Goal: Transaction & Acquisition: Purchase product/service

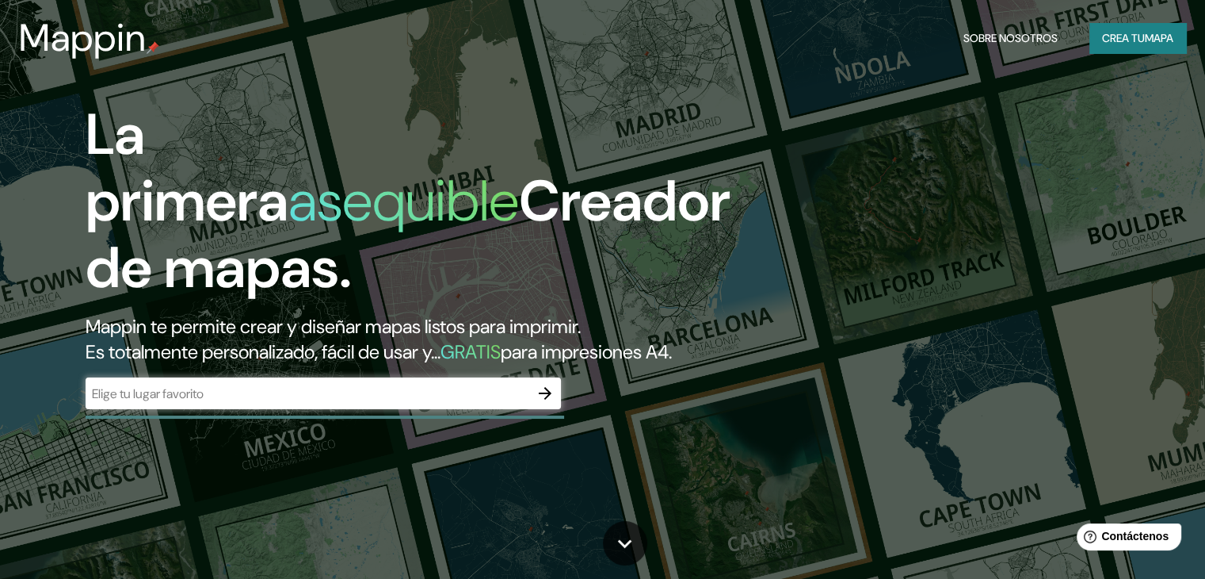
click at [424, 407] on div "​" at bounding box center [324, 393] width 476 height 32
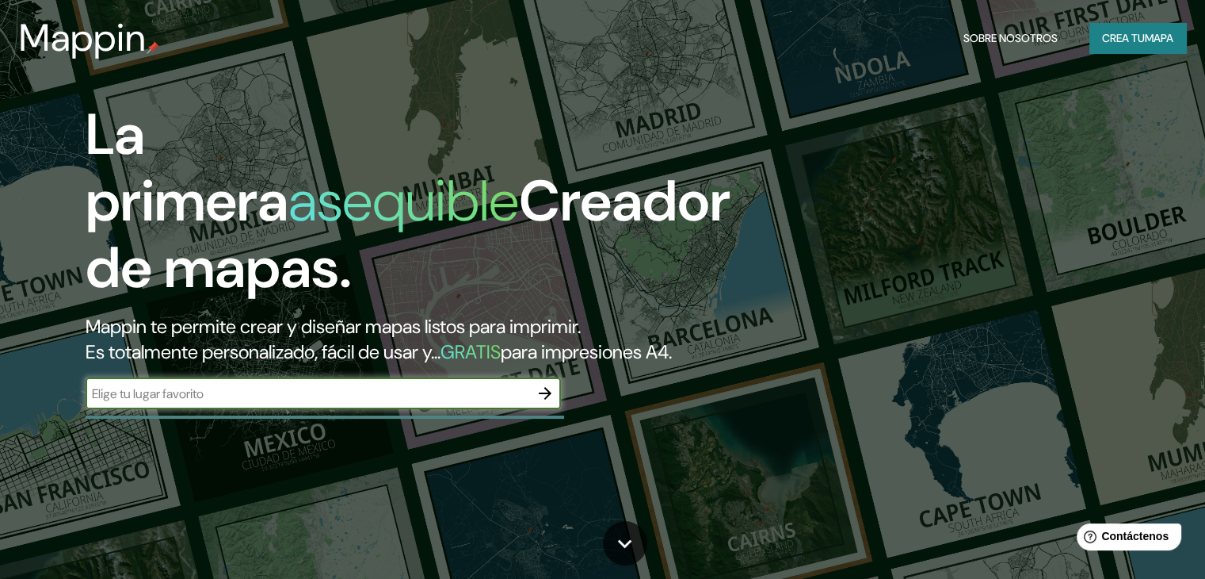
paste input "[PERSON_NAME]. [STREET_ADDRESS]."
type input "[PERSON_NAME]. [STREET_ADDRESS]."
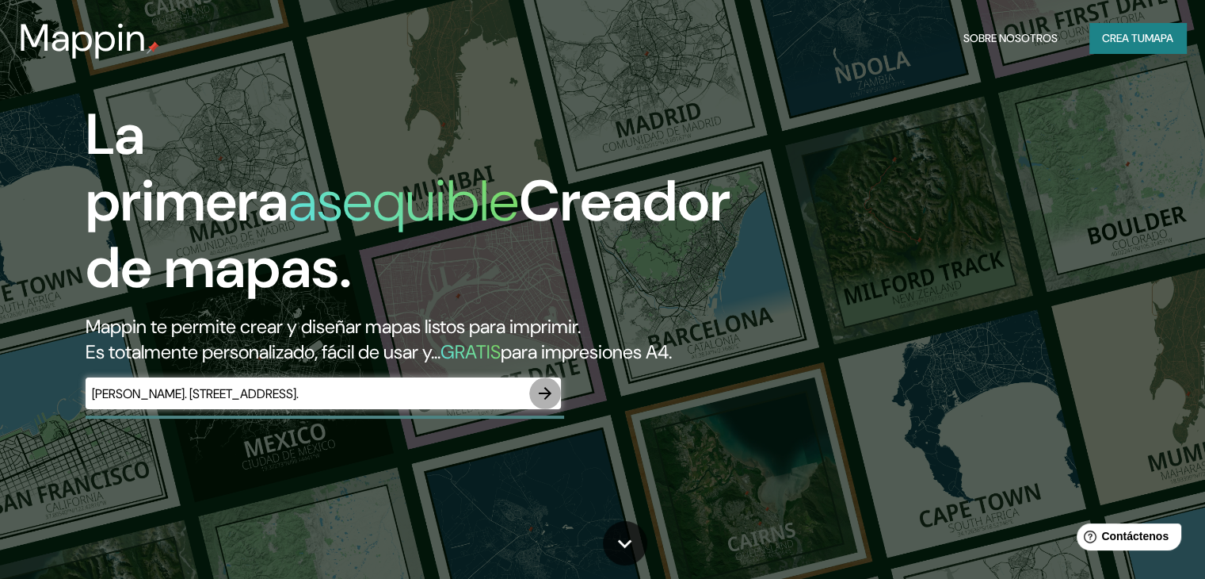
scroll to position [0, 0]
click at [542, 403] on icon "button" at bounding box center [545, 393] width 19 height 19
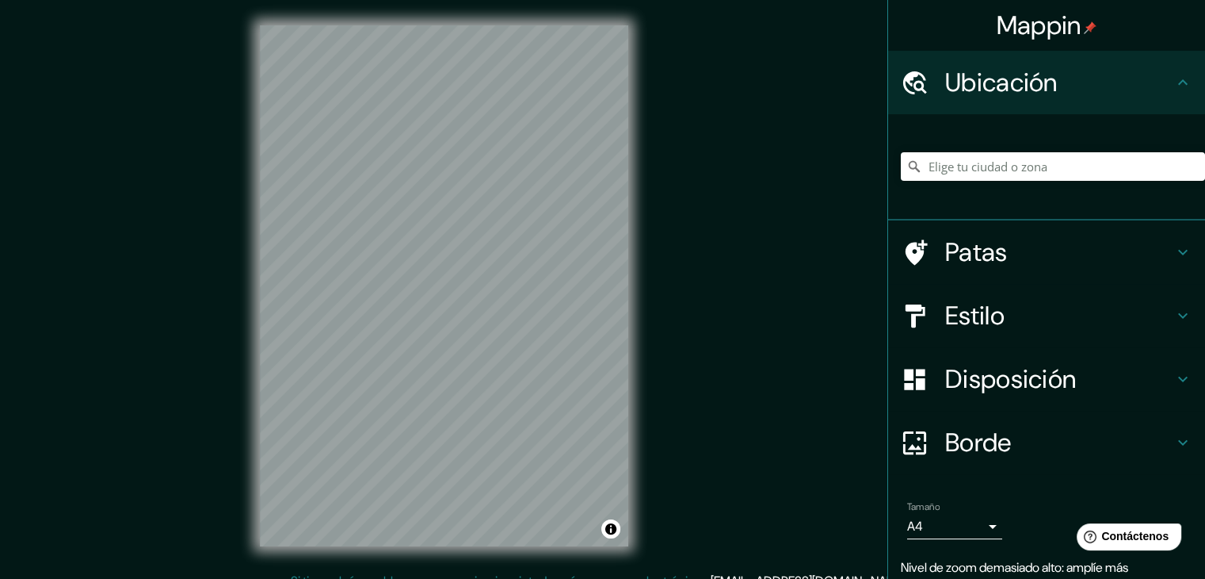
click at [442, 578] on html "Mappin Ubicación Patas Estilo Disposición Borde Elige un borde. Consejo : puede…" at bounding box center [602, 289] width 1205 height 579
click at [969, 169] on input "Elige tu ciudad o zona" at bounding box center [1053, 166] width 304 height 29
type input "[GEOGRAPHIC_DATA], [GEOGRAPHIC_DATA][PERSON_NAME], [GEOGRAPHIC_DATA]"
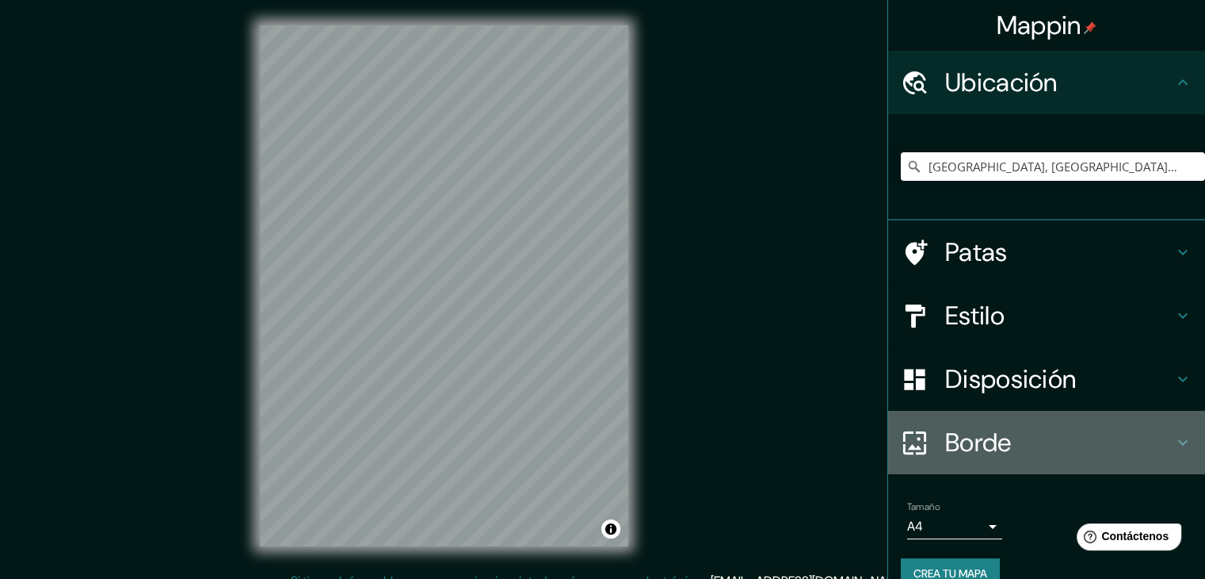
click at [1018, 443] on h4 "Borde" at bounding box center [1060, 442] width 228 height 32
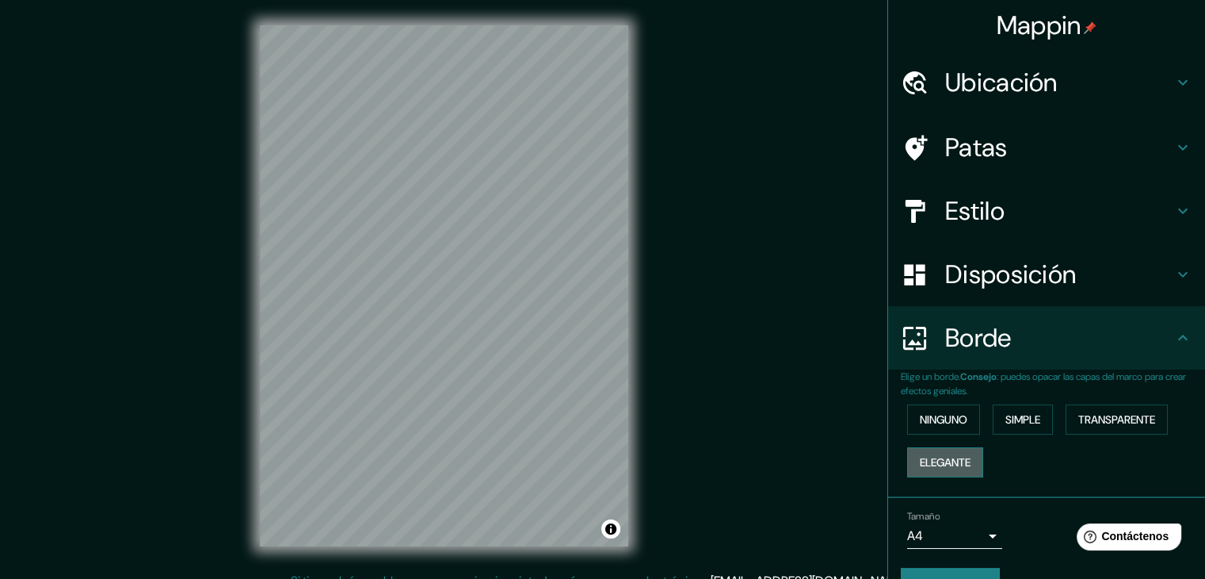
click at [961, 455] on font "Elegante" at bounding box center [945, 462] width 51 height 14
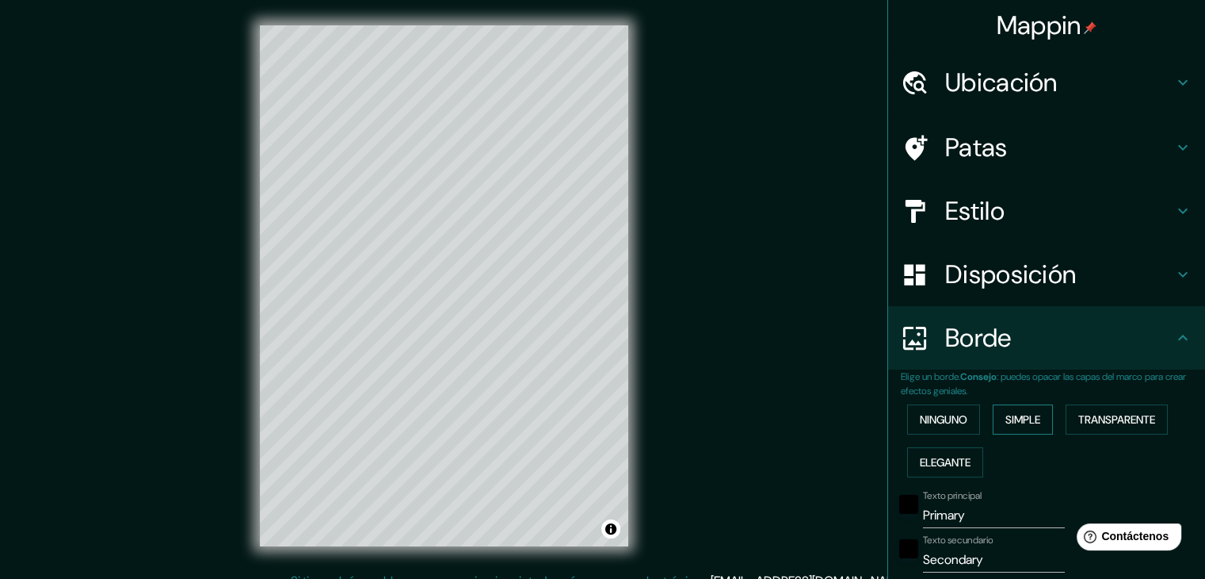
click at [1013, 418] on font "Simple" at bounding box center [1023, 419] width 35 height 14
click at [1079, 419] on font "Transparente" at bounding box center [1117, 419] width 77 height 14
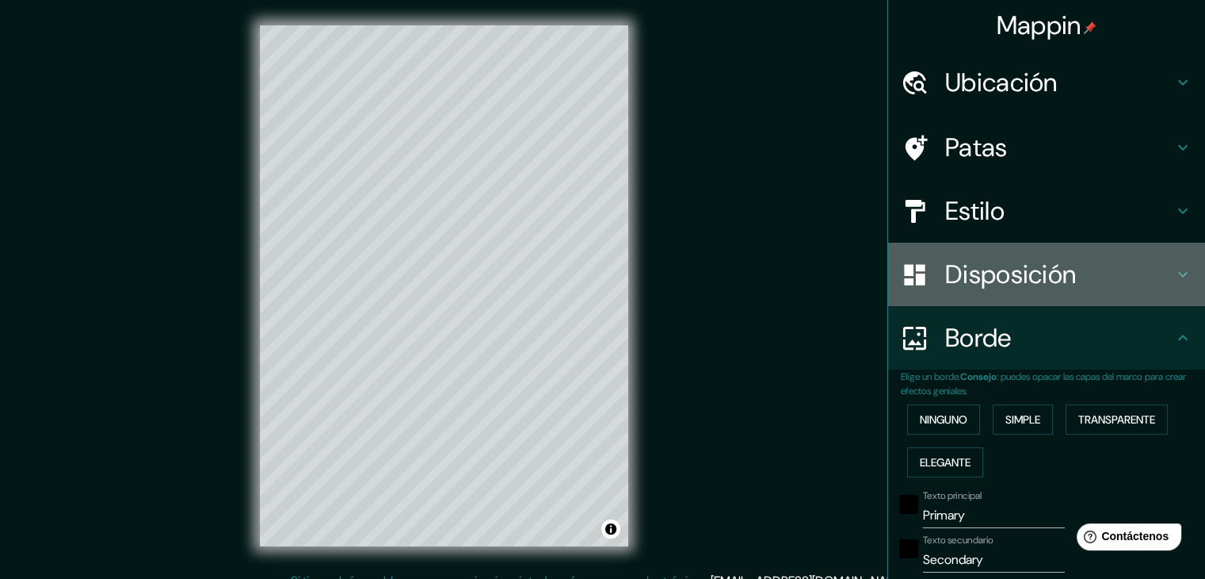
click at [1008, 276] on font "Disposición" at bounding box center [1011, 274] width 131 height 33
type input "223"
type input "37"
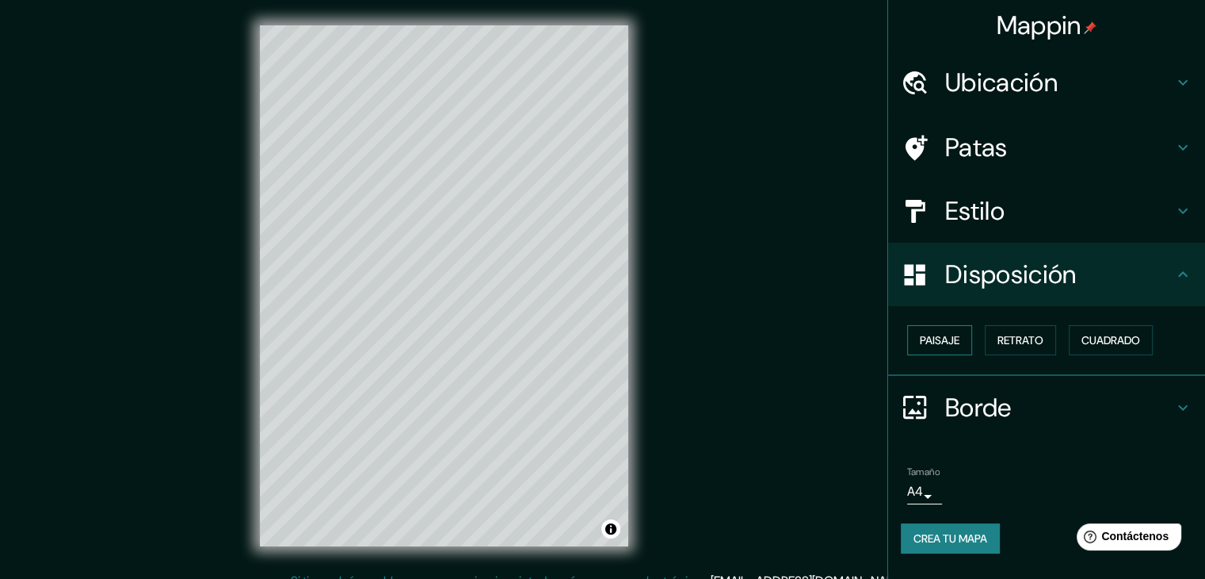
click at [926, 343] on font "Paisaje" at bounding box center [940, 340] width 40 height 14
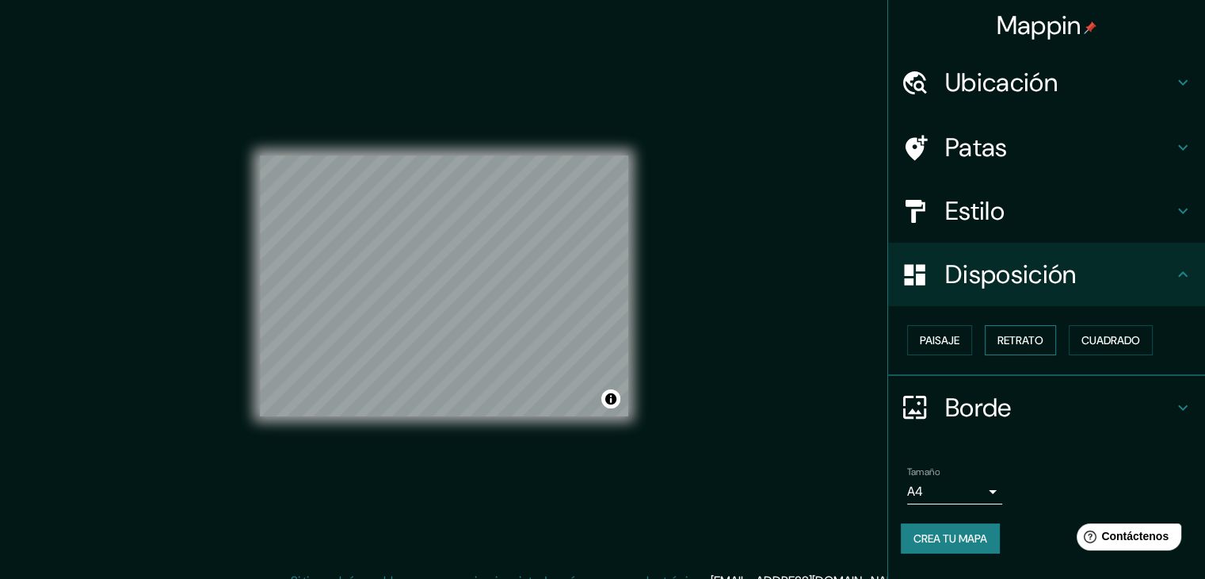
click at [1008, 343] on font "Retrato" at bounding box center [1021, 340] width 46 height 14
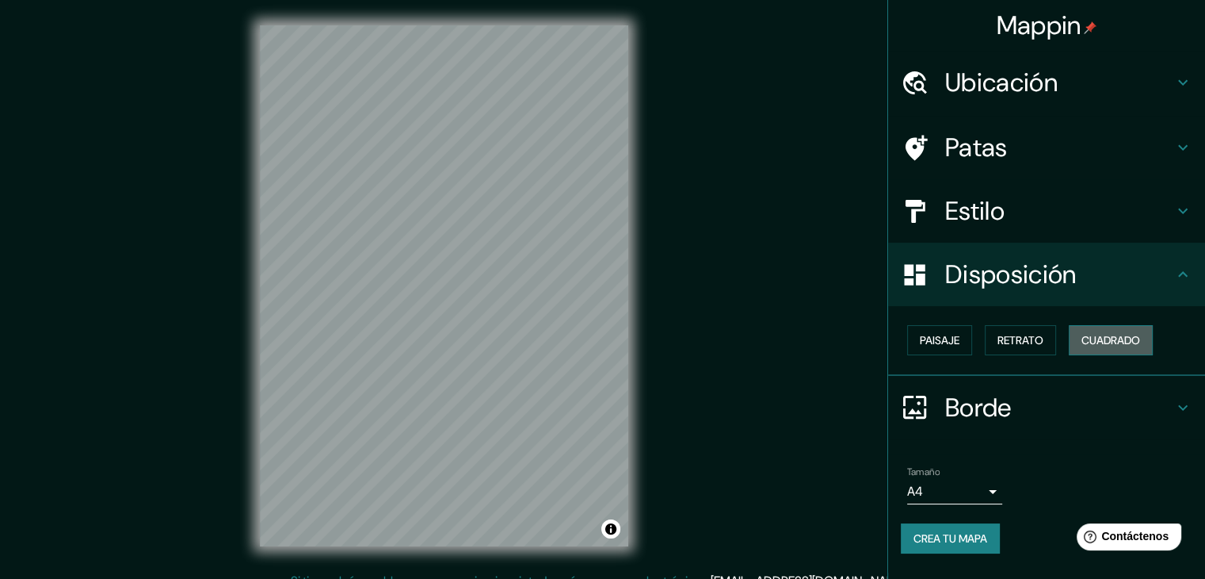
click at [1099, 340] on font "Cuadrado" at bounding box center [1111, 340] width 59 height 14
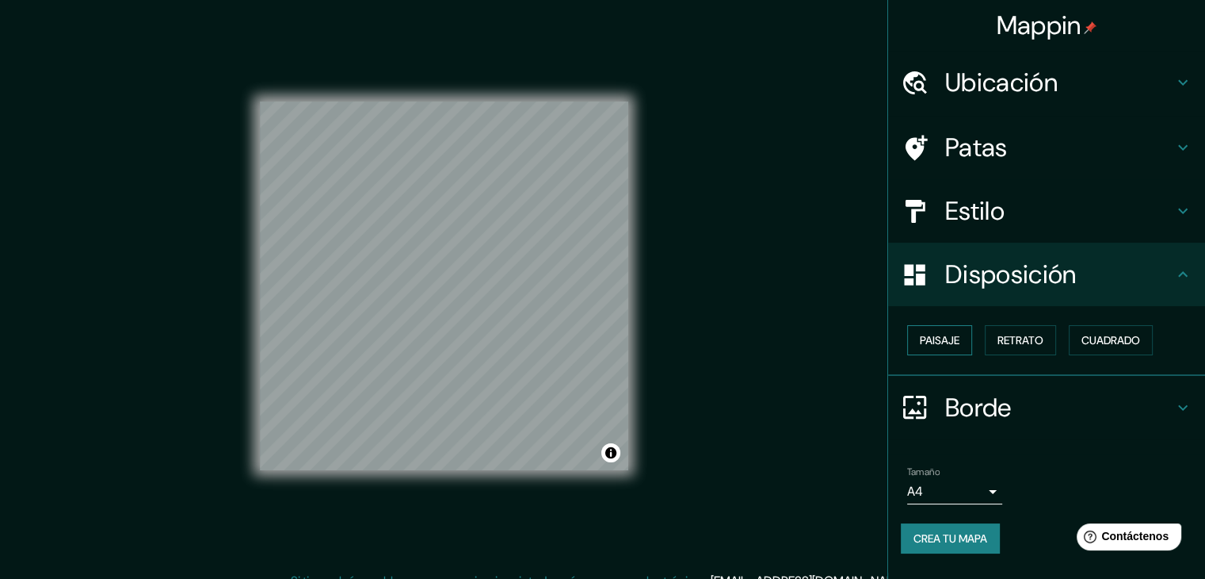
click at [958, 343] on font "Paisaje" at bounding box center [940, 340] width 40 height 14
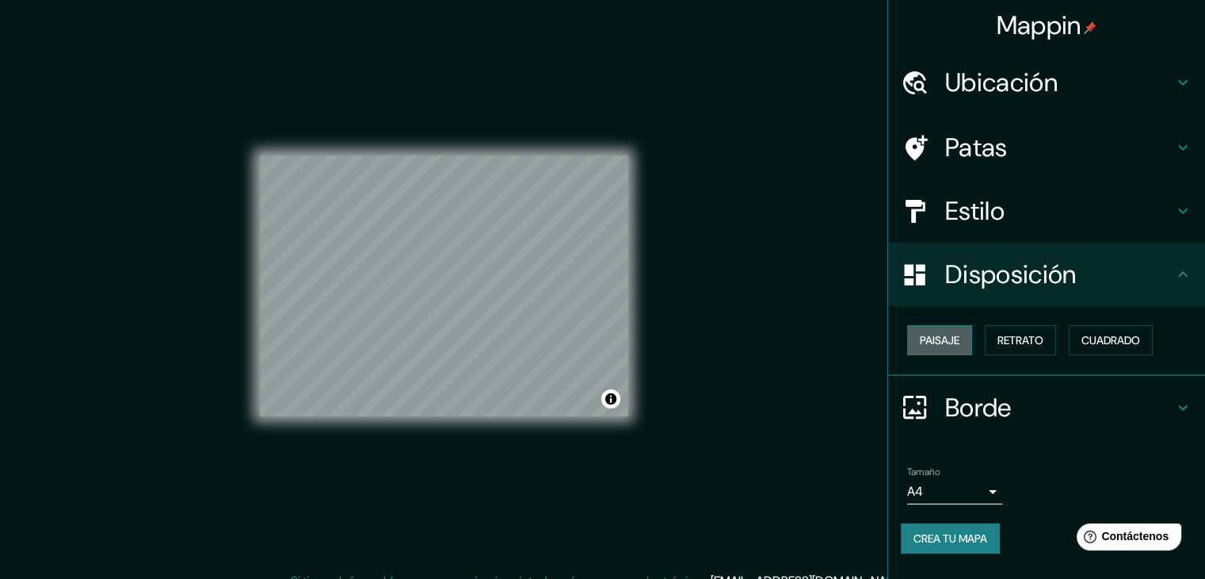
click at [933, 340] on font "Paisaje" at bounding box center [940, 340] width 40 height 14
click at [935, 339] on font "Paisaje" at bounding box center [940, 340] width 40 height 14
click at [1040, 334] on font "Retrato" at bounding box center [1021, 340] width 46 height 14
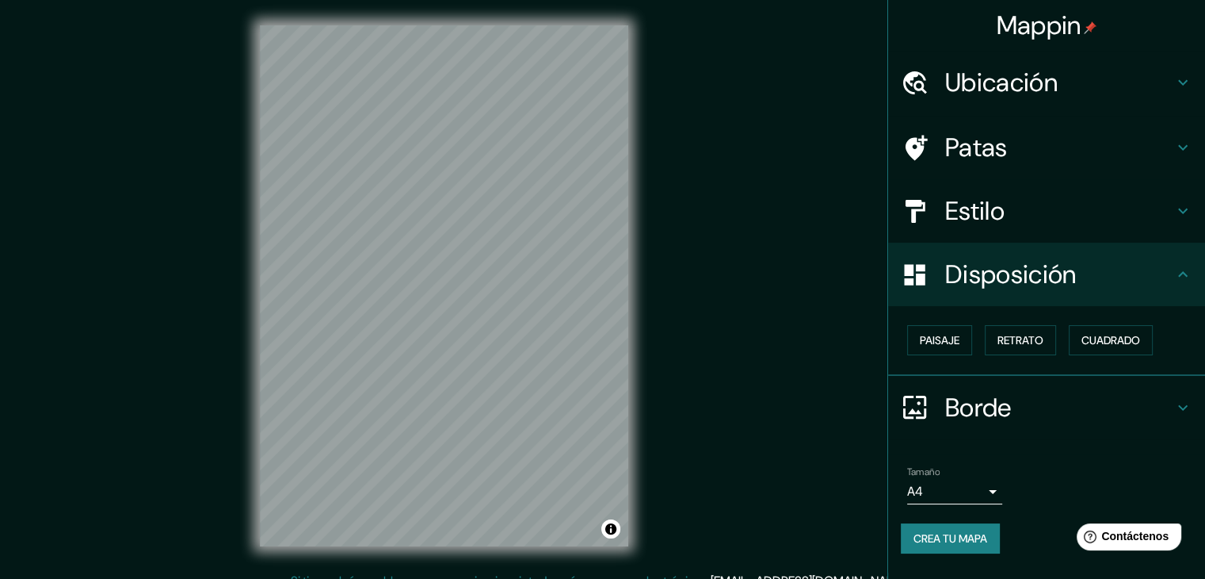
click at [958, 397] on font "Borde" at bounding box center [979, 407] width 67 height 33
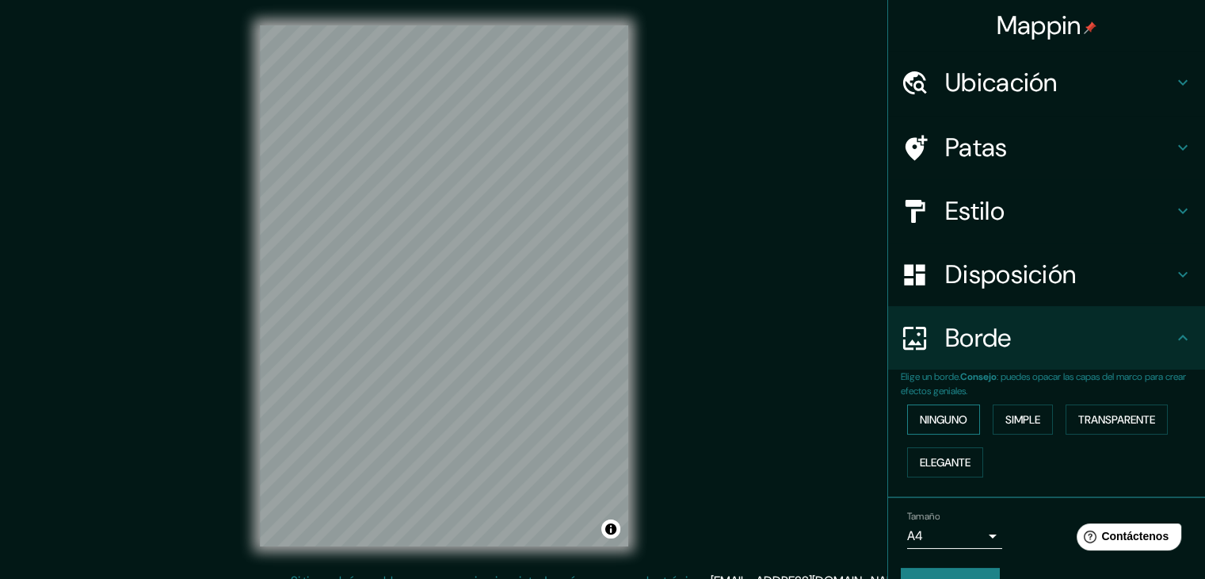
click at [954, 415] on font "Ninguno" at bounding box center [944, 419] width 48 height 14
click at [1037, 427] on button "Simple" at bounding box center [1023, 419] width 60 height 30
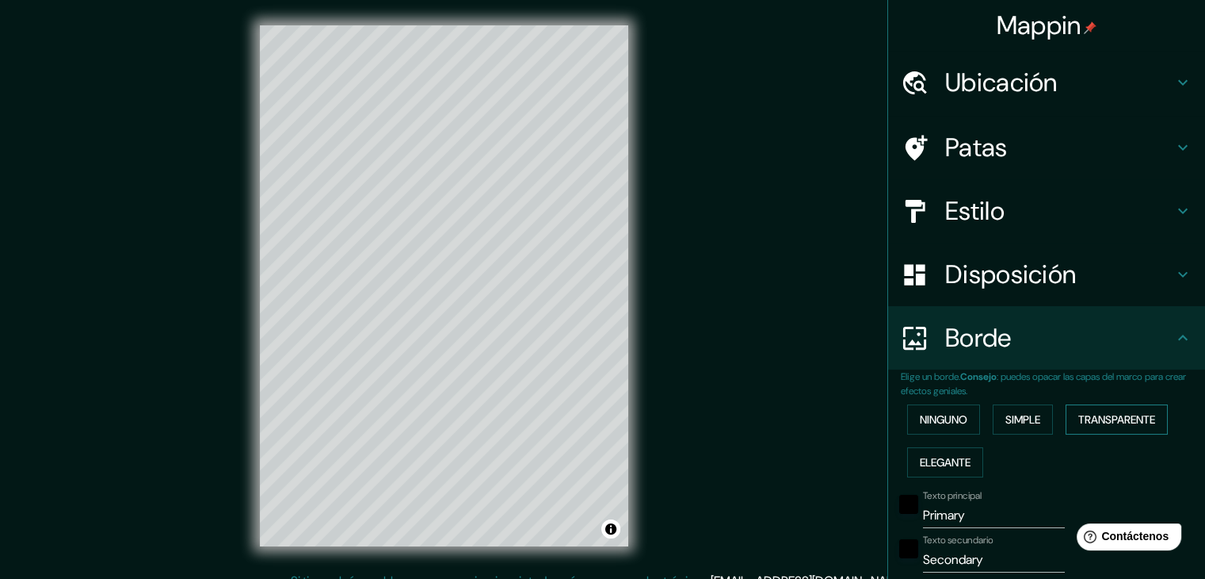
click at [1086, 426] on font "Transparente" at bounding box center [1117, 419] width 77 height 14
click at [938, 462] on font "Elegante" at bounding box center [945, 462] width 51 height 14
click at [947, 410] on font "Ninguno" at bounding box center [944, 419] width 48 height 21
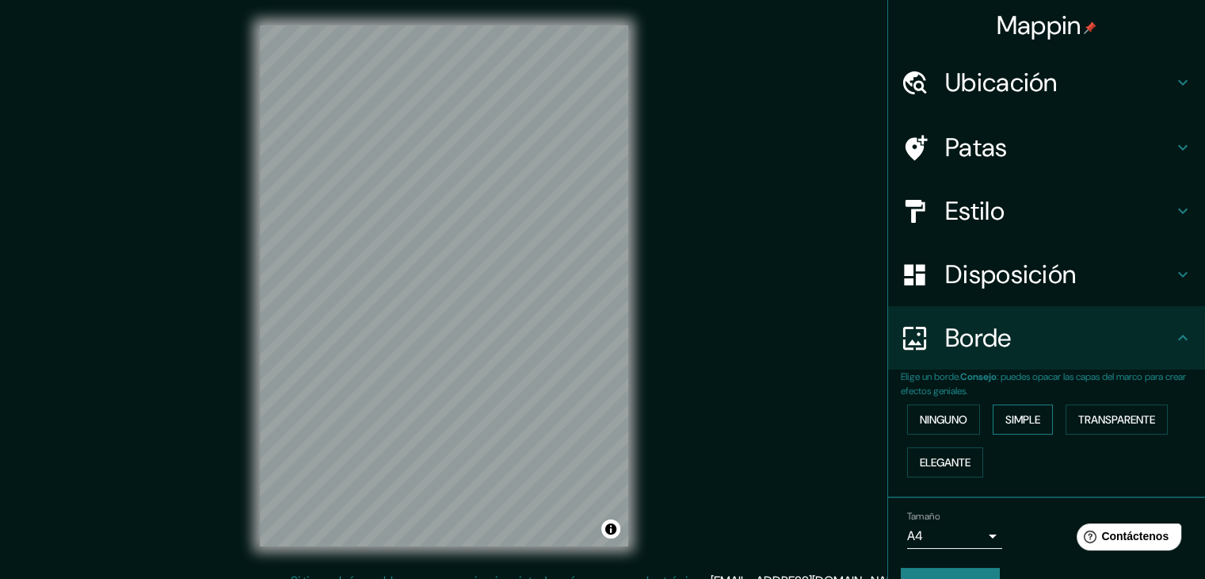
click at [1013, 421] on font "Simple" at bounding box center [1023, 419] width 35 height 14
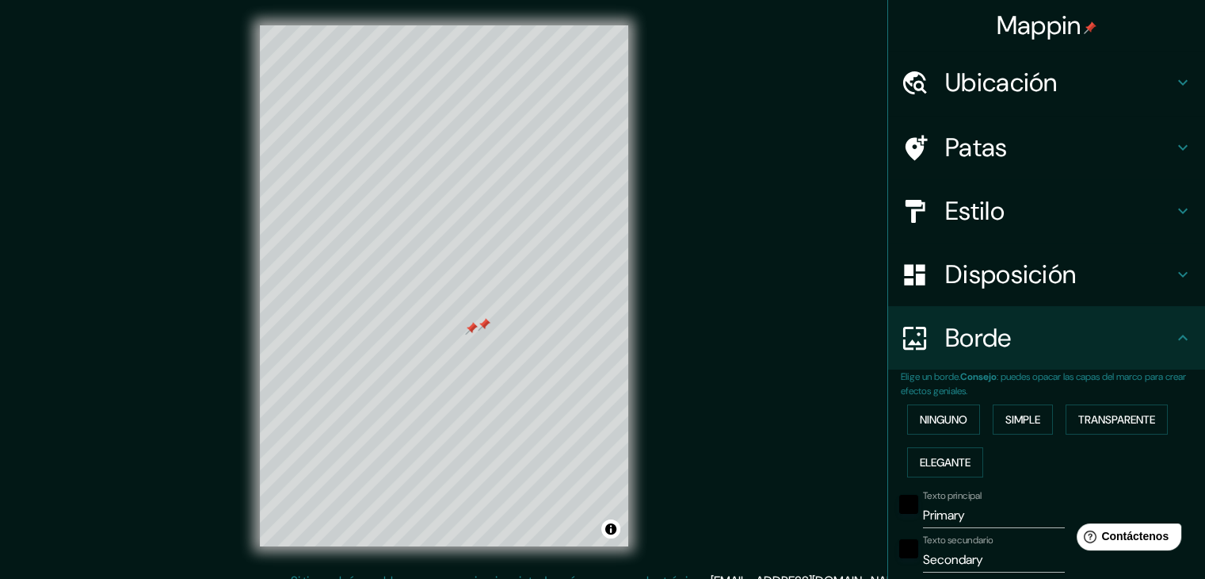
click at [1016, 82] on font "Ubicación" at bounding box center [1002, 82] width 113 height 33
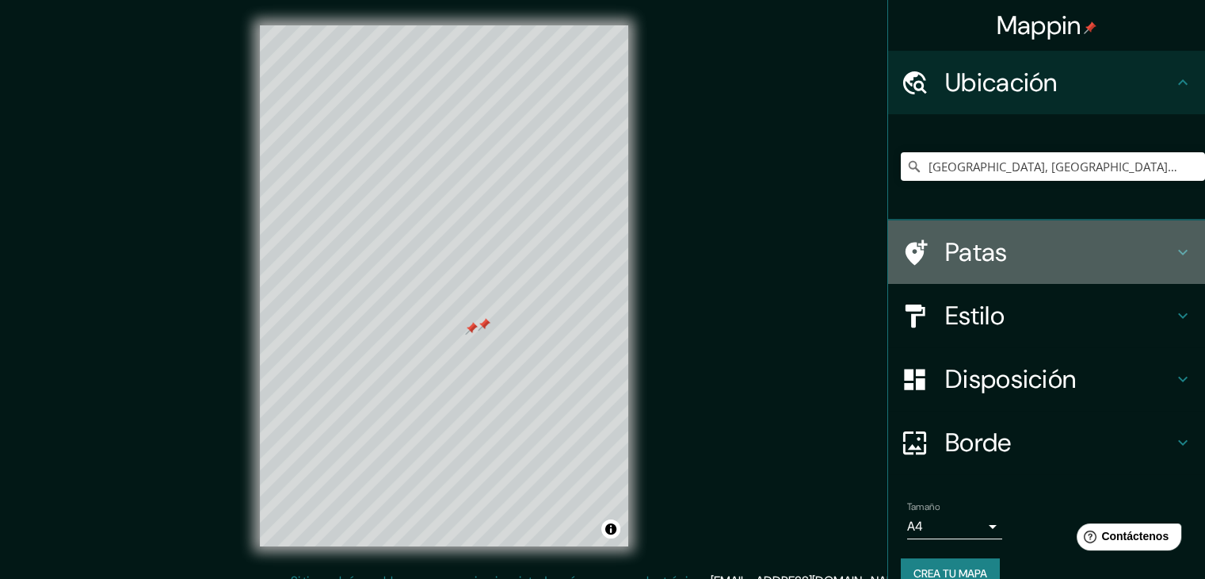
click at [958, 232] on div "Patas" at bounding box center [1046, 251] width 317 height 63
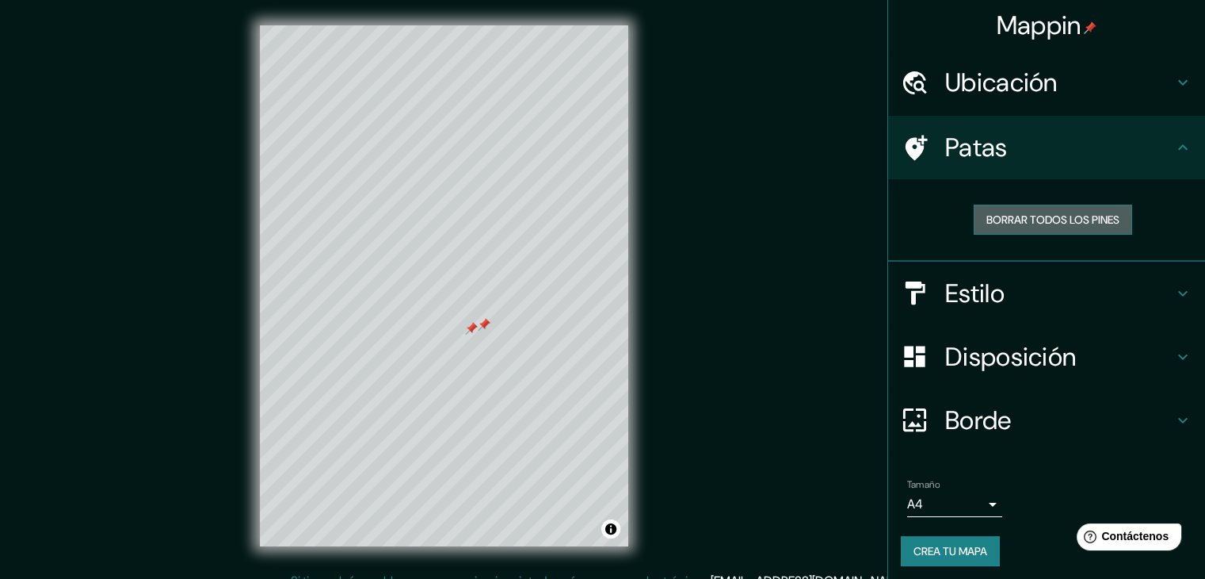
click at [990, 226] on font "Borrar todos los pines" at bounding box center [1053, 219] width 133 height 21
click at [970, 143] on font "Patas" at bounding box center [977, 147] width 63 height 33
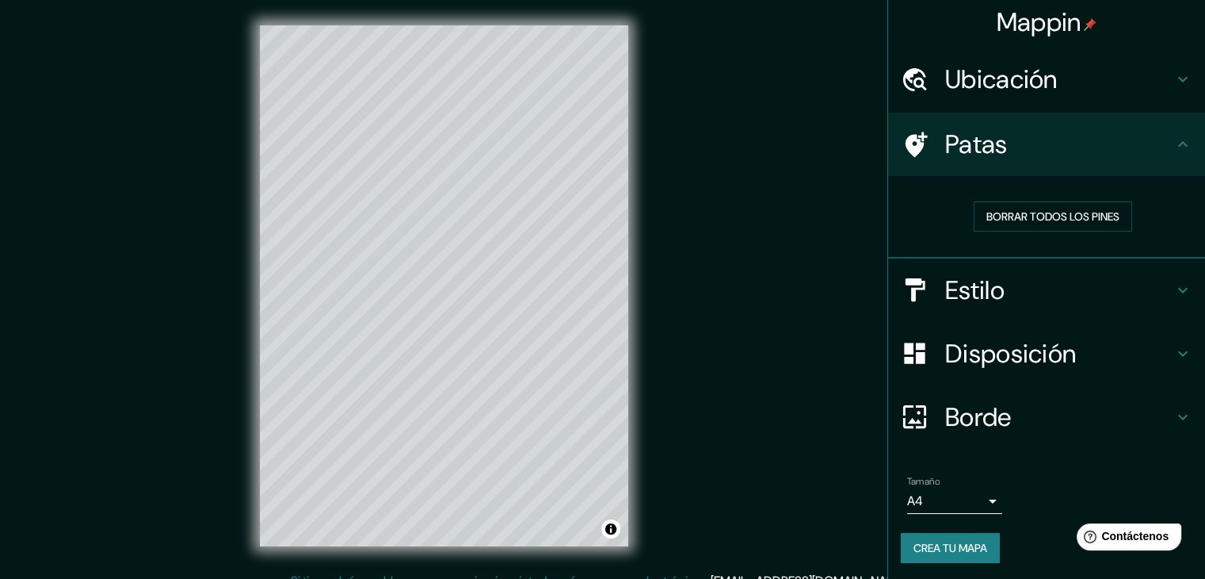
scroll to position [4, 0]
click at [949, 407] on font "Borde" at bounding box center [979, 415] width 67 height 33
type input "37"
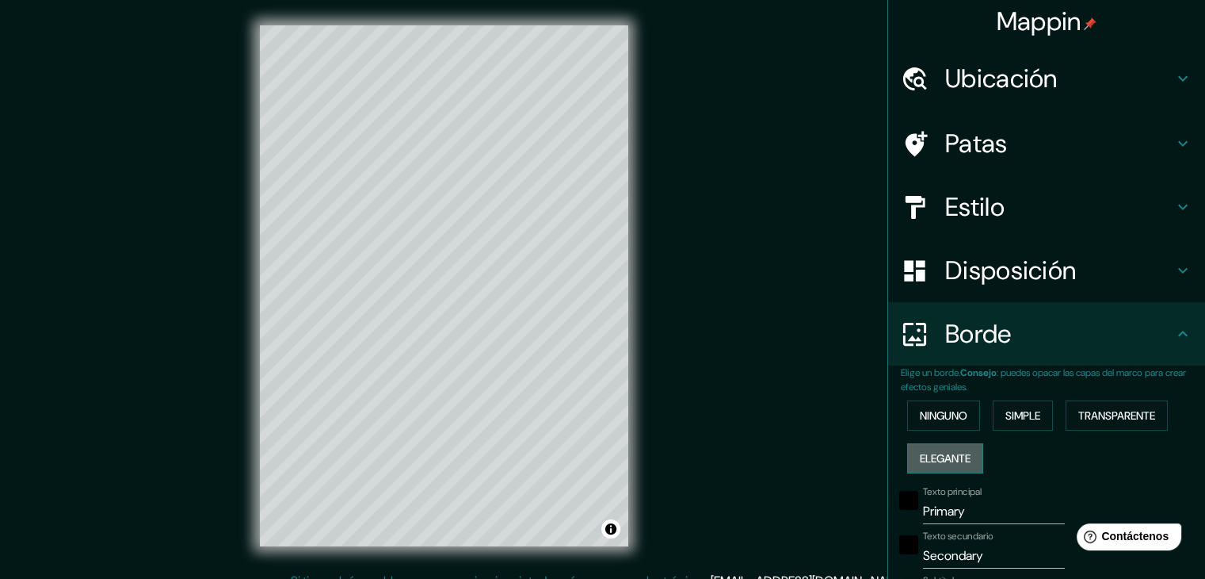
click at [941, 454] on font "Elegante" at bounding box center [945, 458] width 51 height 14
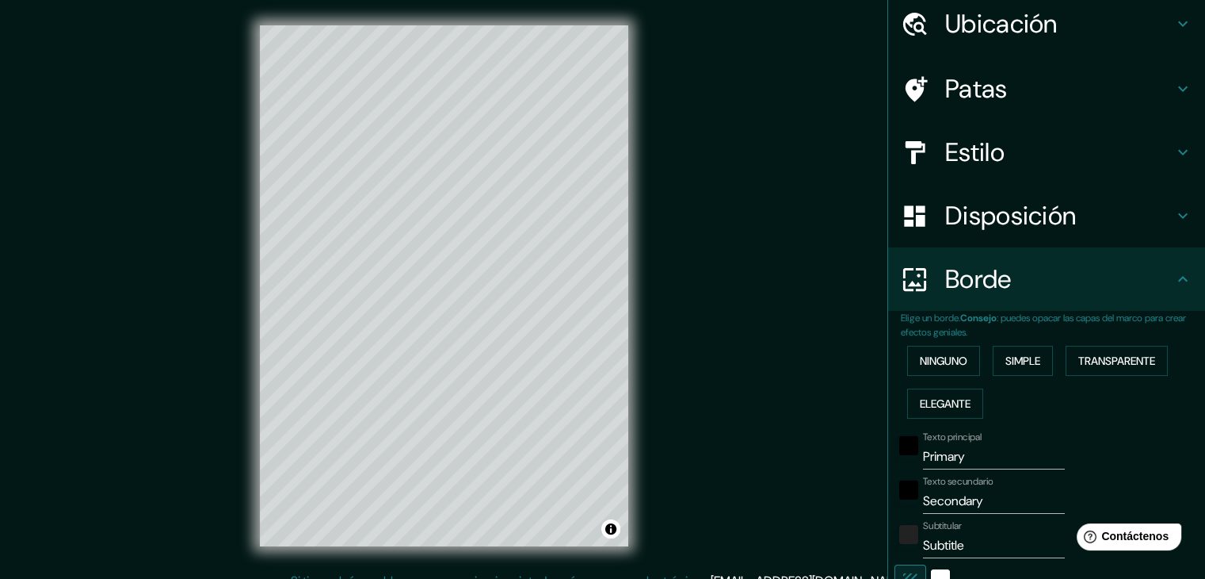
scroll to position [83, 0]
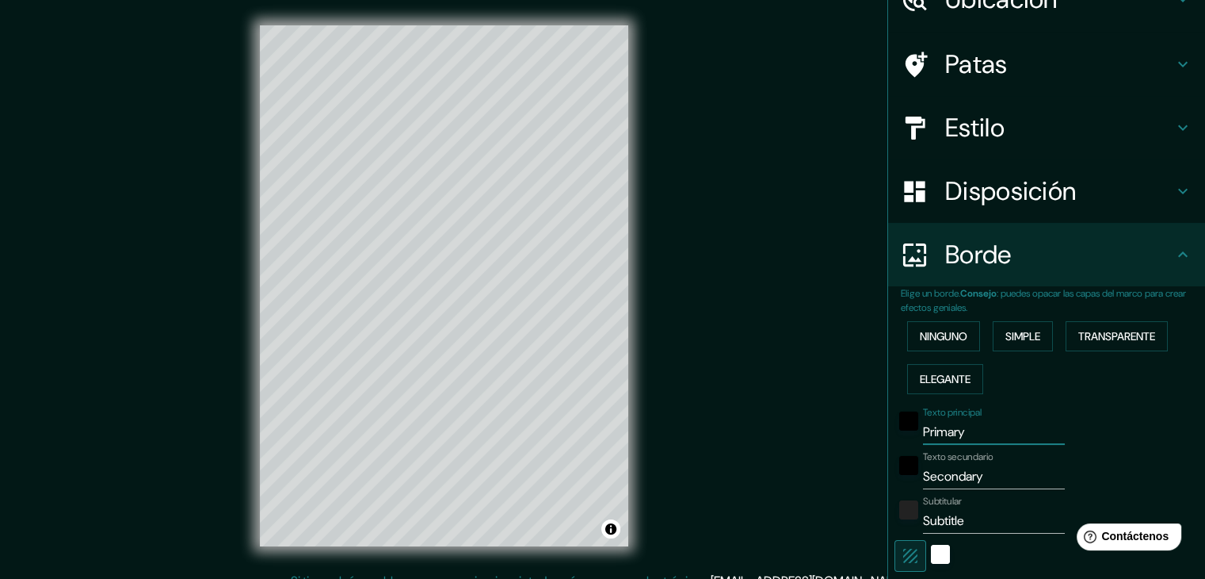
click at [957, 435] on input "Primary" at bounding box center [994, 431] width 142 height 25
type input "Primar"
type input "37"
type input "19"
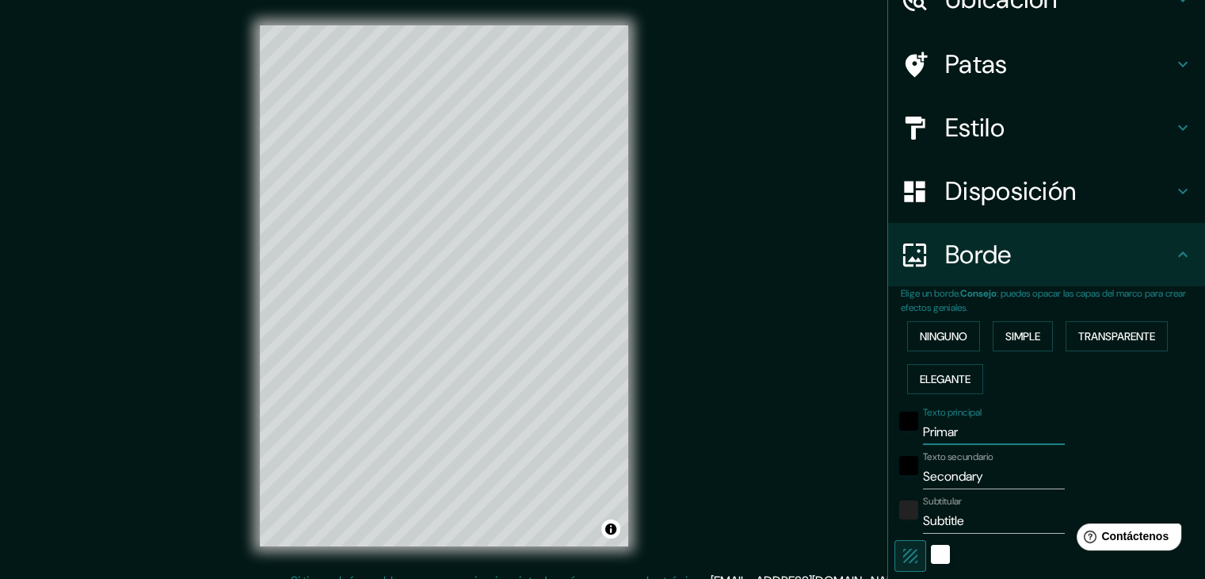
type input "Prima"
type input "37"
type input "19"
type input "Prim"
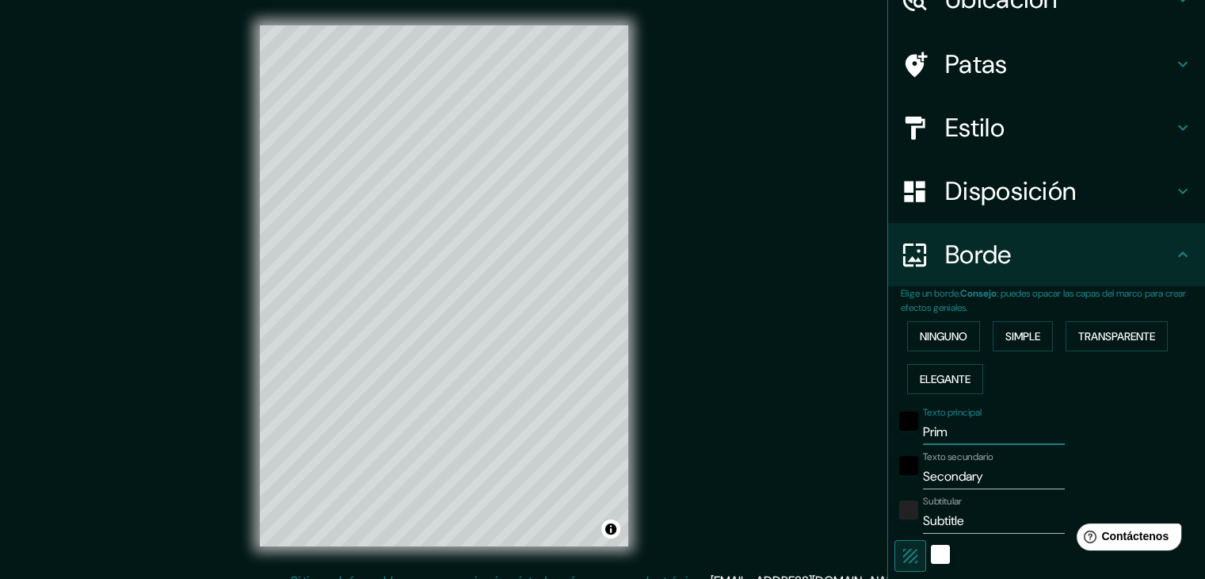
type input "37"
type input "19"
type input "Pri"
type input "37"
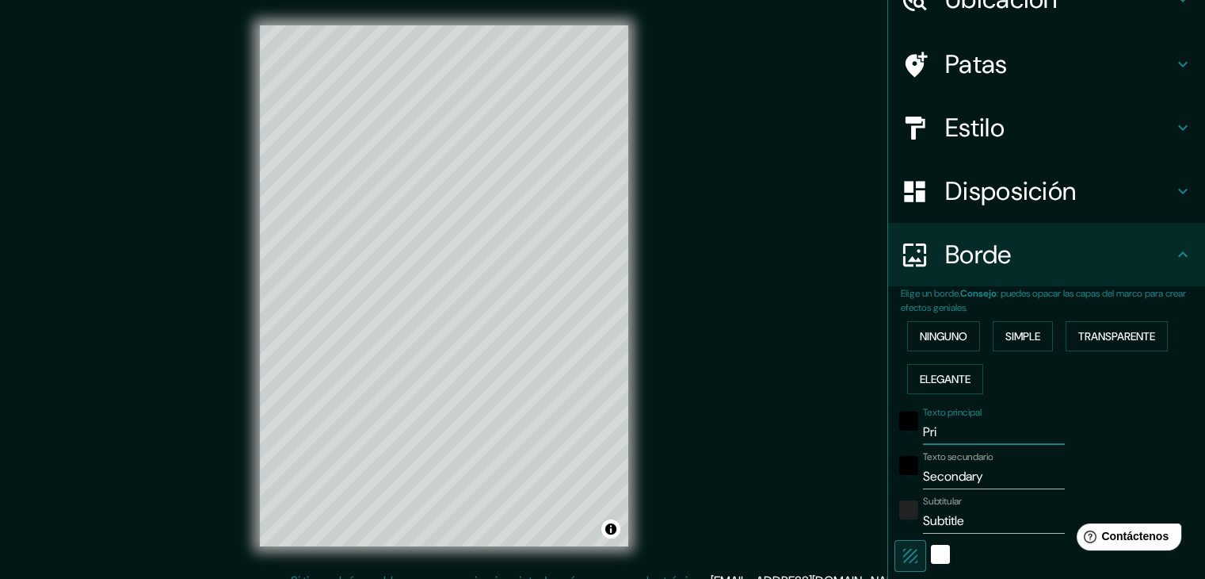
type input "37"
type input "19"
type input "Pr"
type input "37"
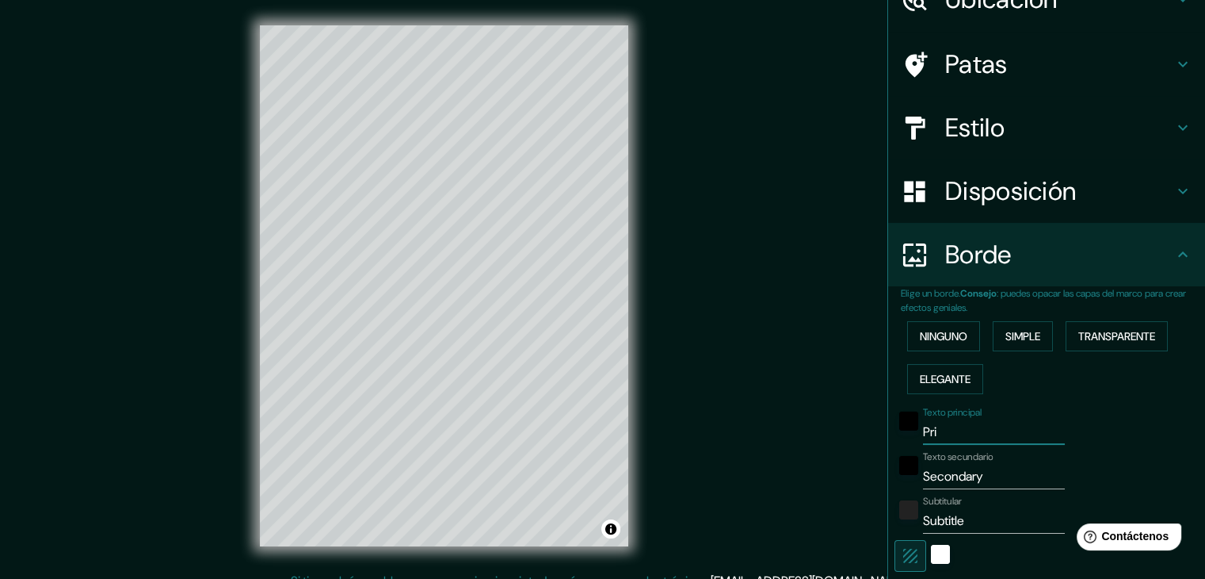
type input "19"
type input "P"
type input "37"
type input "19"
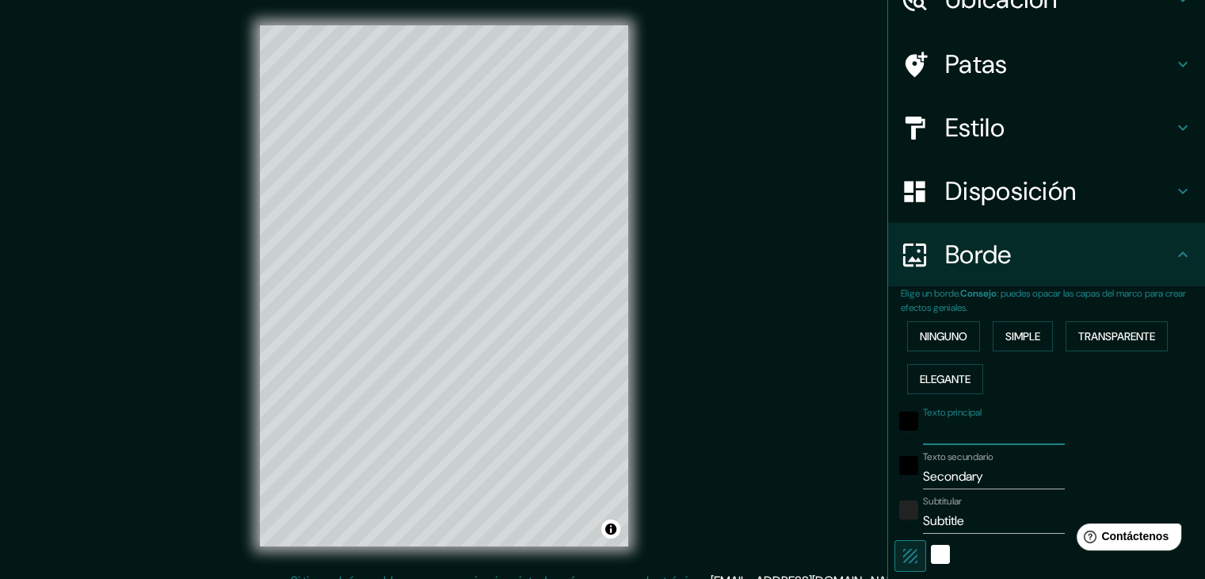
type input "37"
type input "19"
type input "u"
type input "37"
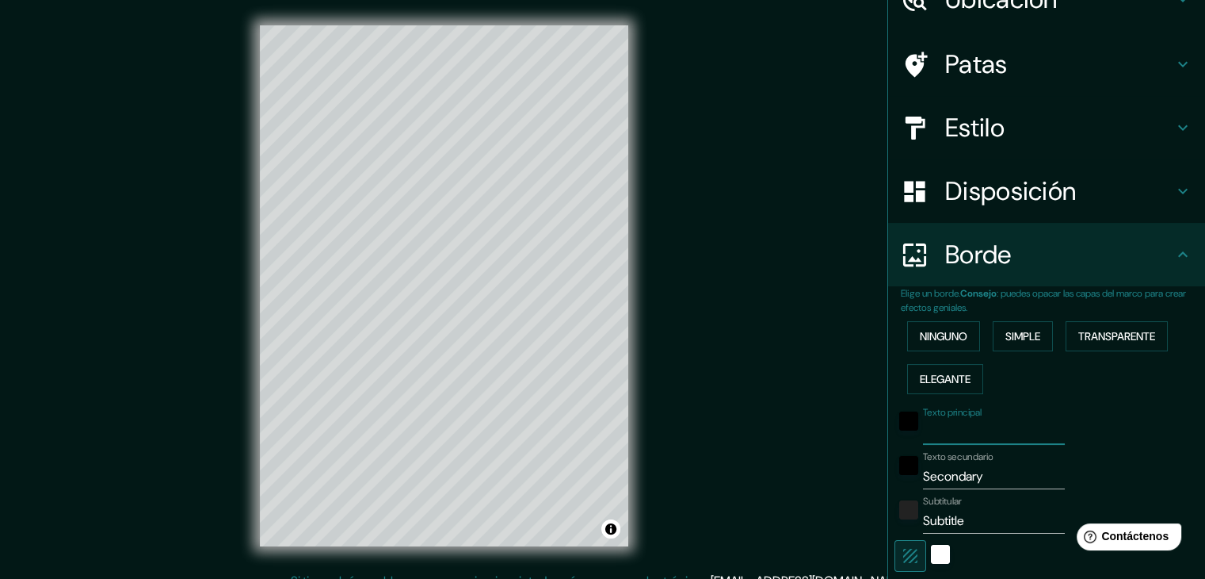
type input "37"
type input "19"
type input "ub"
type input "37"
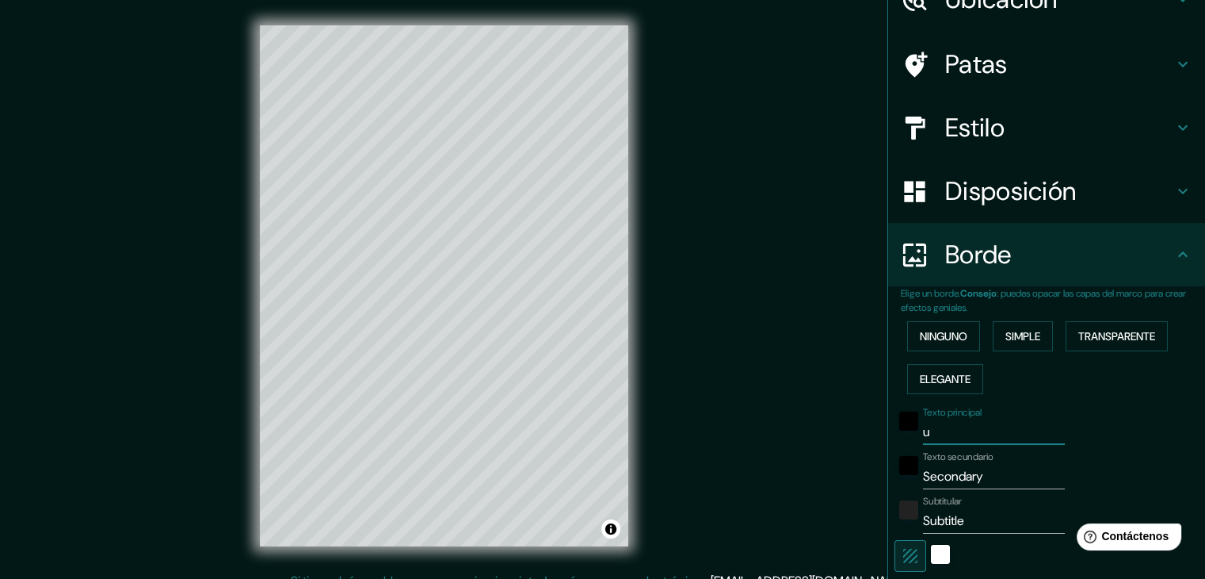
type input "19"
type input "ubi"
type input "37"
type input "19"
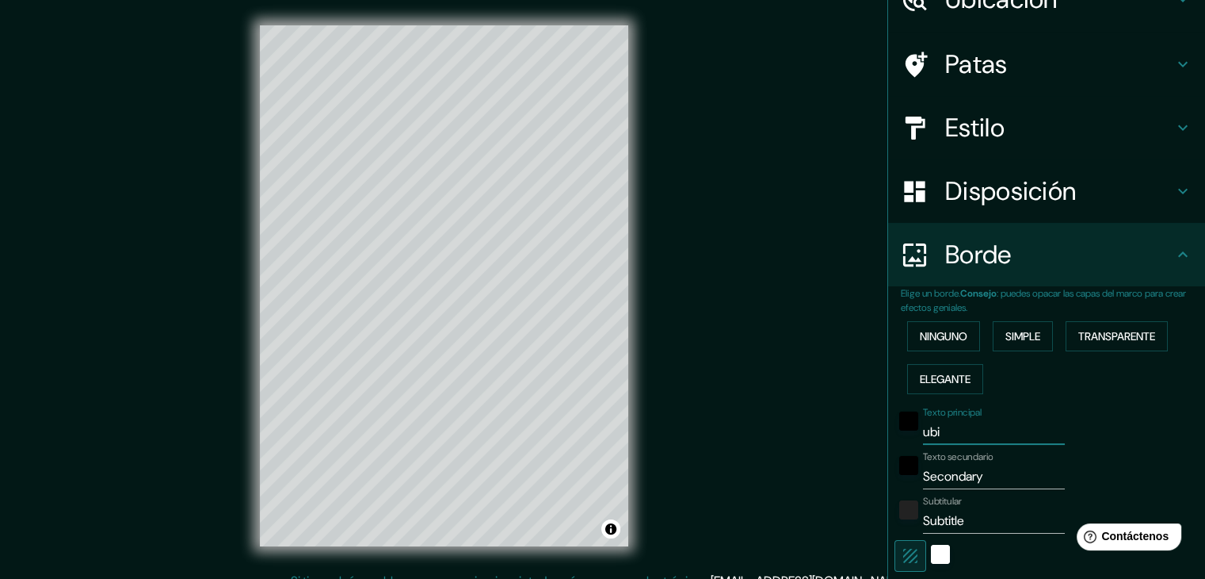
type input "ubic"
type input "37"
type input "19"
type input "ubica"
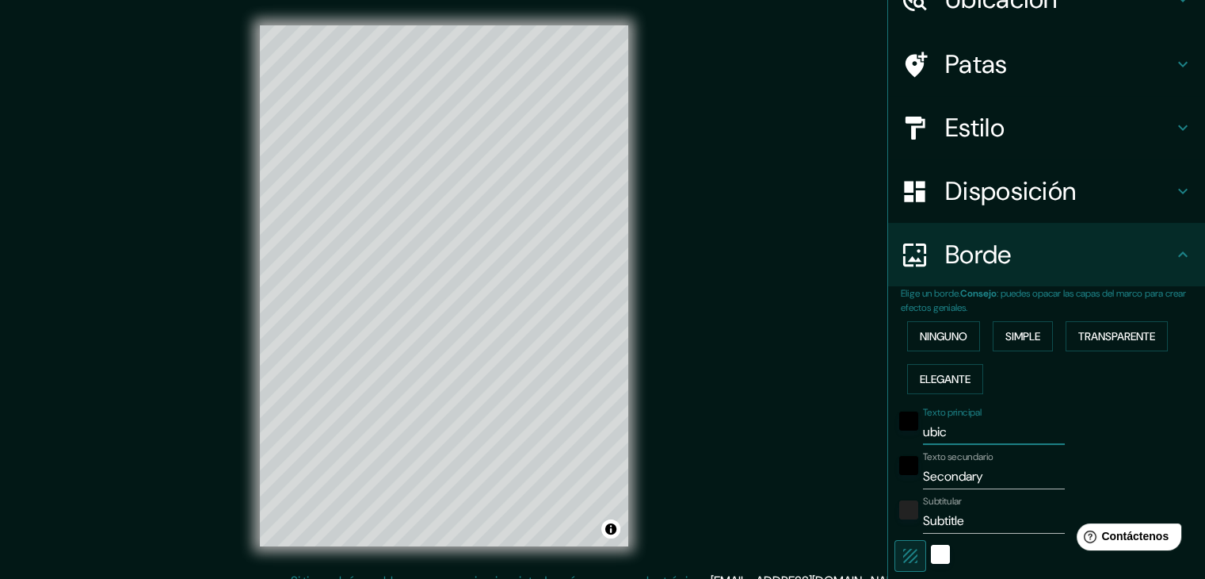
type input "37"
type input "19"
type input "ubicac"
type input "37"
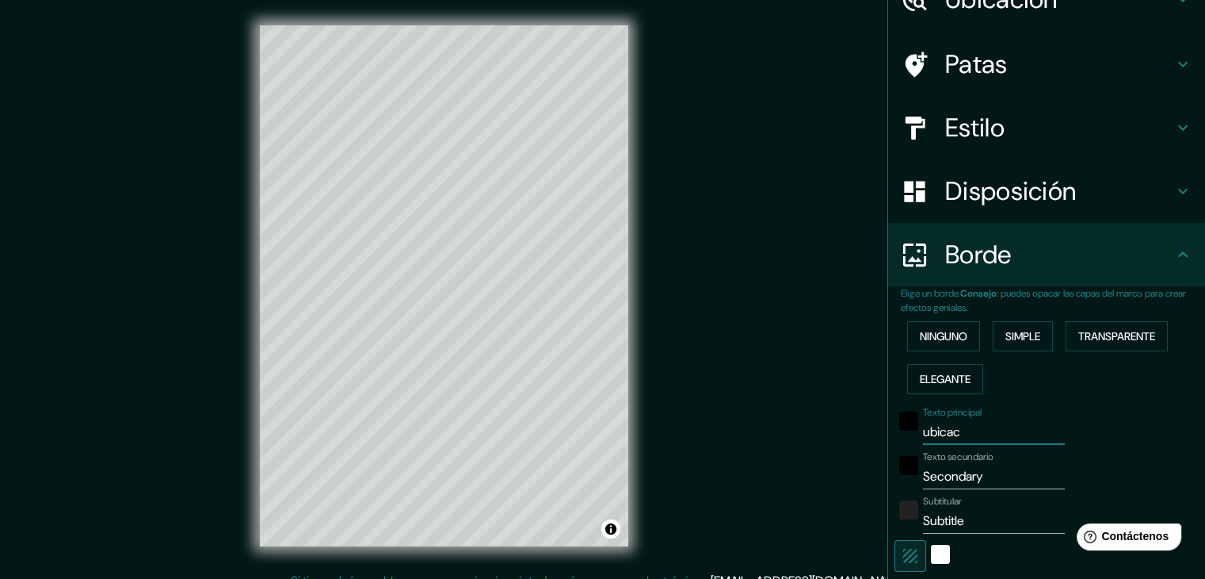
type input "37"
type input "19"
type input "ubicaci"
type input "37"
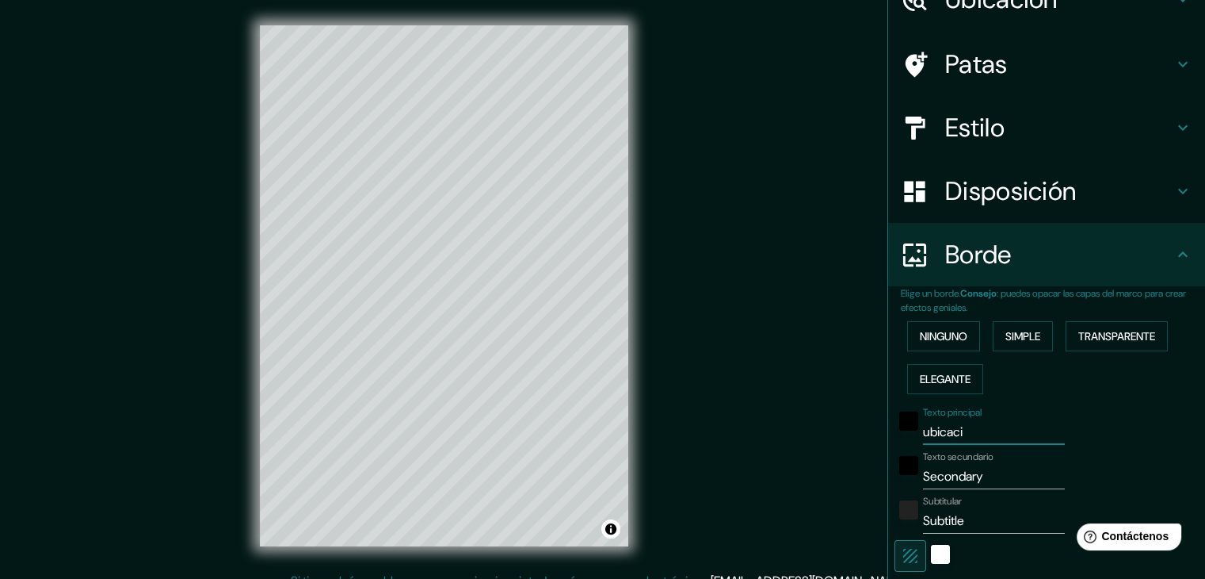
type input "19"
type input "ubicacio"
type input "37"
type input "19"
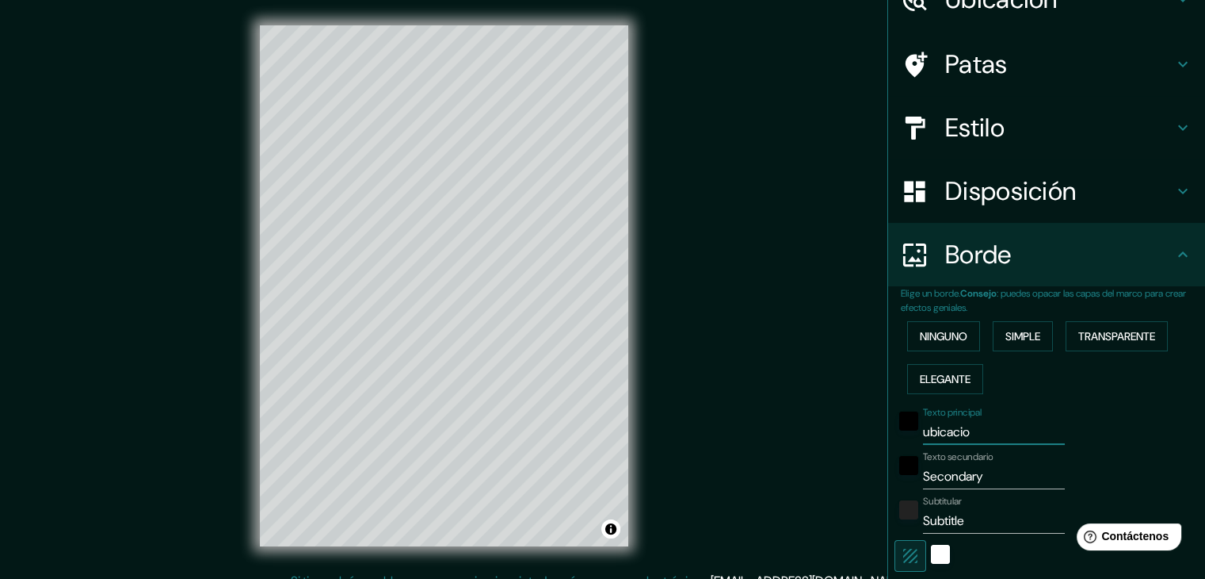
type input "ubicacion"
type input "37"
type input "19"
type input "ubicacion"
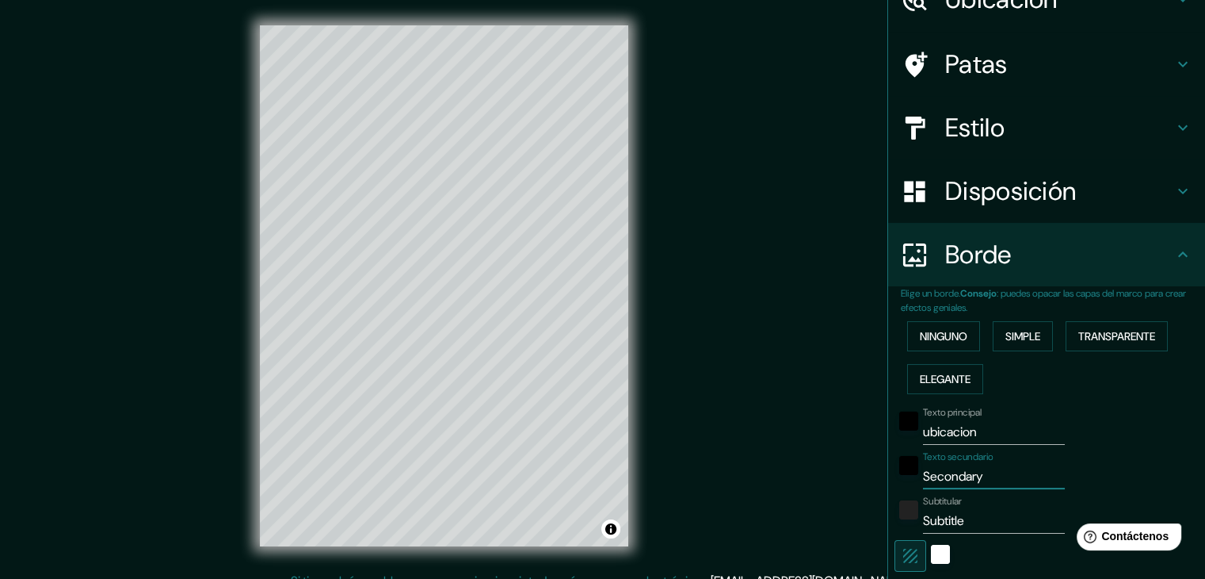
click at [974, 469] on input "Secondary" at bounding box center [994, 476] width 142 height 25
type input "Secondar"
type input "37"
type input "19"
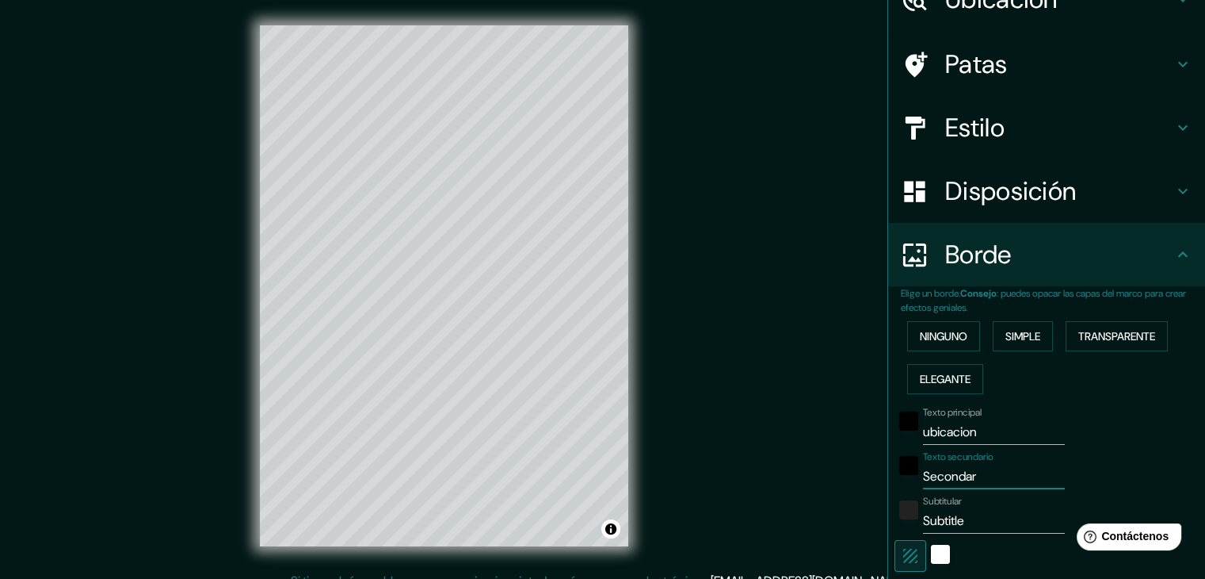
type input "Seconda"
type input "37"
type input "19"
type input "Second"
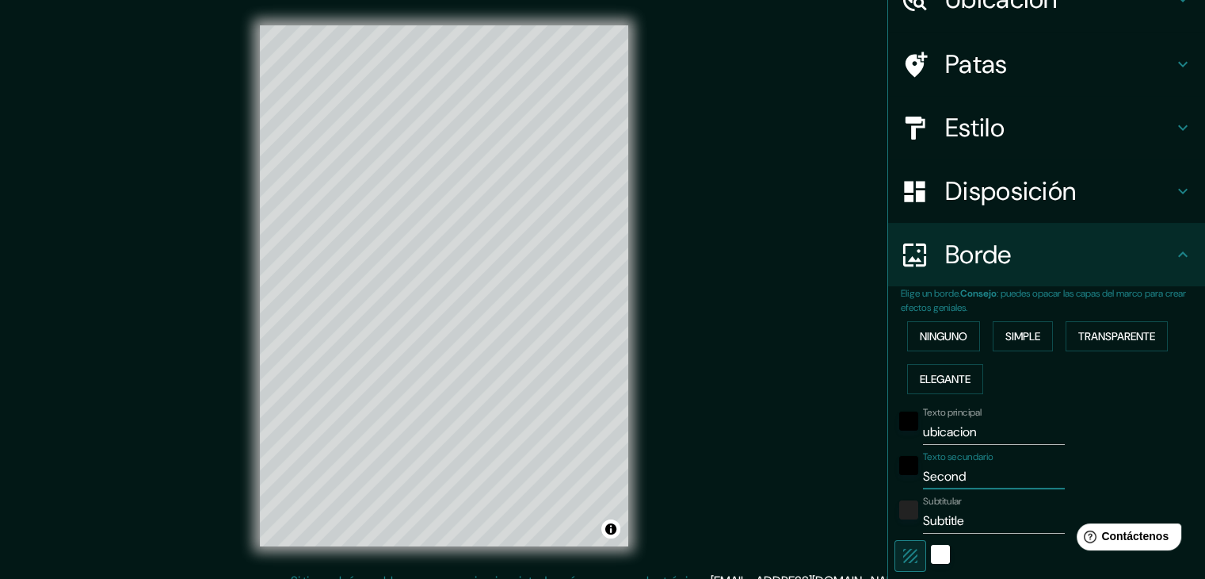
type input "37"
type input "19"
type input "Secon"
type input "37"
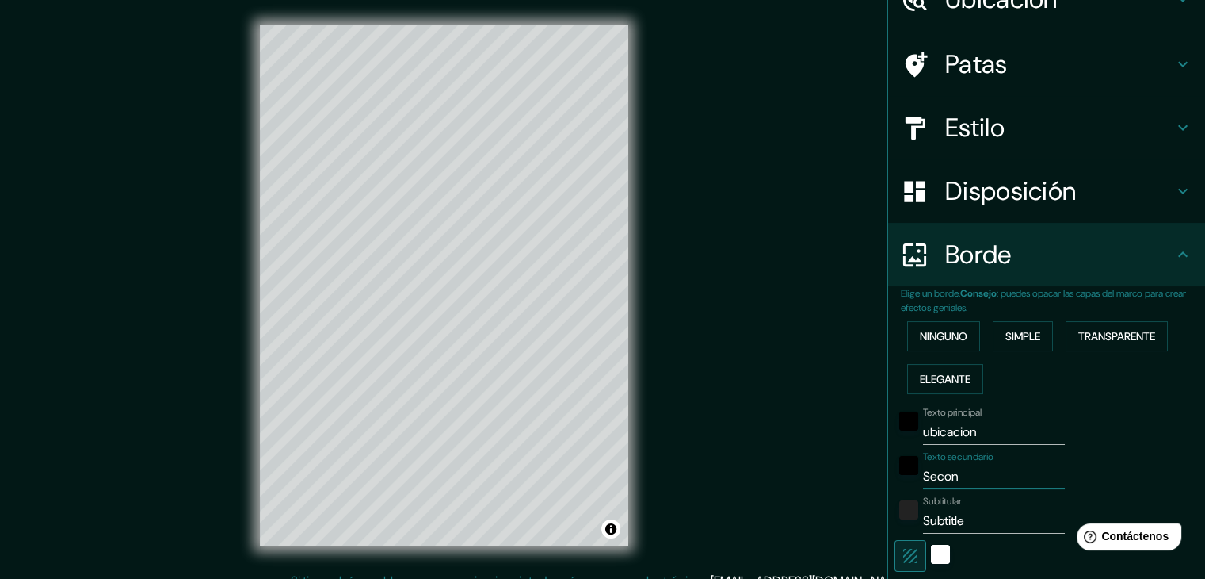
type input "37"
type input "19"
type input "Seco"
type input "37"
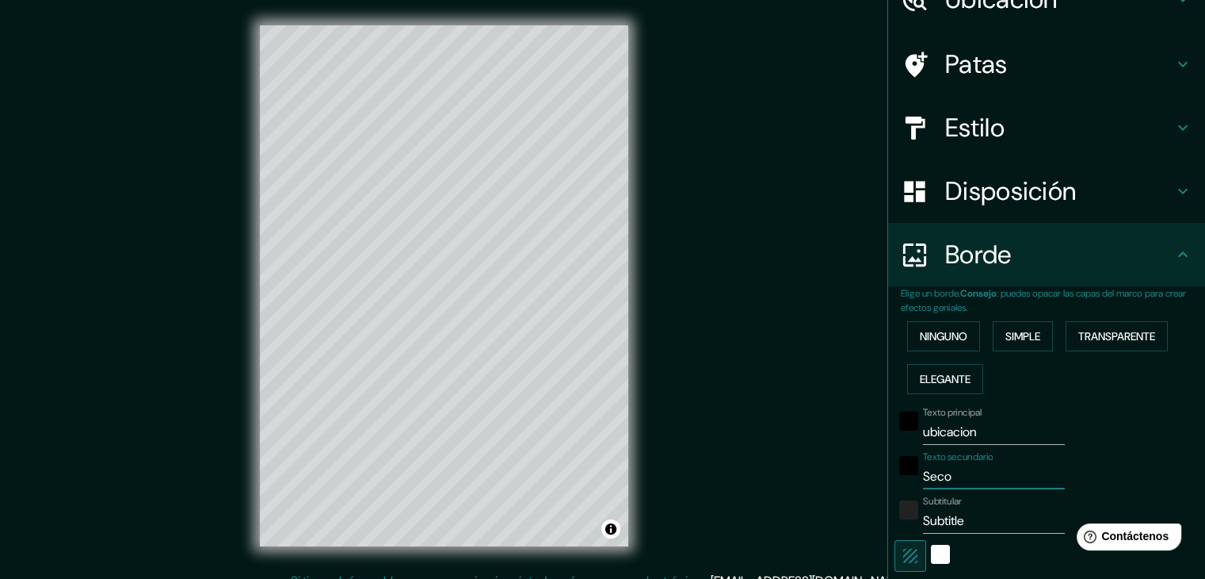
type input "19"
type input "Sec"
type input "37"
type input "19"
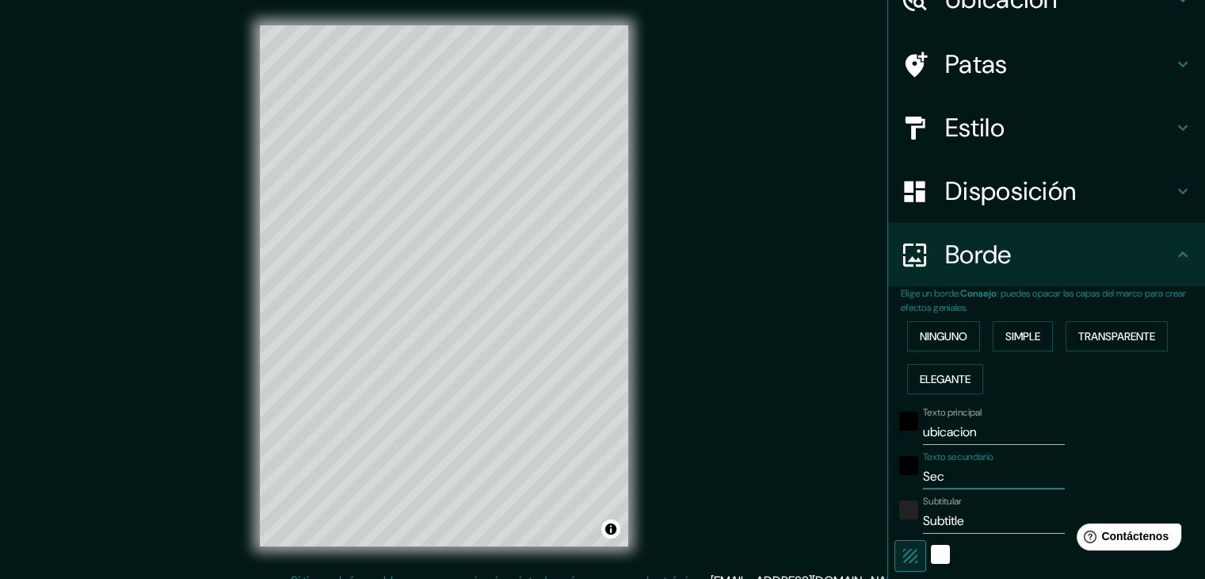
type input "Se"
type input "37"
type input "19"
type input "S"
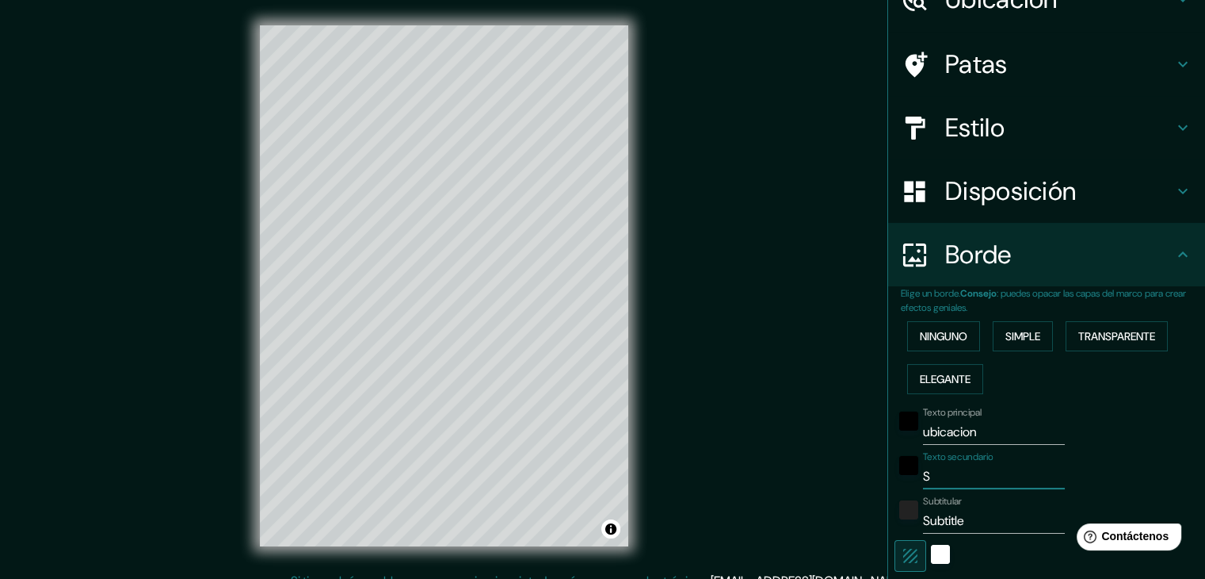
type input "37"
type input "19"
type input "37"
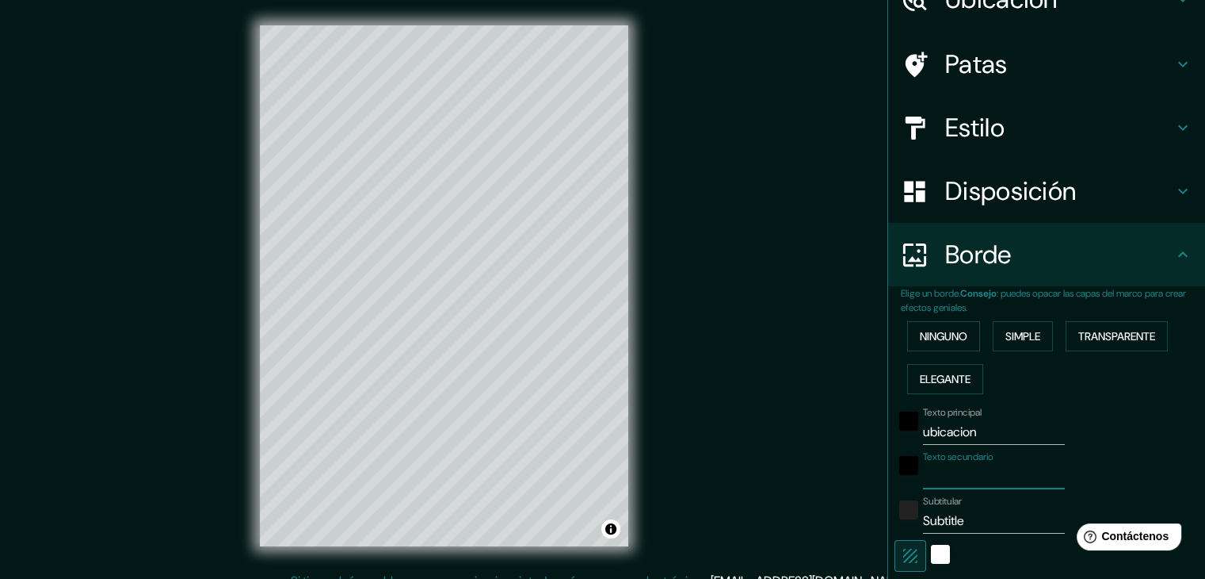
type input "19"
type input "r"
type input "37"
type input "19"
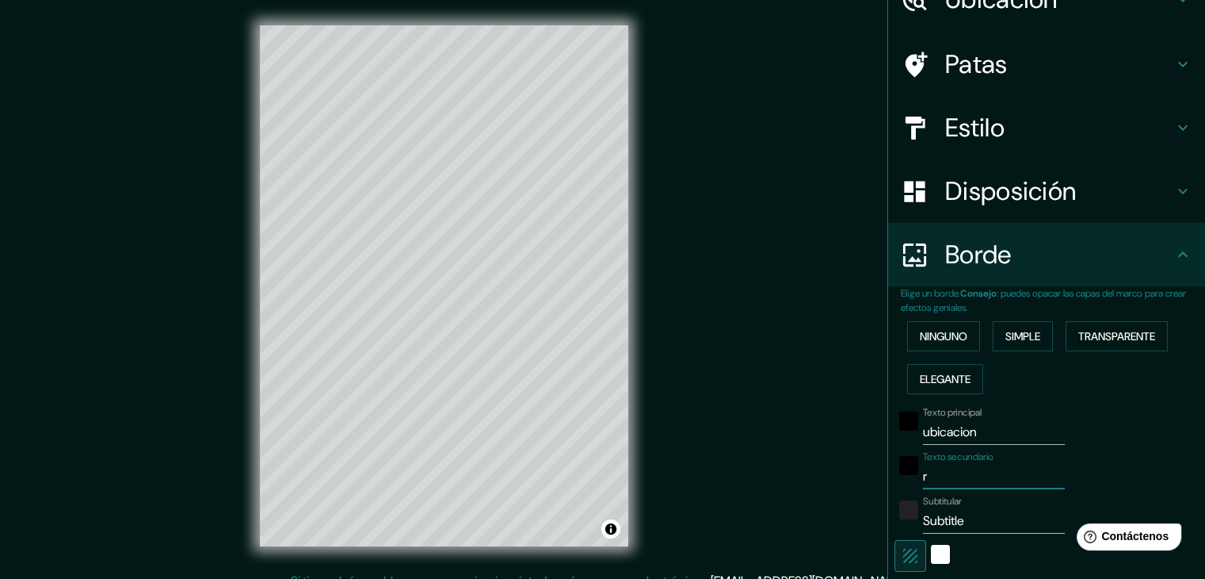
type input "ri"
type input "37"
type input "19"
type input "riv"
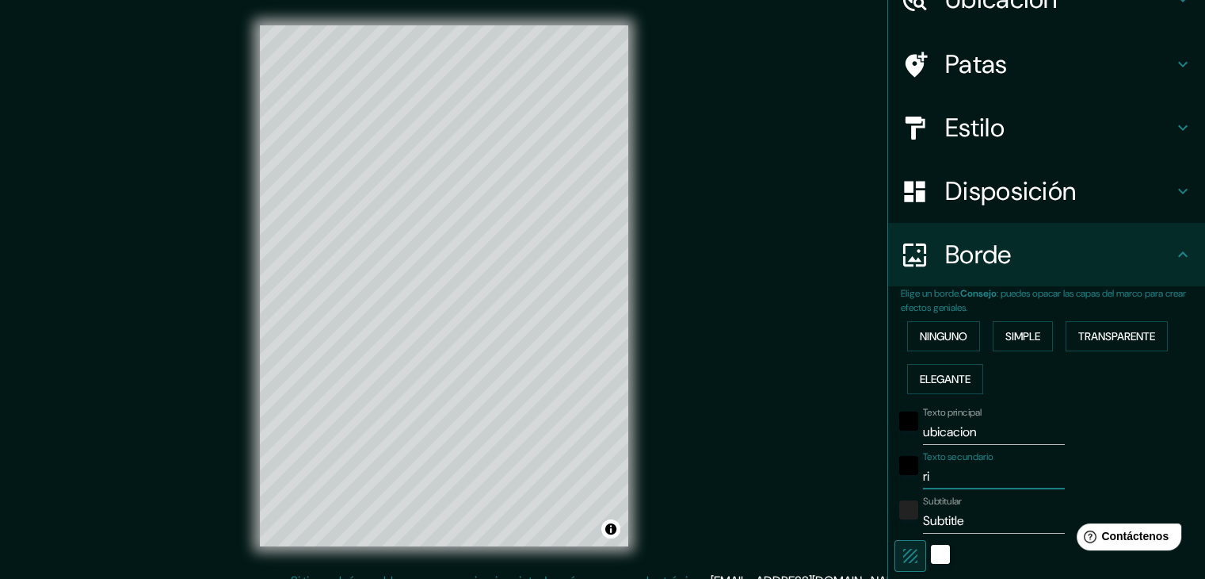
type input "37"
type input "19"
type input "rivi"
type input "37"
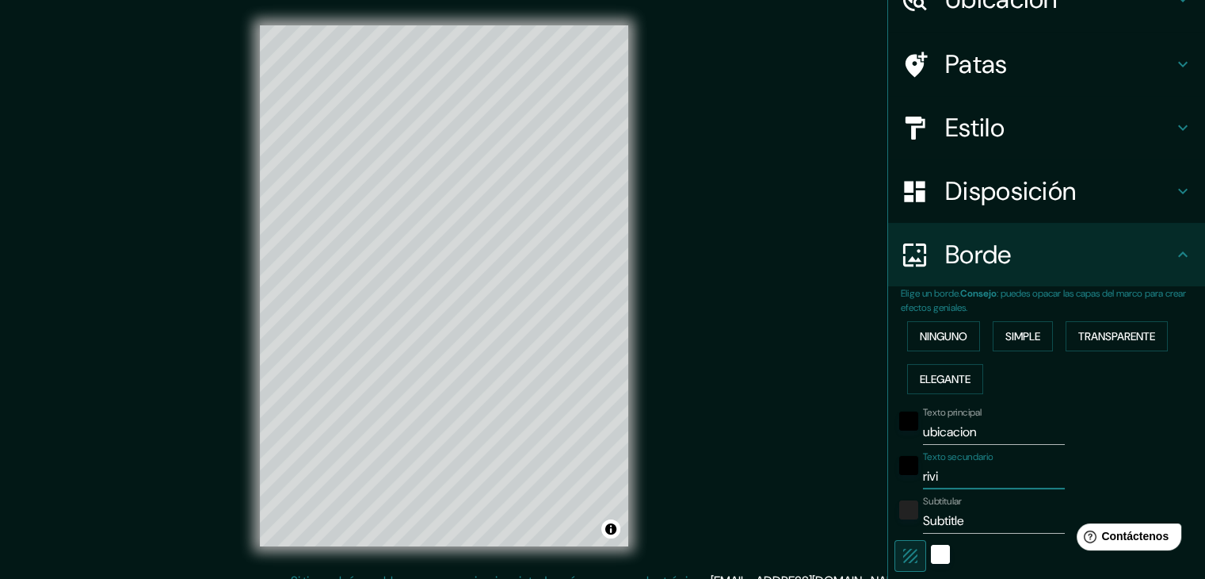
type input "37"
type input "19"
type input "rivie"
type input "37"
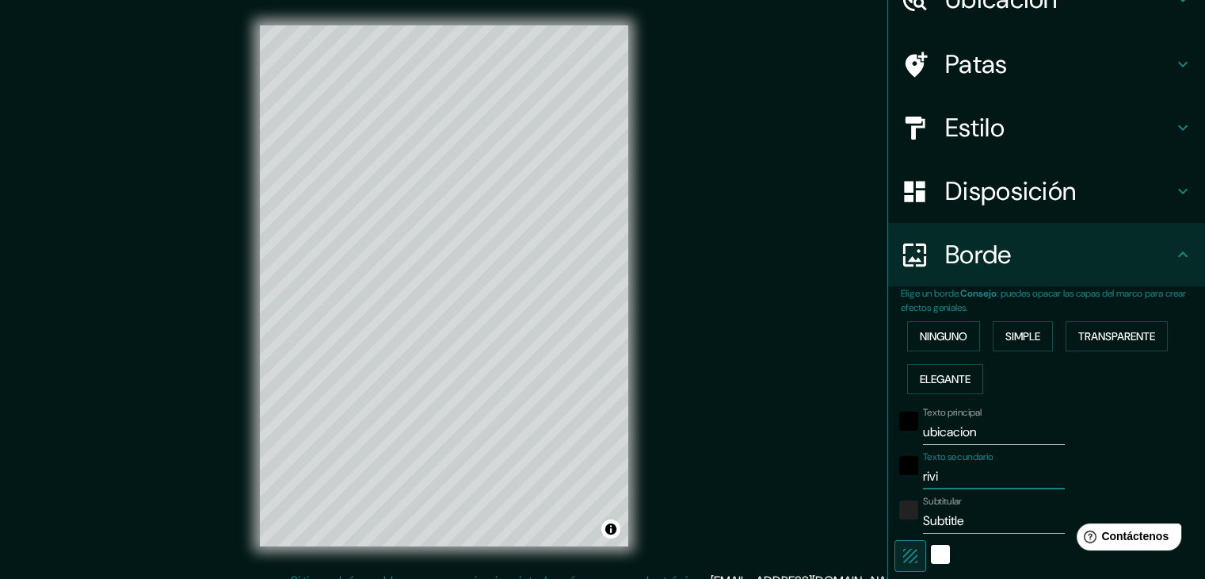
type input "19"
type input "rivier"
type input "37"
type input "19"
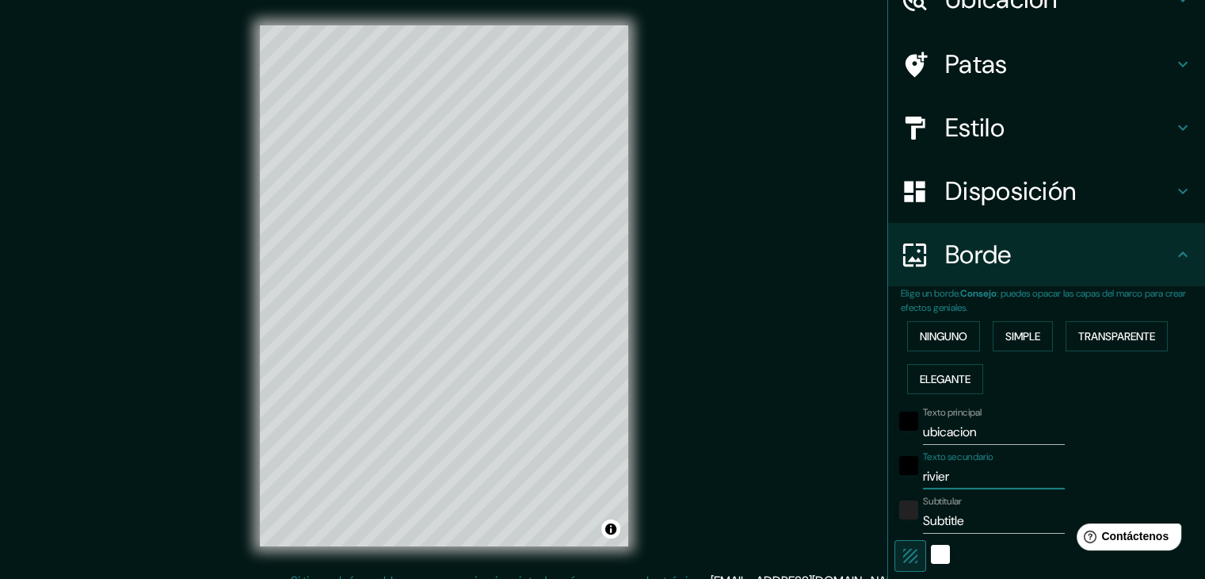
type input "riviera"
type input "37"
type input "19"
type input "riviera"
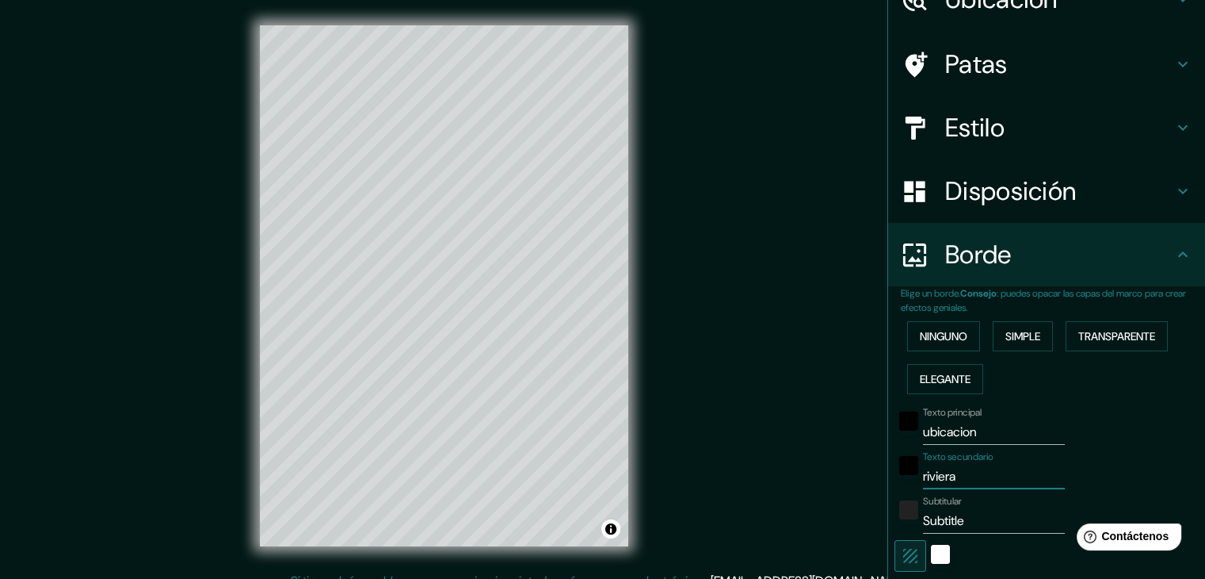
type input "37"
type input "19"
type input "riviera r"
type input "37"
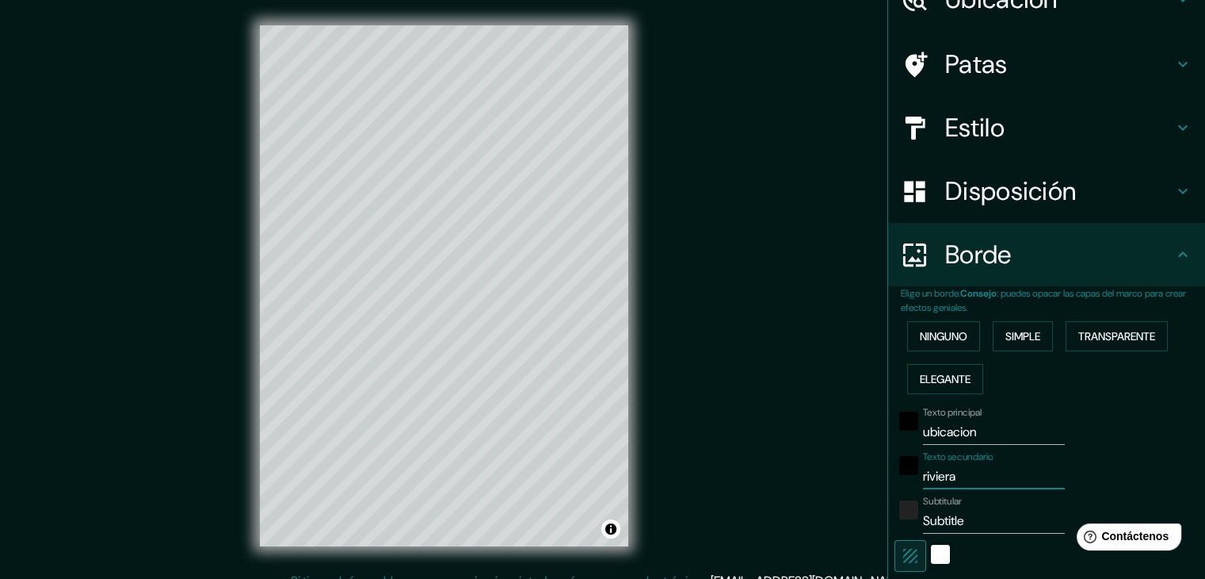
type input "37"
type input "19"
type input "riviera re"
type input "37"
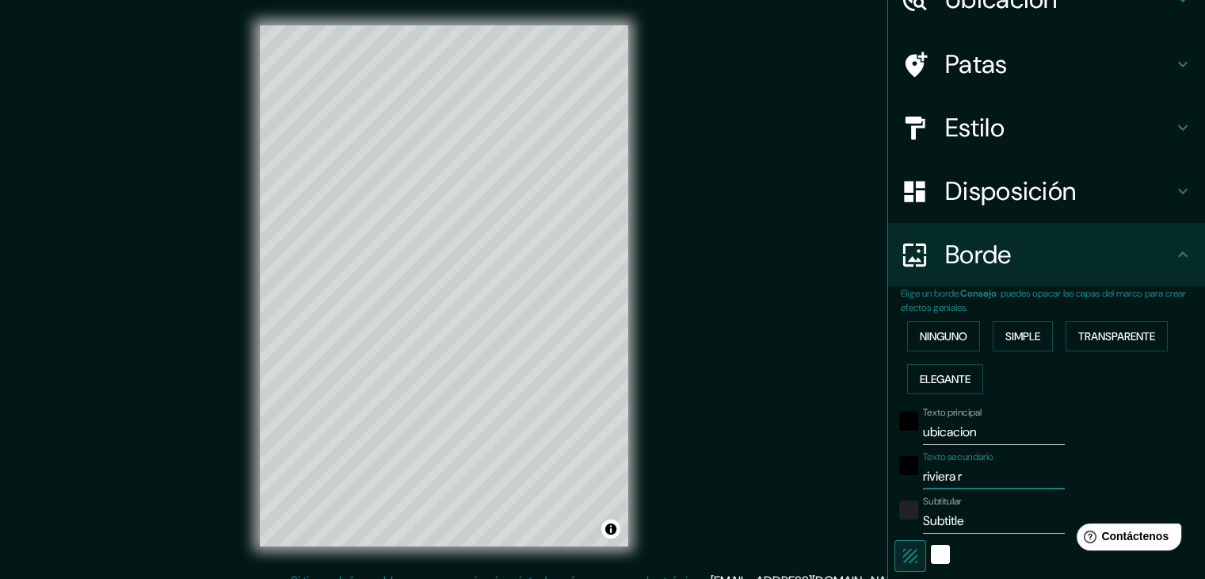
type input "19"
type input "riviera res"
type input "37"
type input "19"
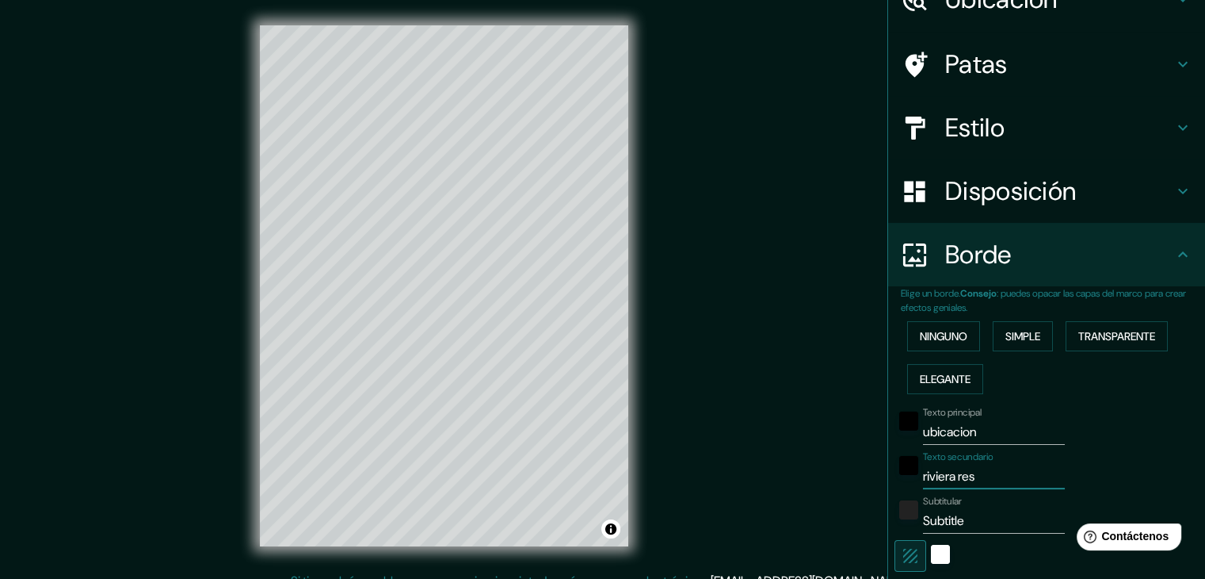
type input "riviera resi"
type input "37"
type input "19"
type input "riviera resid"
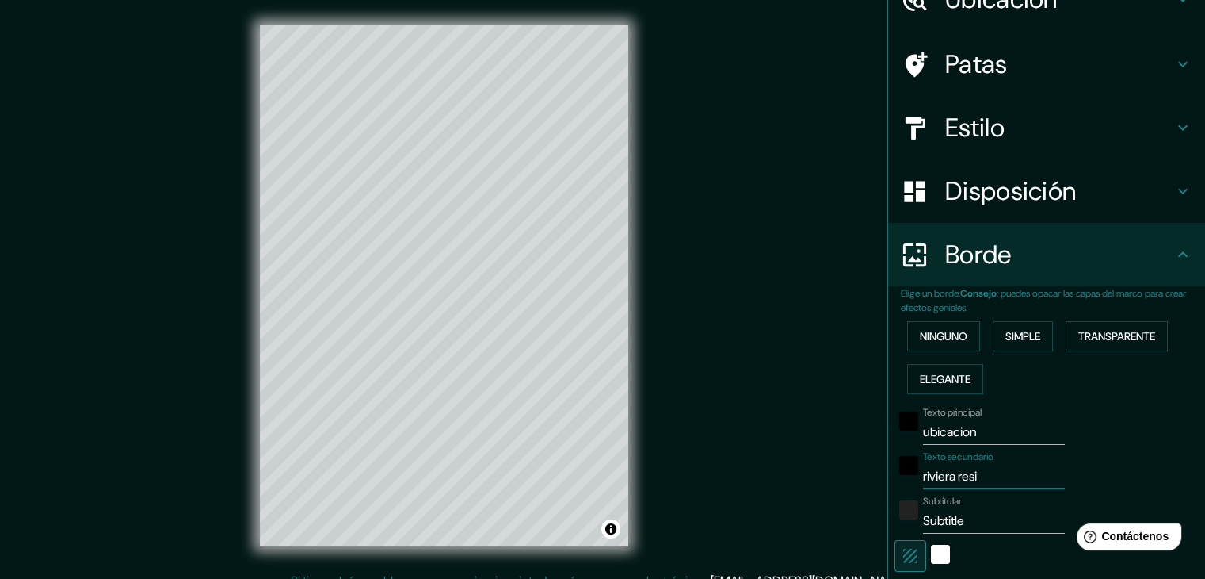
type input "37"
type input "19"
type input "riviera reside"
type input "37"
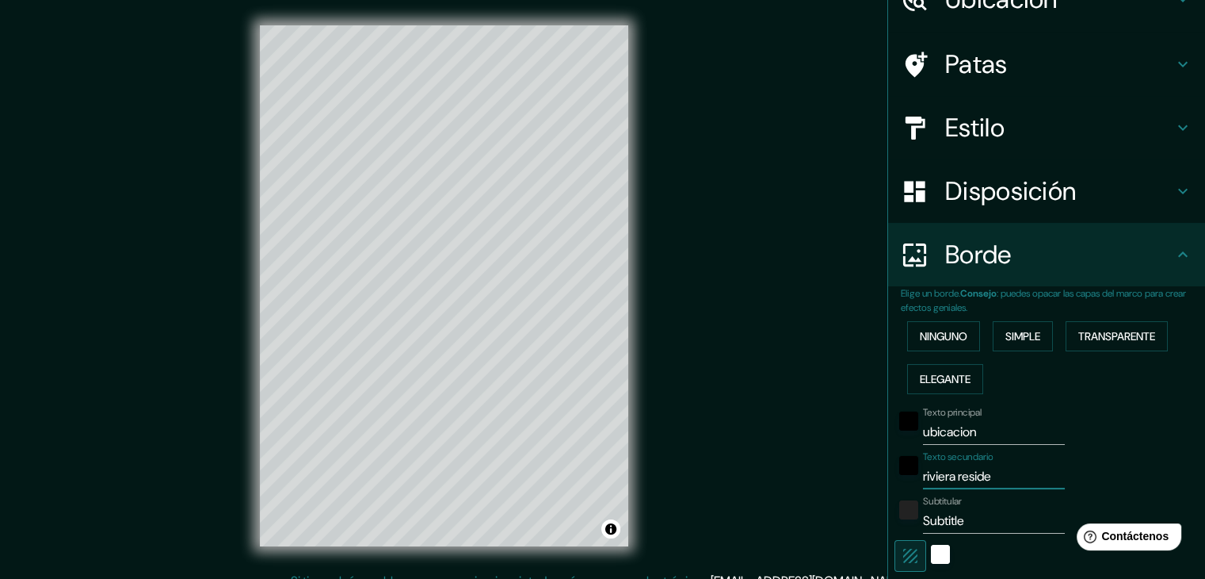
type input "37"
type input "19"
type input "riviera residen"
type input "37"
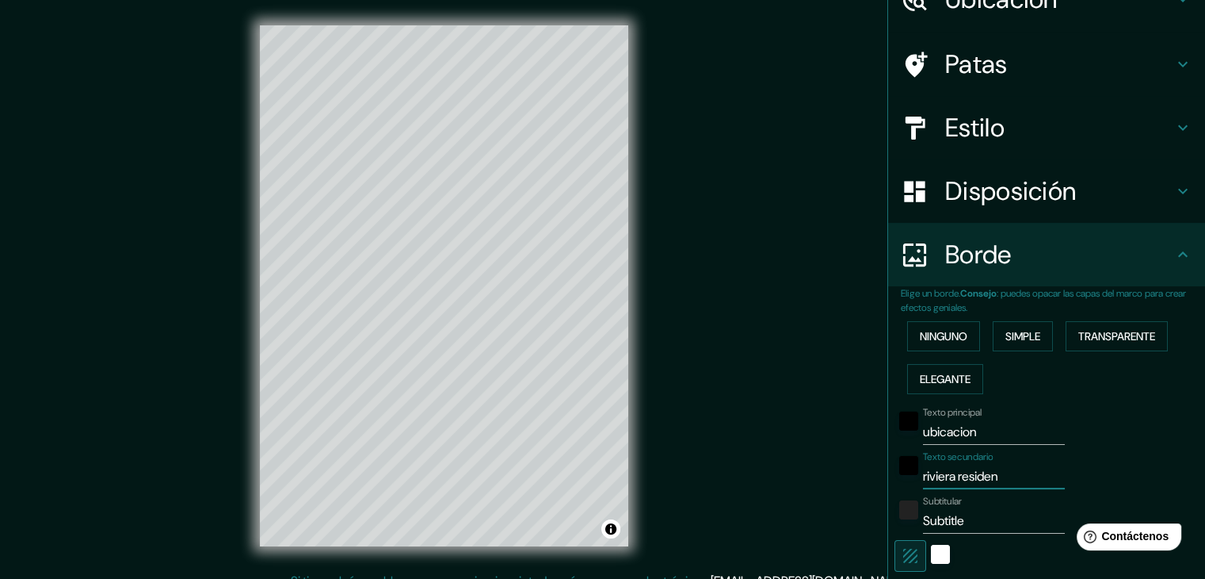
type input "19"
type input "riviera residenc"
type input "37"
type input "19"
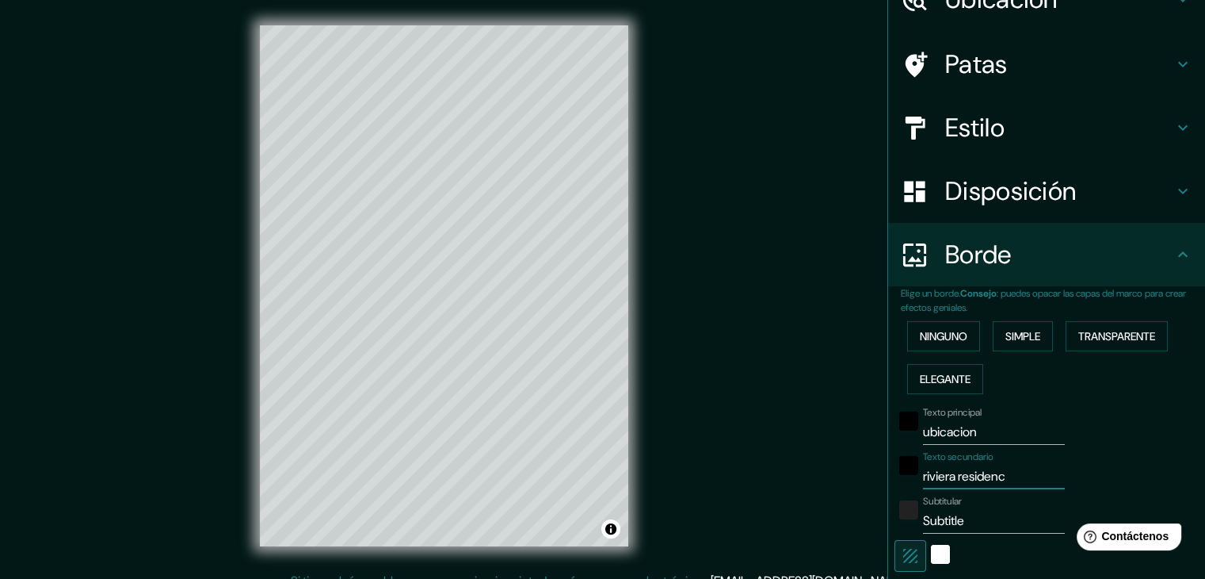
type input "riviera residenci"
type input "37"
type input "19"
type input "riviera residencia"
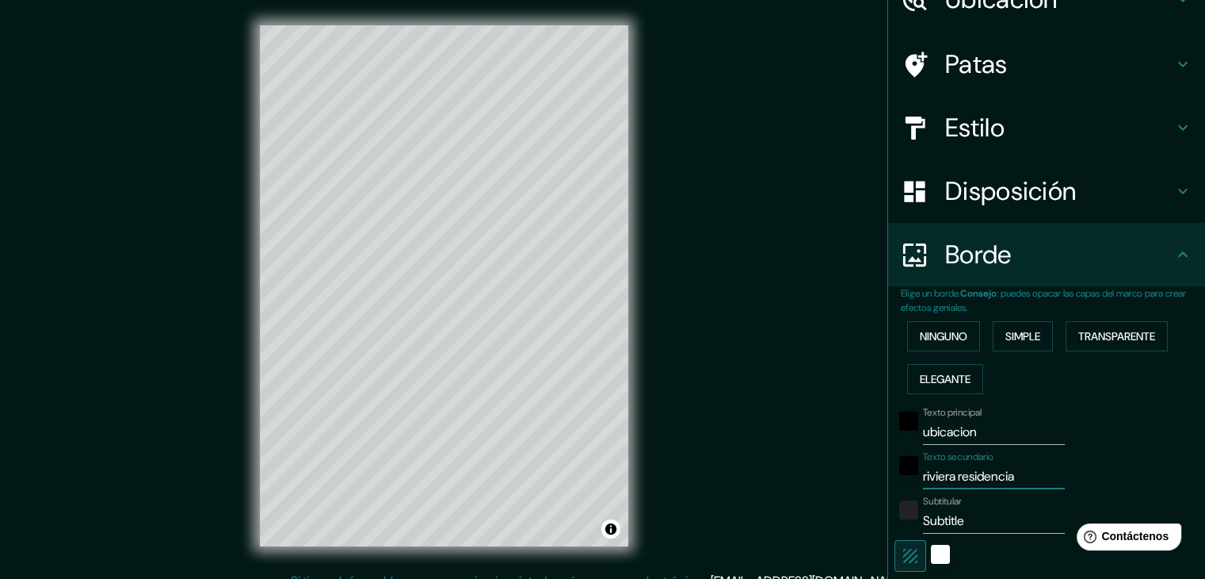
type input "37"
type input "19"
type input "riviera residencial"
type input "37"
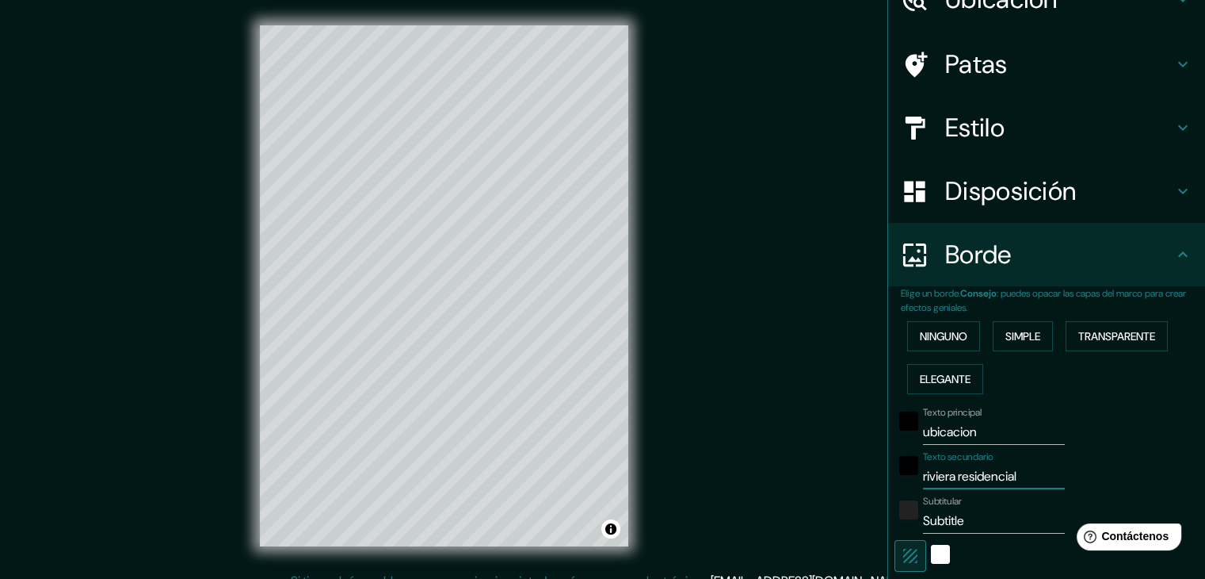
type input "37"
type input "19"
type input "riviera residencial"
click at [969, 515] on input "Subtitle" at bounding box center [994, 520] width 142 height 25
type input "Subtitl"
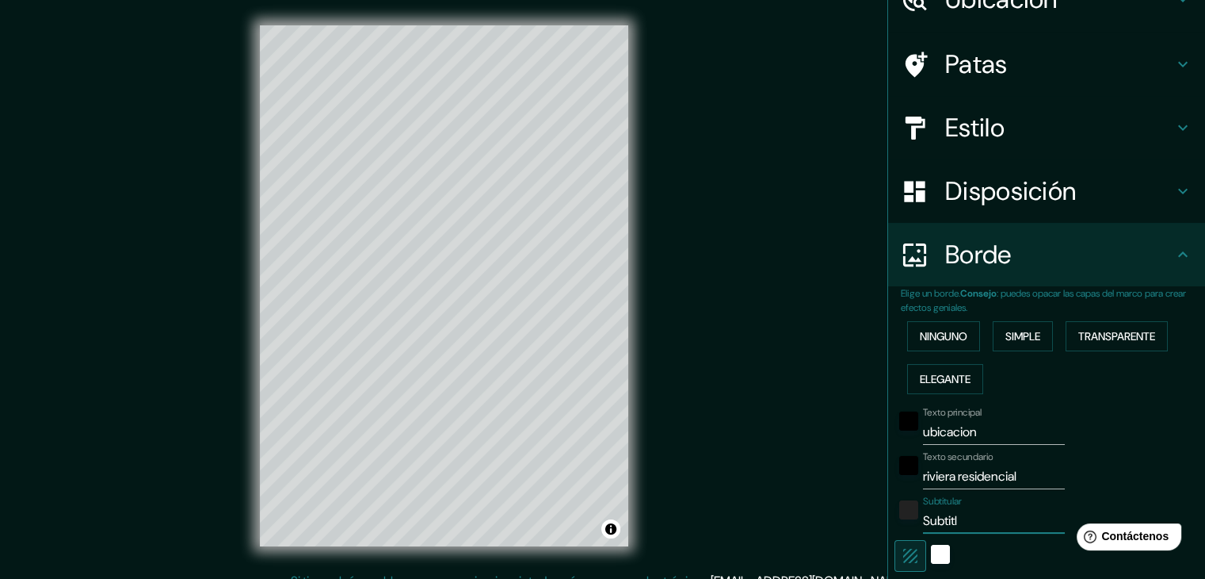
type input "37"
type input "19"
type input "Subtit"
type input "37"
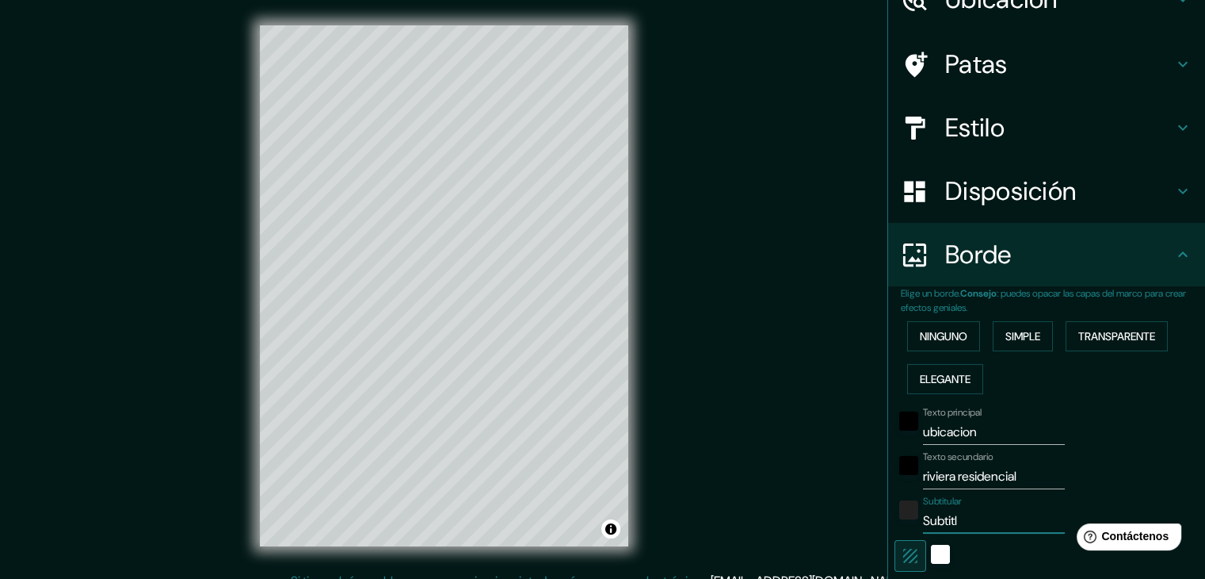
type input "37"
type input "19"
type input "Subti"
type input "37"
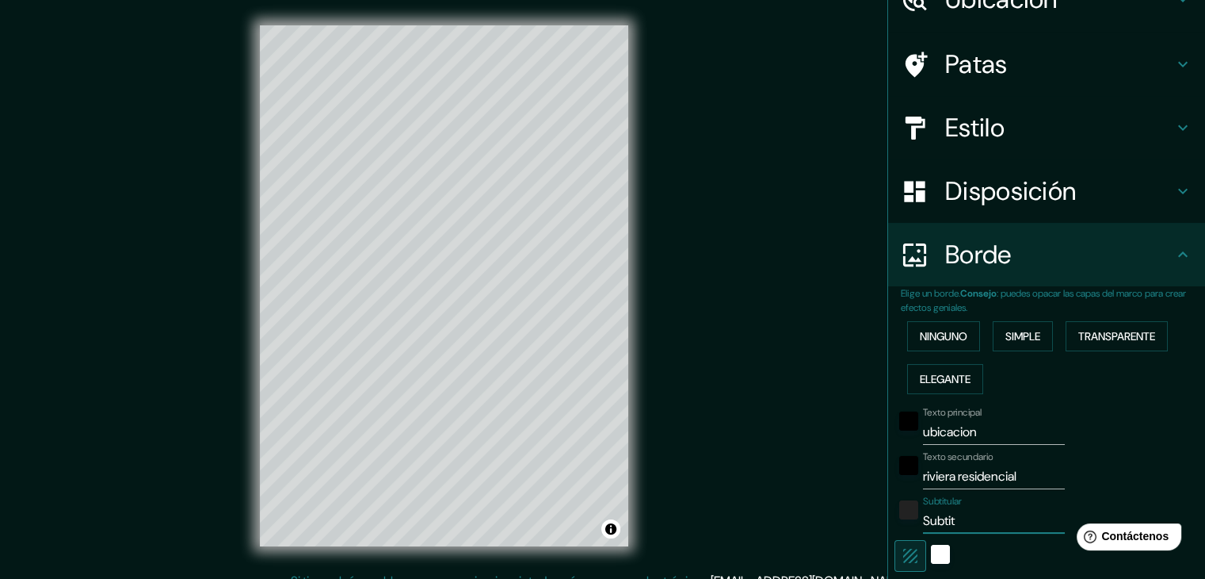
type input "19"
type input "Subt"
type input "37"
type input "19"
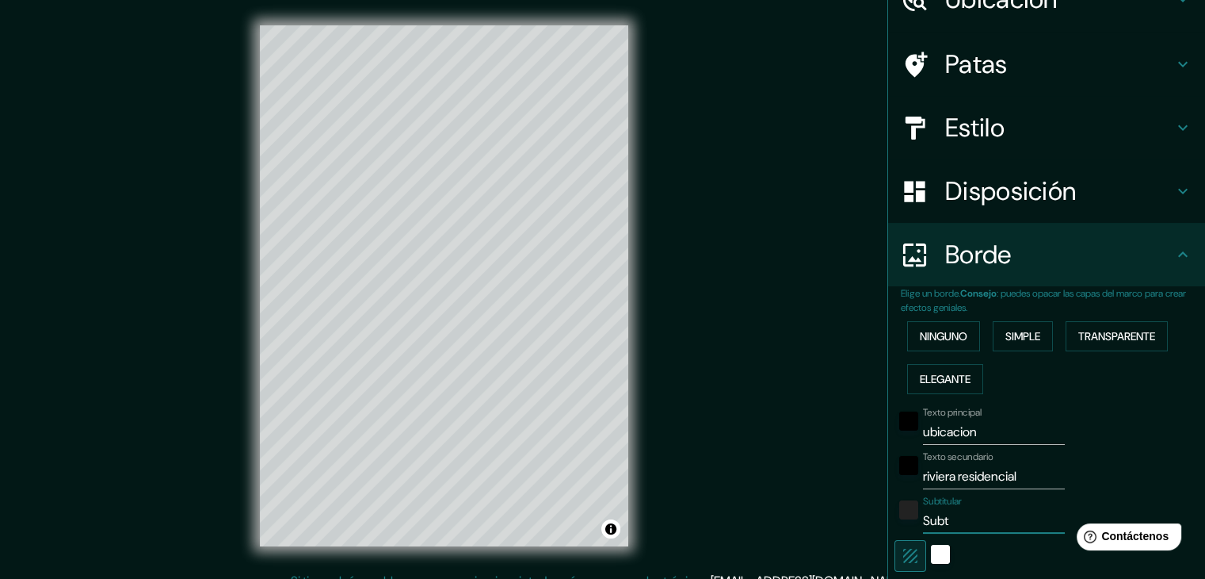
type input "Sub"
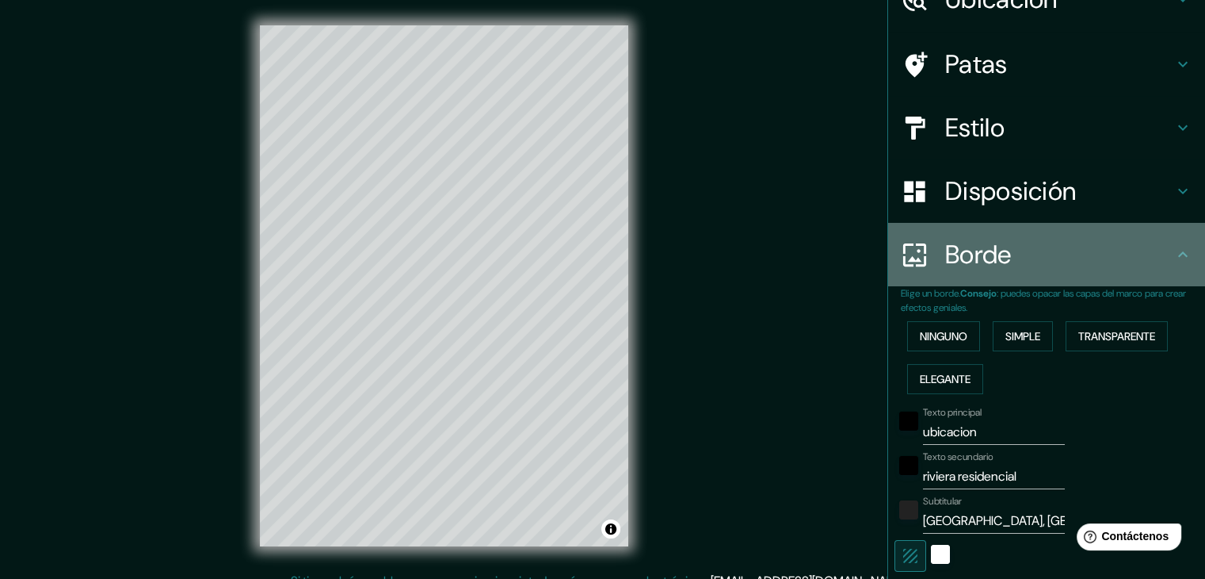
click at [1030, 246] on h4 "Borde" at bounding box center [1060, 255] width 228 height 32
drag, startPoint x: 1030, startPoint y: 247, endPoint x: 1071, endPoint y: 273, distance: 48.1
click at [1030, 248] on h4 "Borde" at bounding box center [1060, 255] width 228 height 32
click at [1142, 253] on h4 "Borde" at bounding box center [1060, 255] width 228 height 32
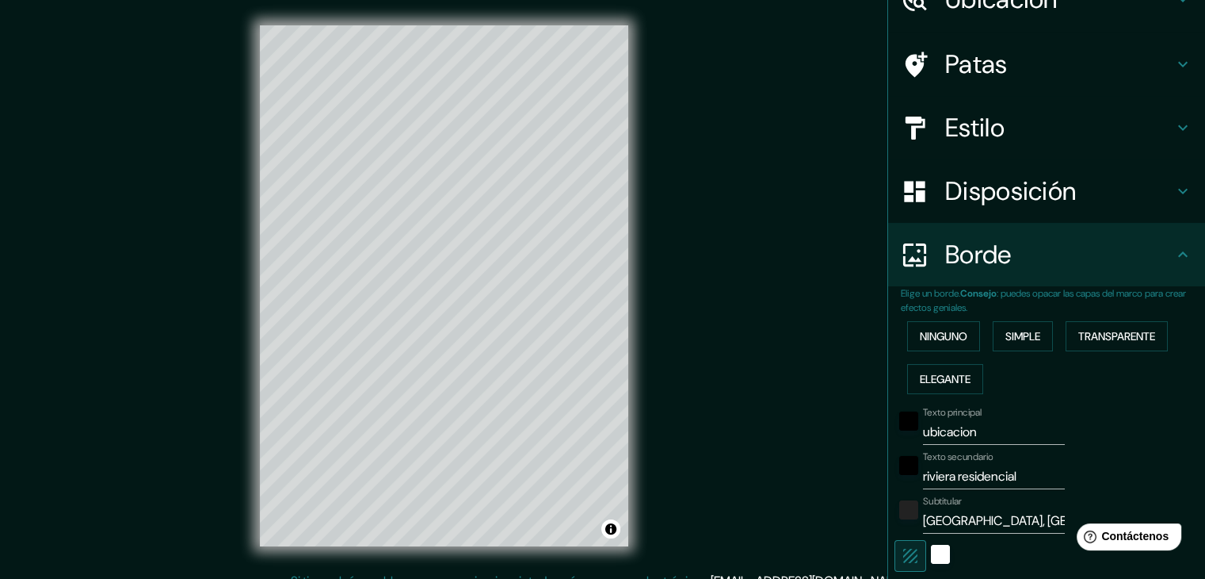
click at [1001, 143] on div "Estilo" at bounding box center [1046, 127] width 317 height 63
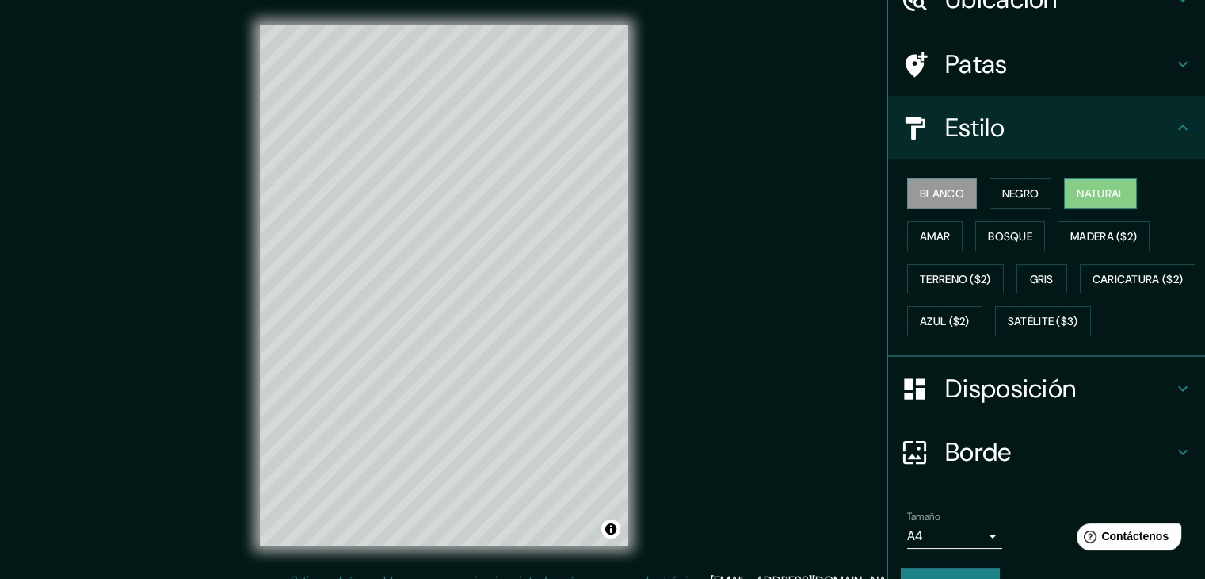
click at [1119, 196] on button "Natural" at bounding box center [1100, 193] width 73 height 30
click at [933, 236] on font "Amar" at bounding box center [935, 236] width 30 height 14
click at [1102, 196] on font "Natural" at bounding box center [1101, 193] width 48 height 14
click at [1031, 277] on font "Gris" at bounding box center [1042, 279] width 24 height 14
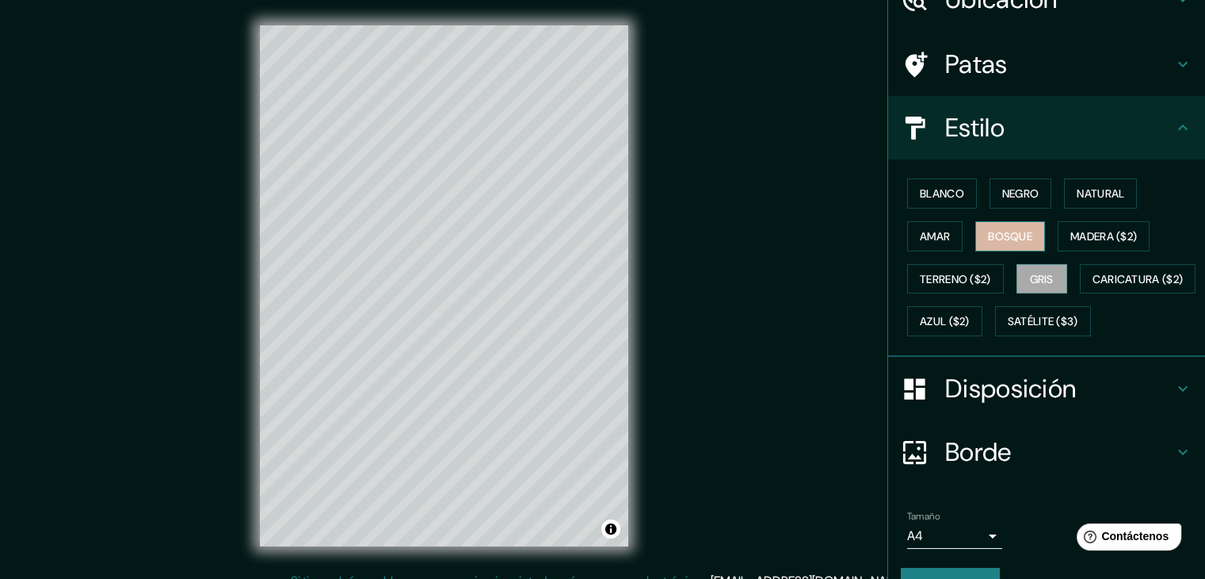
click at [1011, 239] on font "Bosque" at bounding box center [1010, 236] width 44 height 14
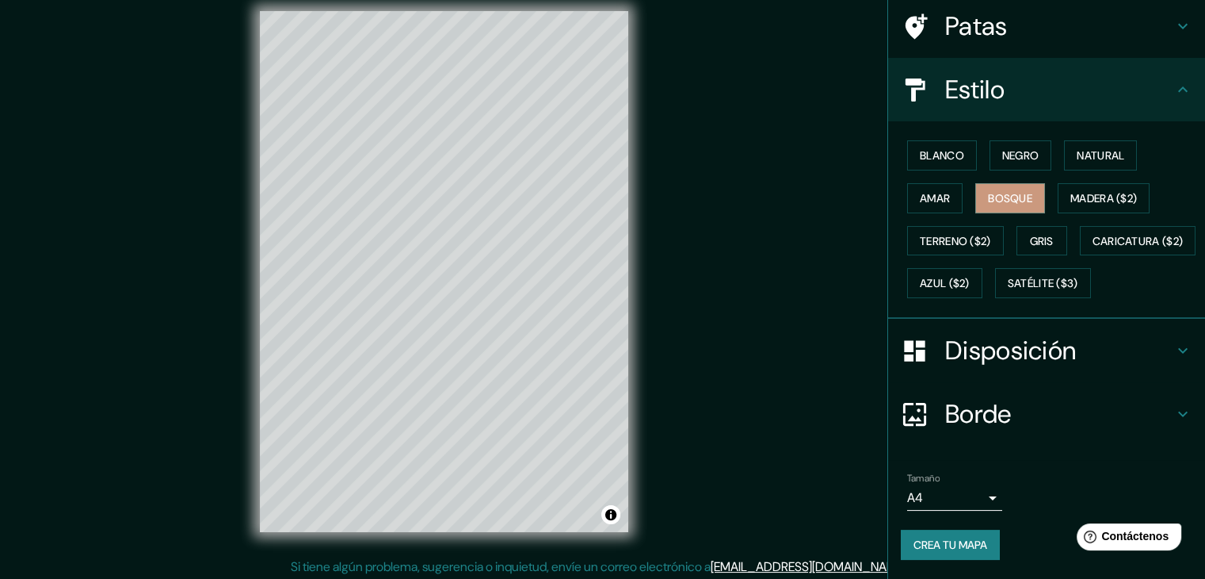
scroll to position [18, 0]
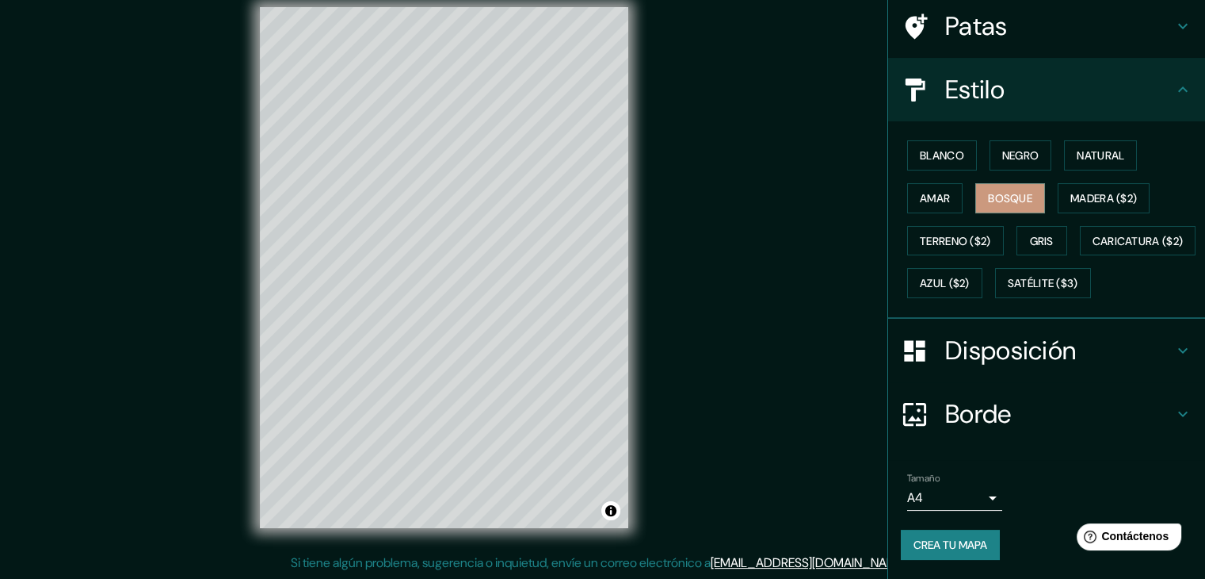
click at [969, 411] on font "Borde" at bounding box center [979, 413] width 67 height 33
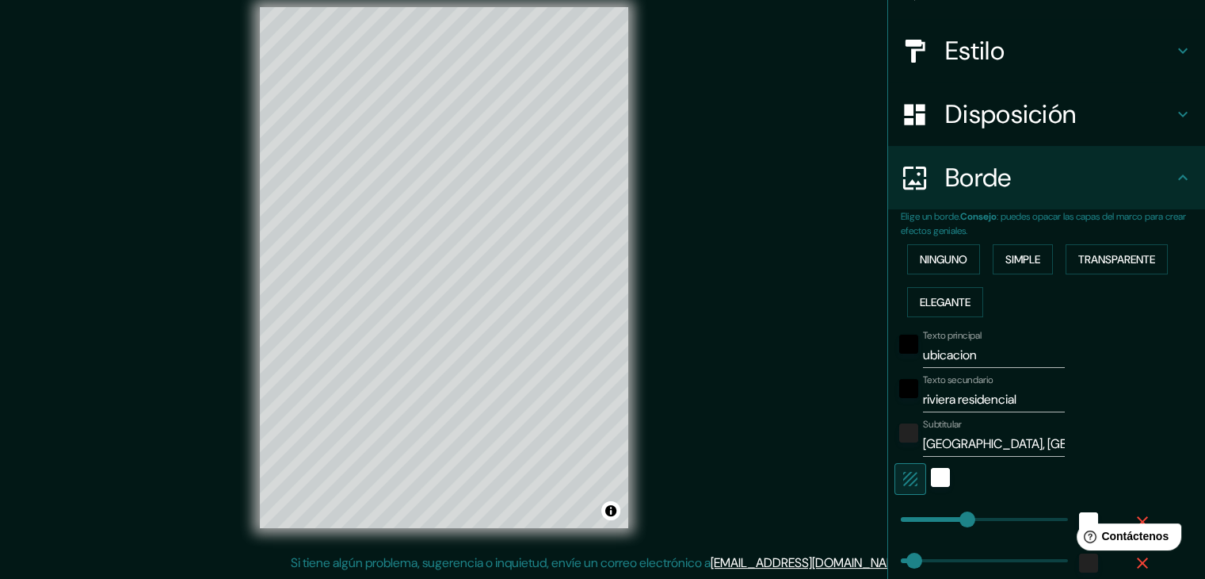
click at [1011, 444] on input "[GEOGRAPHIC_DATA], [GEOGRAPHIC_DATA]" at bounding box center [994, 443] width 142 height 25
click at [964, 259] on button "Ninguno" at bounding box center [943, 259] width 73 height 30
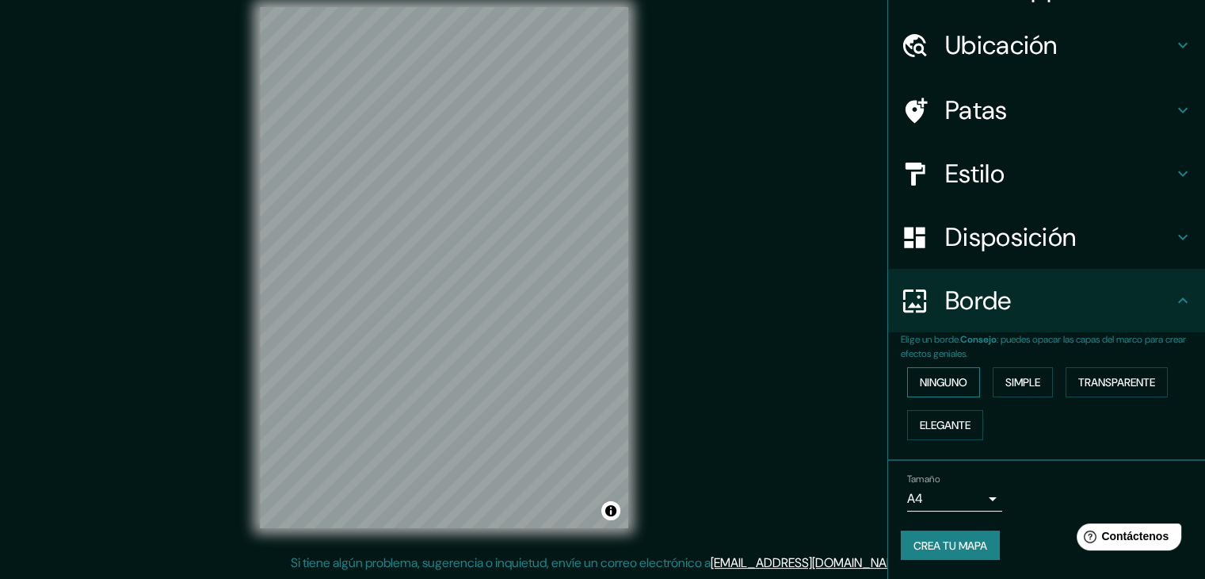
scroll to position [36, 0]
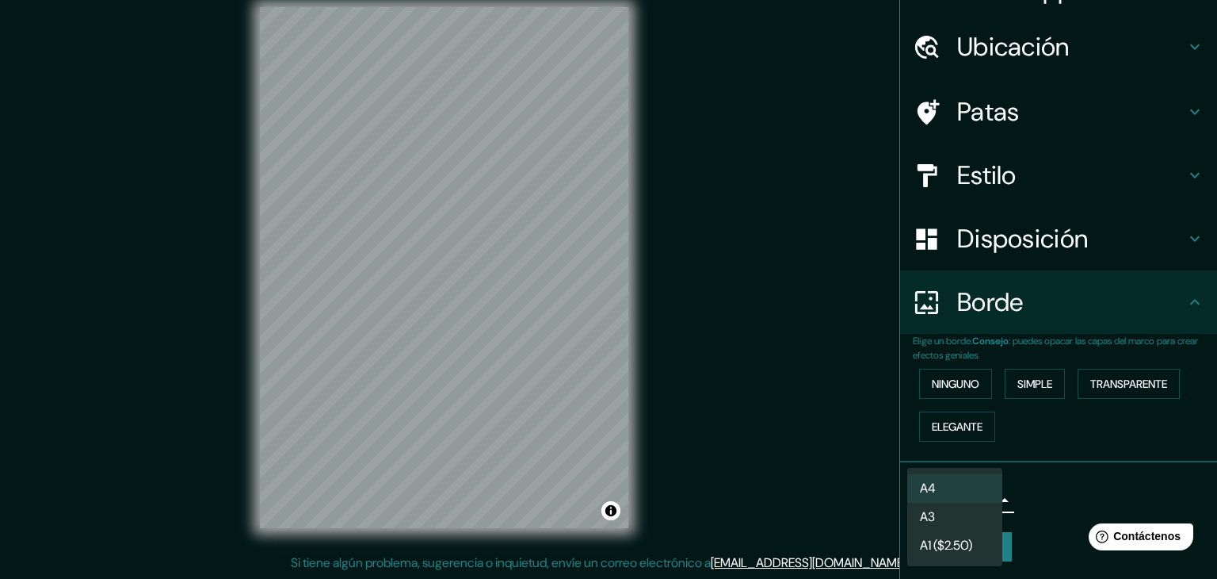
click at [978, 494] on body "Mappin Ubicación [GEOGRAPHIC_DATA], [GEOGRAPHIC_DATA][PERSON_NAME], [GEOGRAPHIC…" at bounding box center [608, 271] width 1217 height 579
click at [862, 481] on div at bounding box center [608, 289] width 1217 height 579
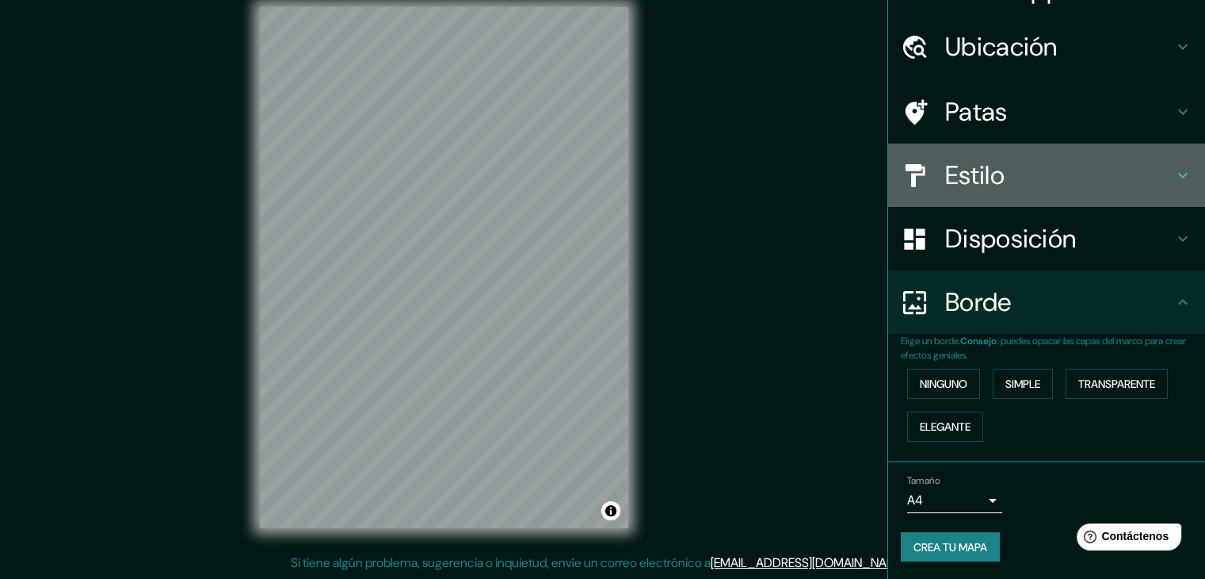
click at [988, 182] on font "Estilo" at bounding box center [975, 175] width 59 height 33
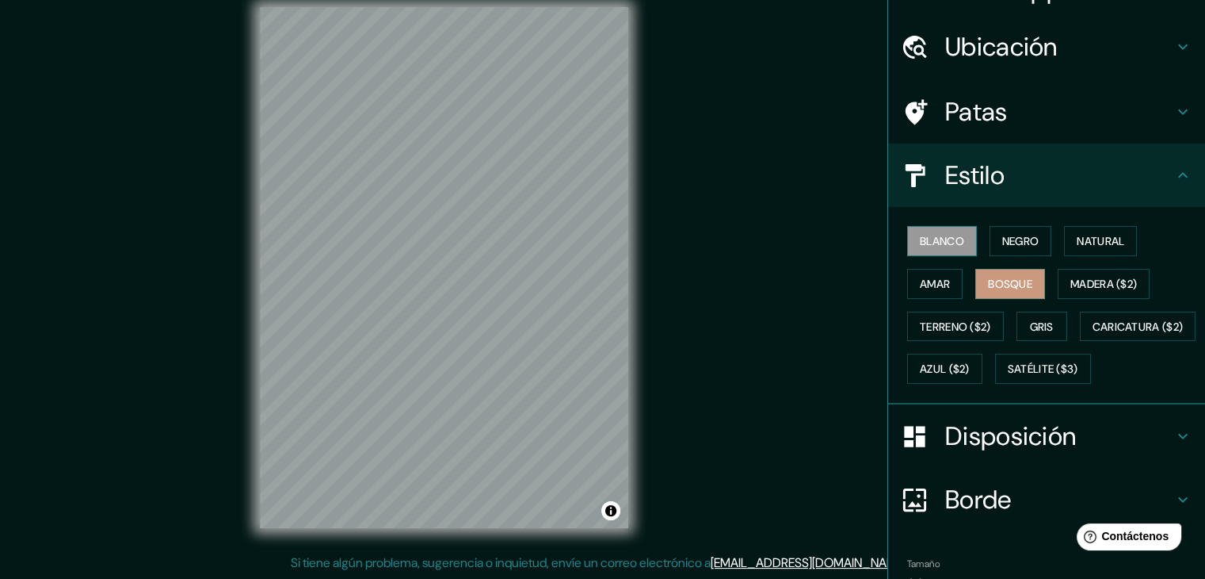
click at [957, 241] on button "Blanco" at bounding box center [942, 241] width 70 height 30
click at [935, 277] on font "Amar" at bounding box center [935, 284] width 30 height 14
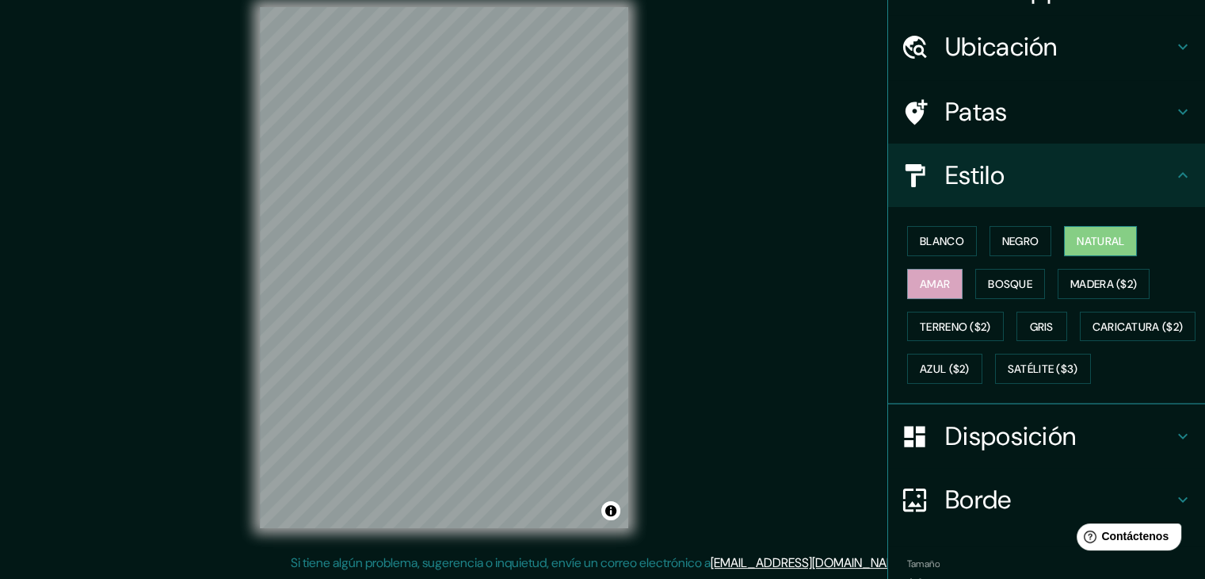
click at [1064, 239] on button "Natural" at bounding box center [1100, 241] width 73 height 30
click at [741, 246] on div "Mappin Ubicación [GEOGRAPHIC_DATA], [GEOGRAPHIC_DATA][PERSON_NAME], [GEOGRAPHIC…" at bounding box center [602, 280] width 1205 height 597
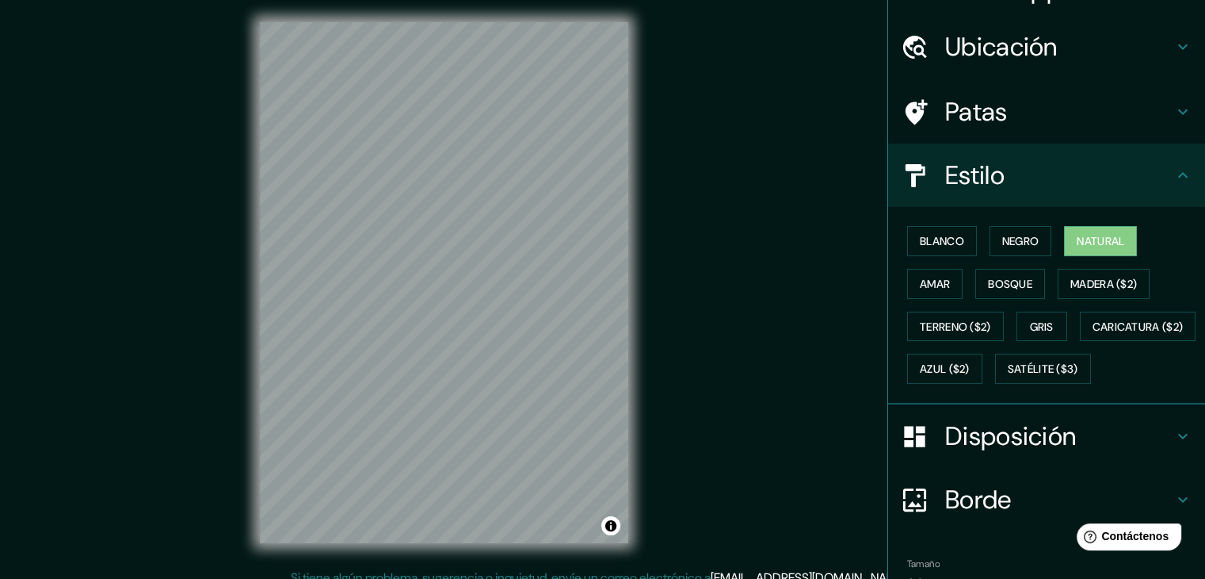
scroll to position [0, 0]
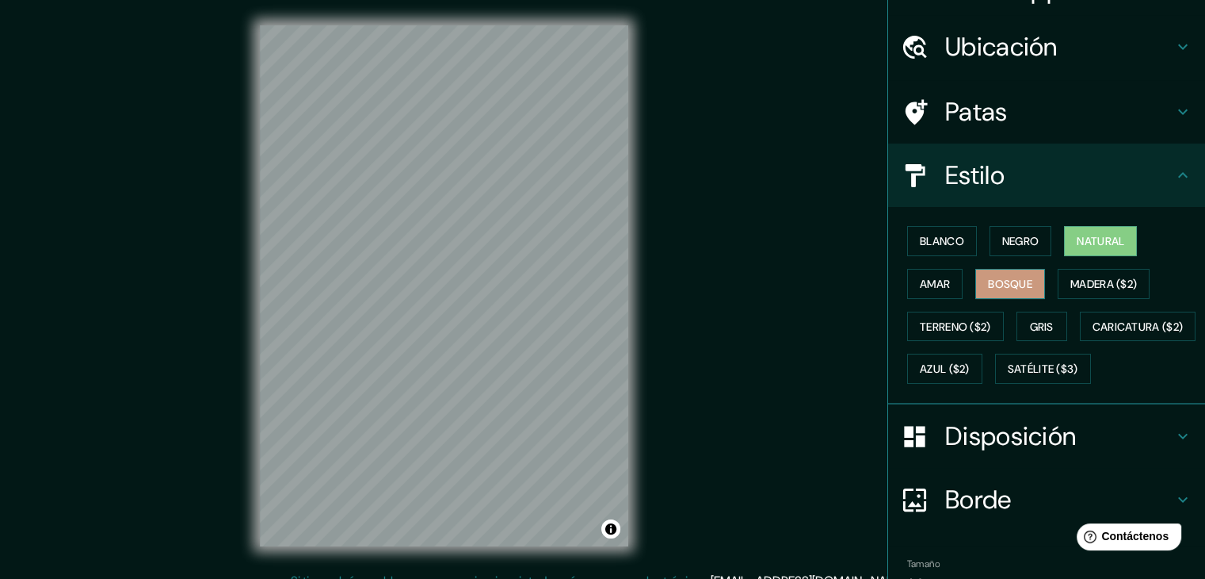
click at [1008, 281] on font "Bosque" at bounding box center [1010, 284] width 44 height 14
click at [1030, 321] on font "Gris" at bounding box center [1042, 326] width 24 height 14
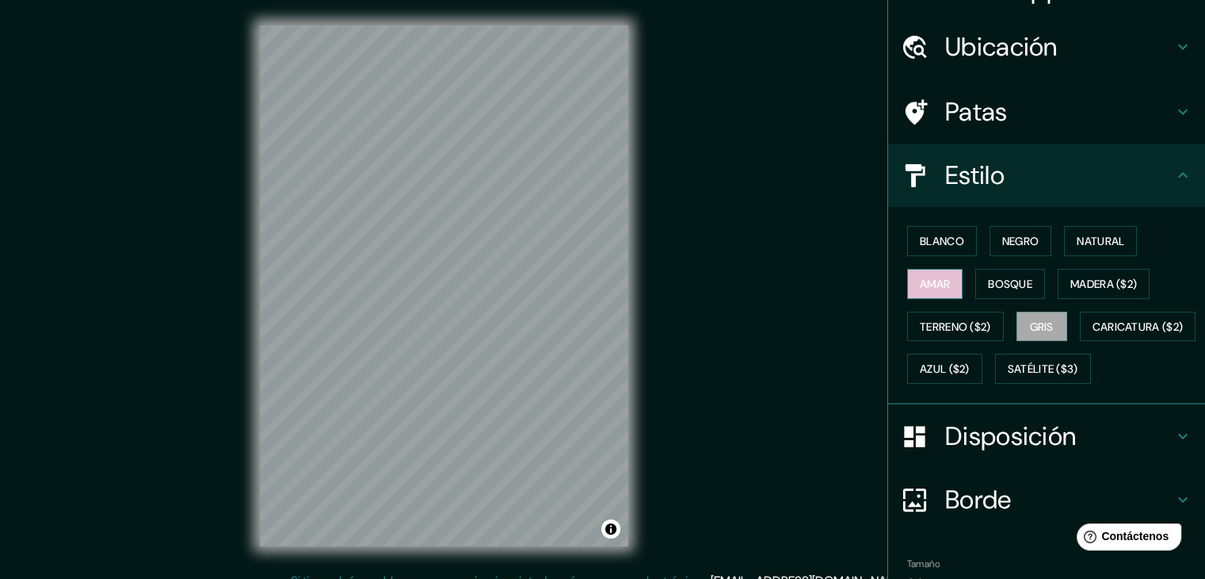
click at [937, 277] on font "Amar" at bounding box center [935, 284] width 30 height 14
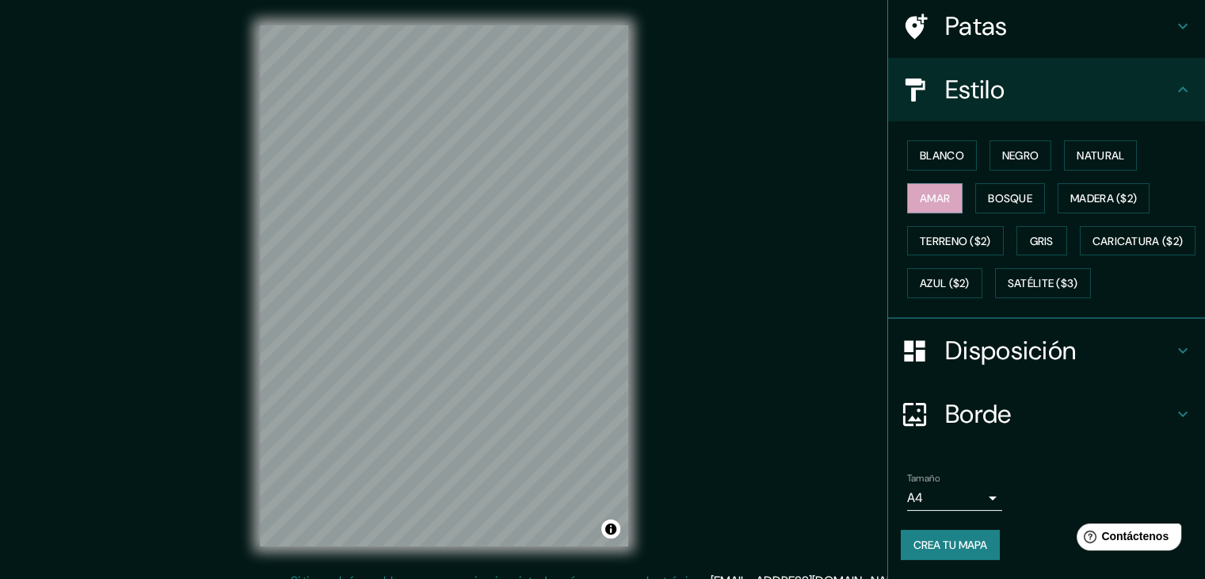
scroll to position [160, 0]
click at [992, 422] on font "Borde" at bounding box center [979, 413] width 67 height 33
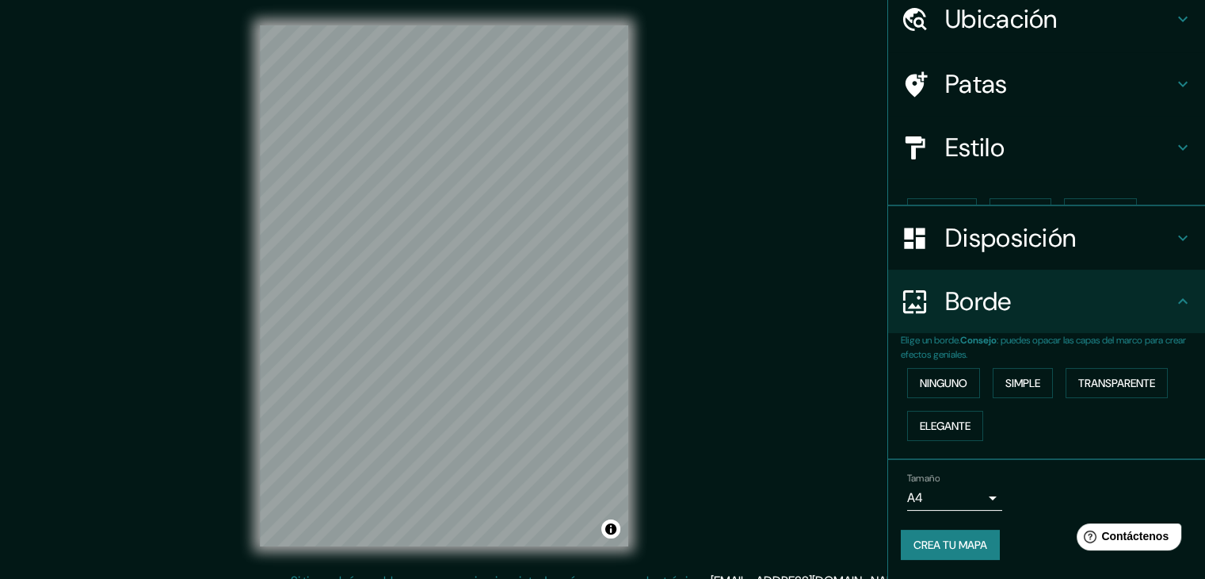
scroll to position [36, 0]
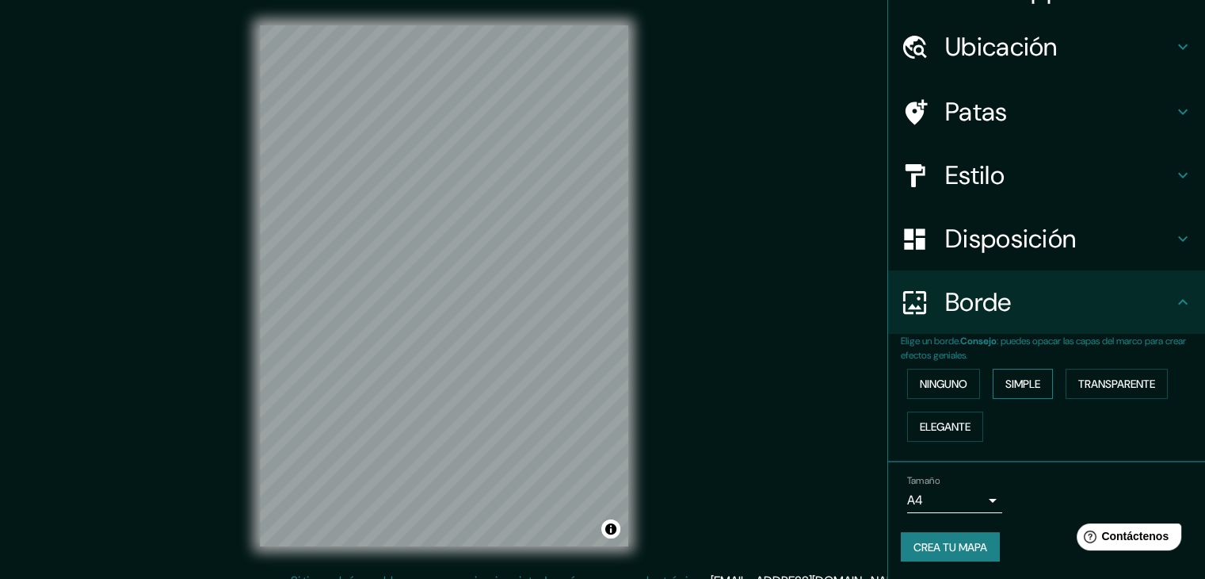
click at [1024, 383] on font "Simple" at bounding box center [1023, 383] width 35 height 14
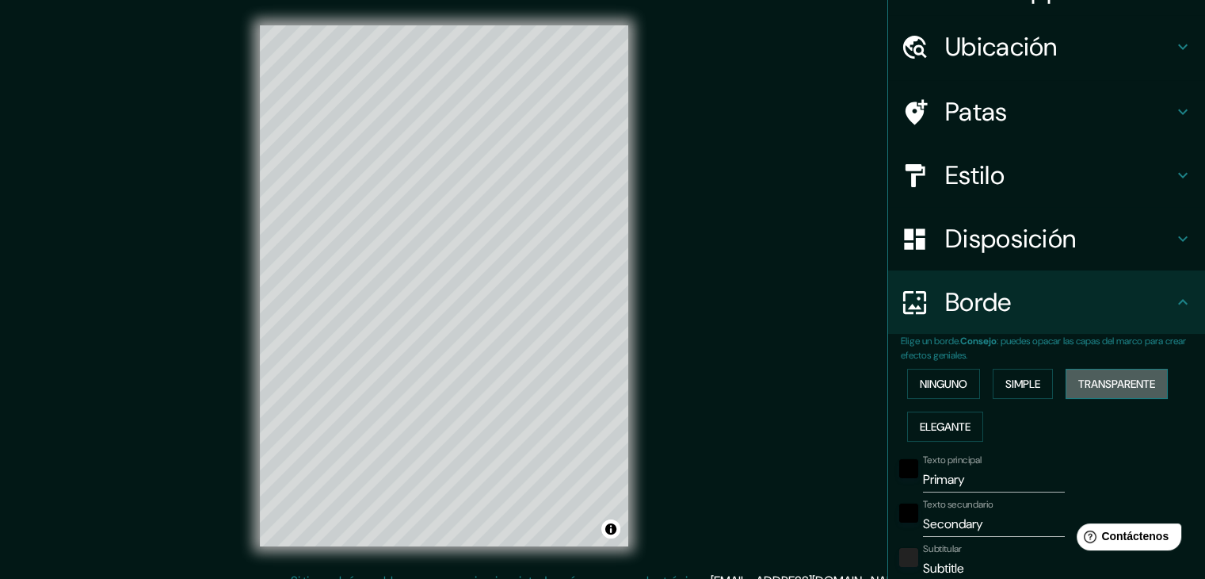
click at [1100, 389] on font "Transparente" at bounding box center [1117, 383] width 77 height 14
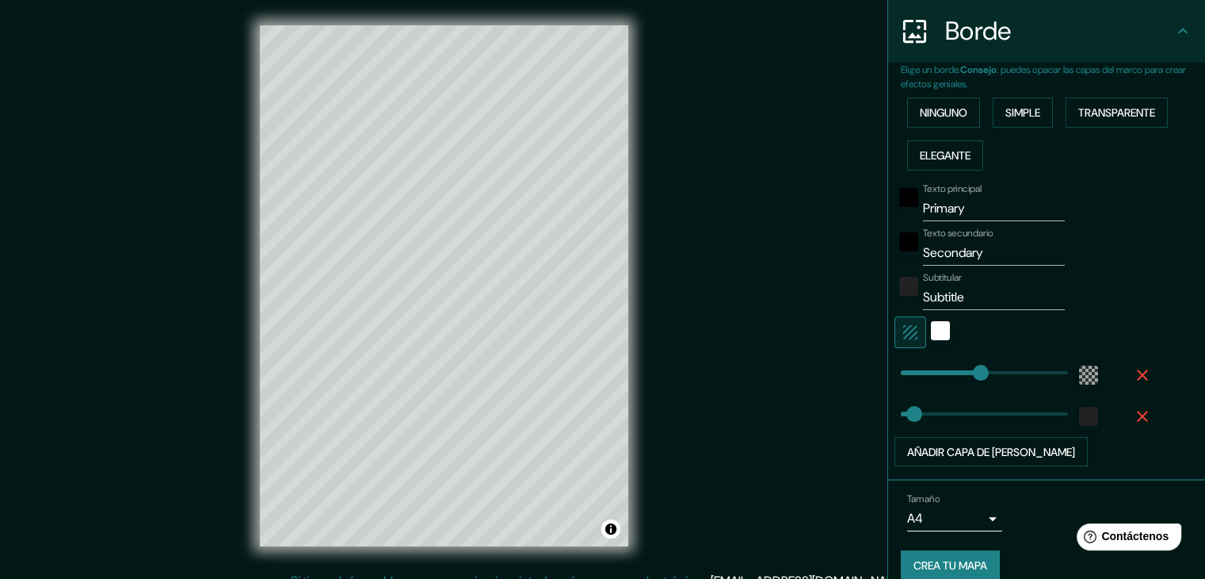
scroll to position [325, 0]
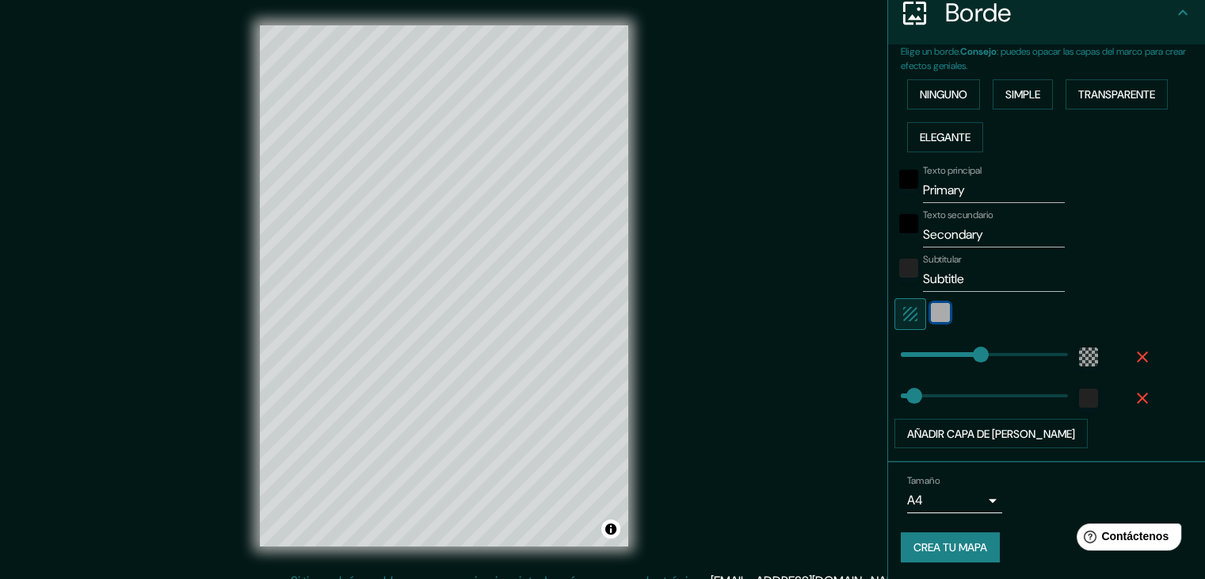
click at [931, 303] on div "blanco" at bounding box center [940, 312] width 19 height 19
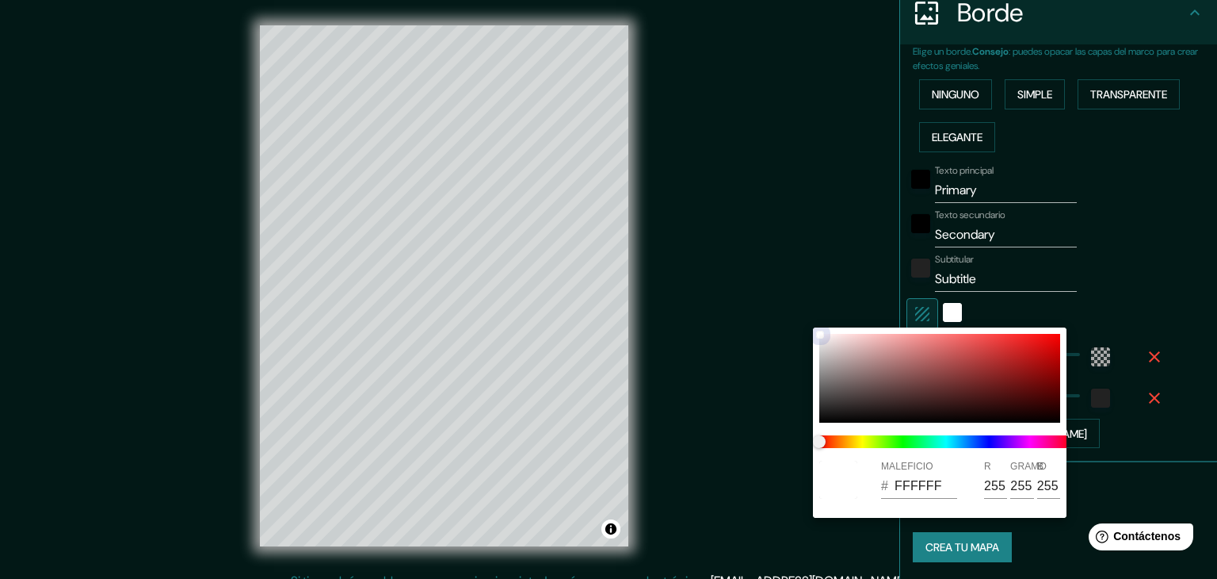
click at [835, 353] on div at bounding box center [940, 378] width 241 height 89
click at [834, 350] on div at bounding box center [834, 350] width 6 height 6
click at [801, 286] on div at bounding box center [608, 289] width 1217 height 579
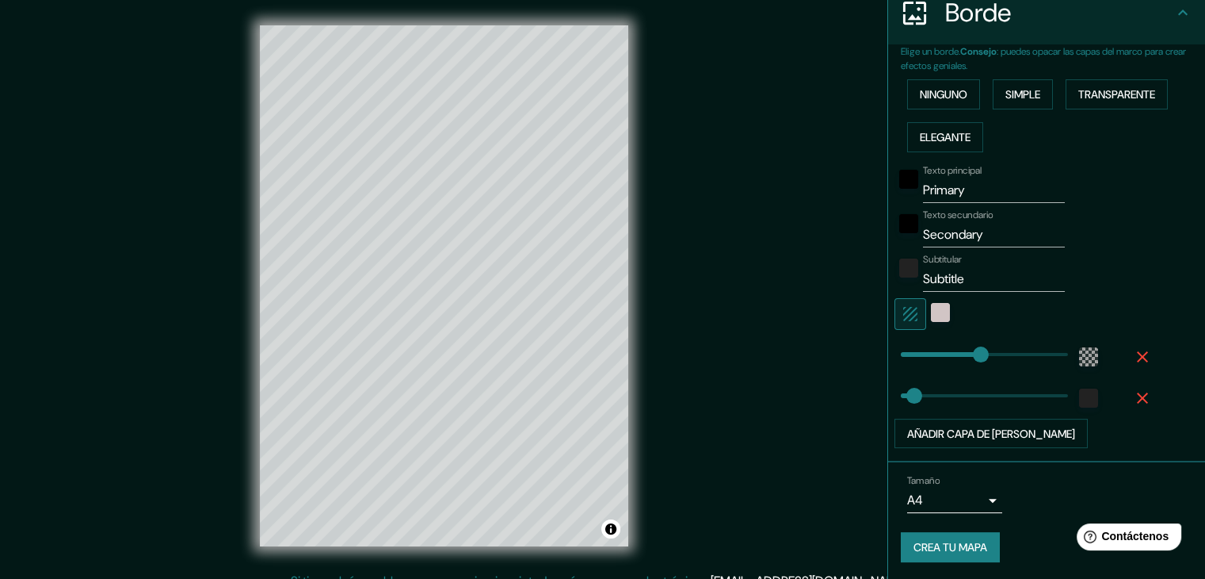
click at [964, 184] on input "Primary" at bounding box center [994, 190] width 142 height 25
click at [970, 423] on font "Añadir capa de [PERSON_NAME]" at bounding box center [991, 433] width 168 height 21
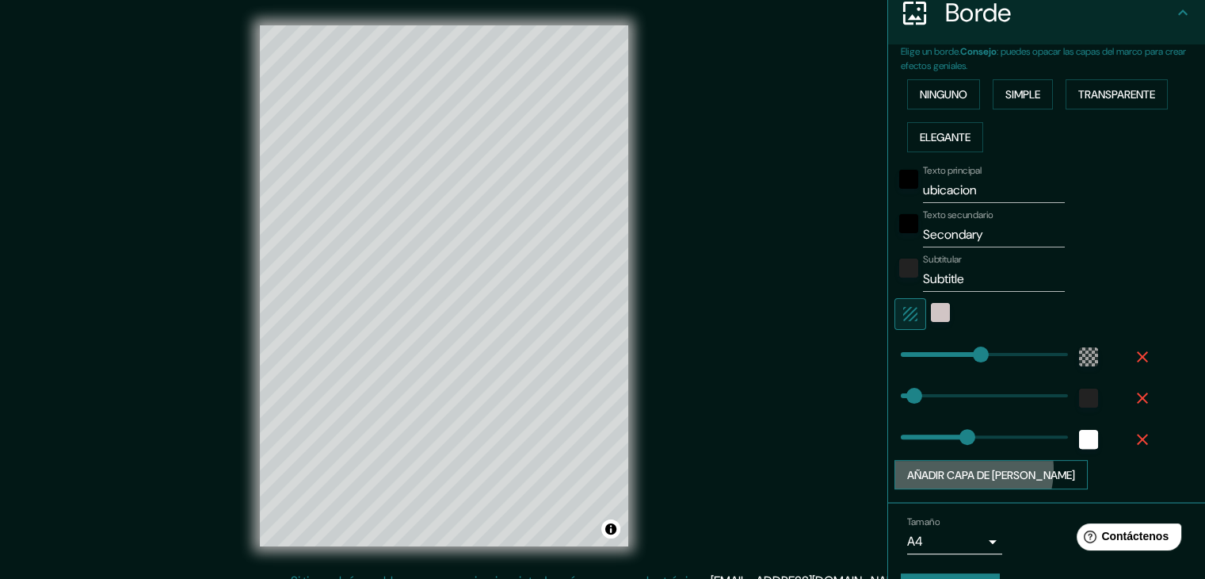
click at [947, 468] on font "Añadir capa de [PERSON_NAME]" at bounding box center [991, 475] width 168 height 14
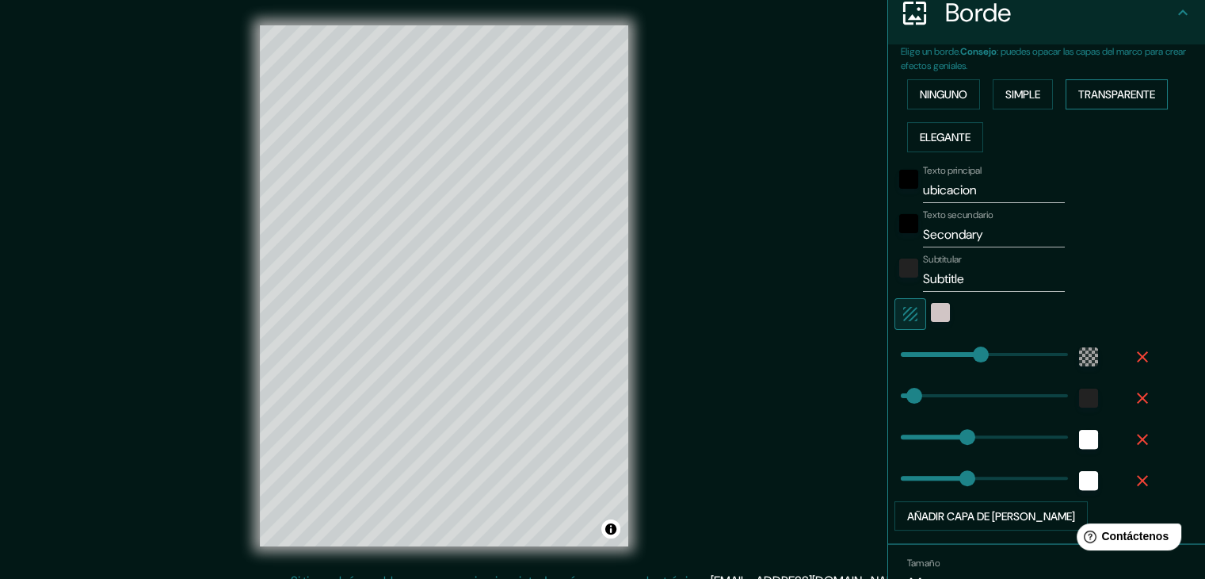
click at [1084, 100] on font "Transparente" at bounding box center [1117, 94] width 77 height 14
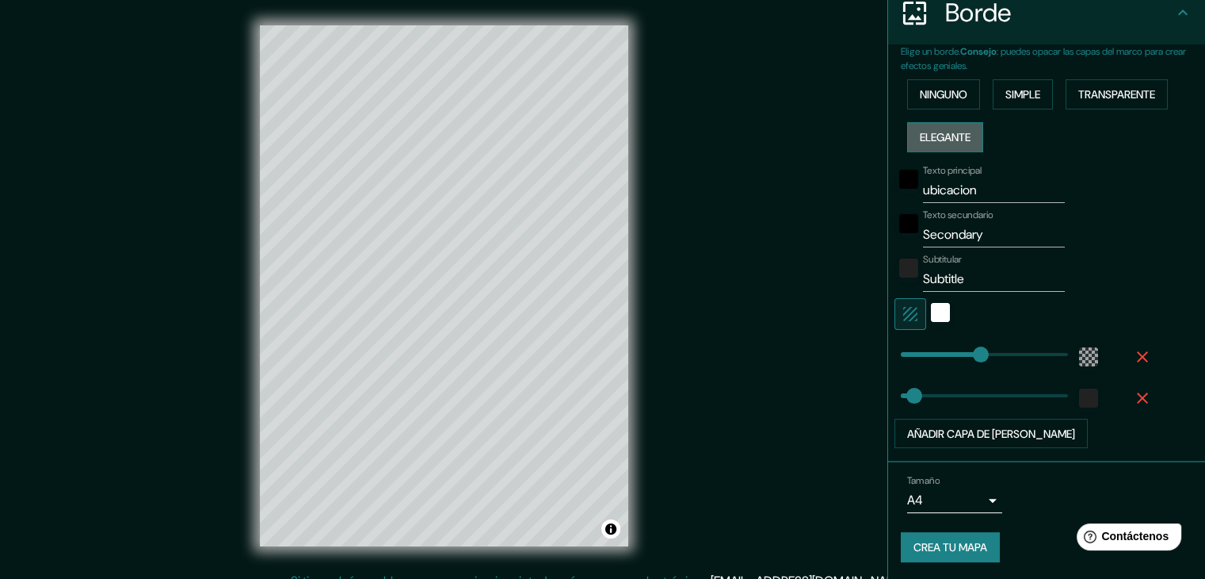
click at [942, 131] on font "Elegante" at bounding box center [945, 137] width 51 height 14
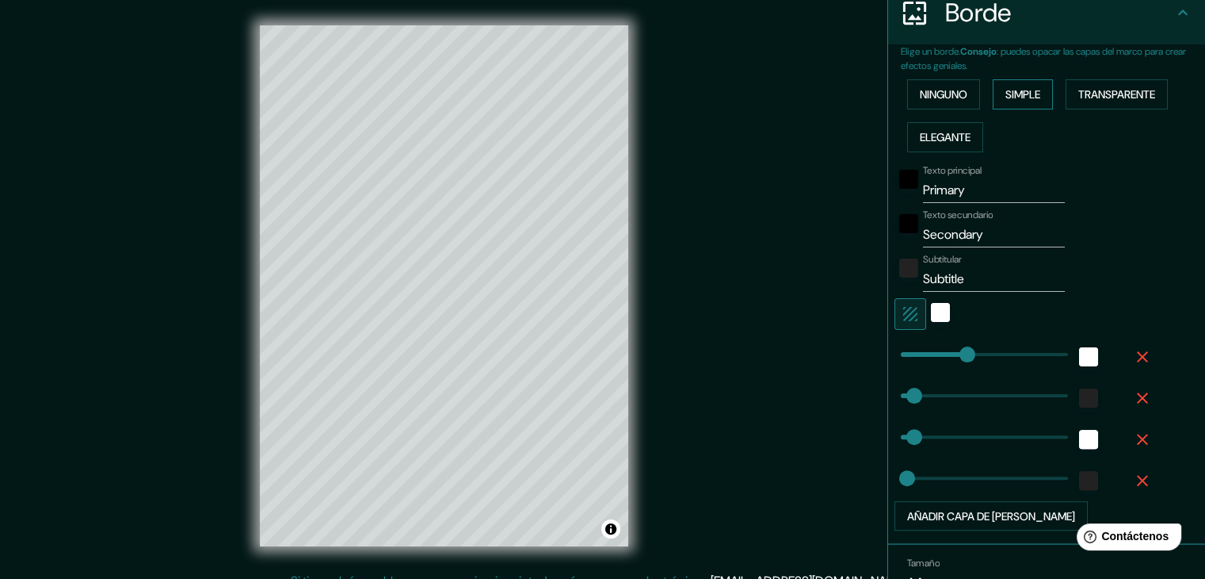
click at [1022, 91] on font "Simple" at bounding box center [1023, 94] width 35 height 14
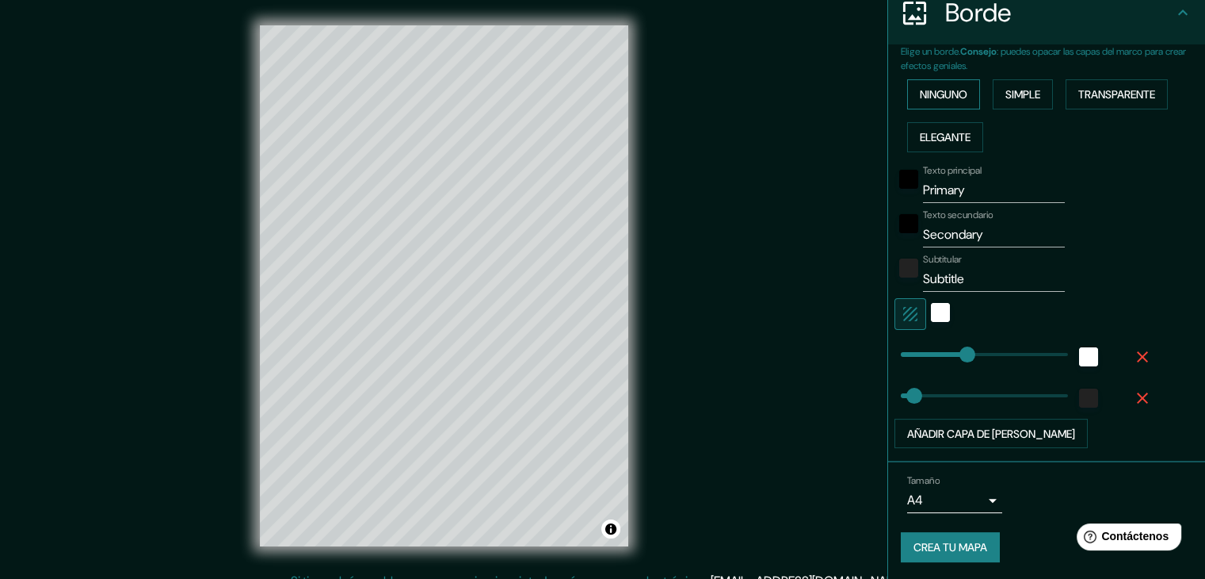
click at [944, 97] on font "Ninguno" at bounding box center [944, 94] width 48 height 14
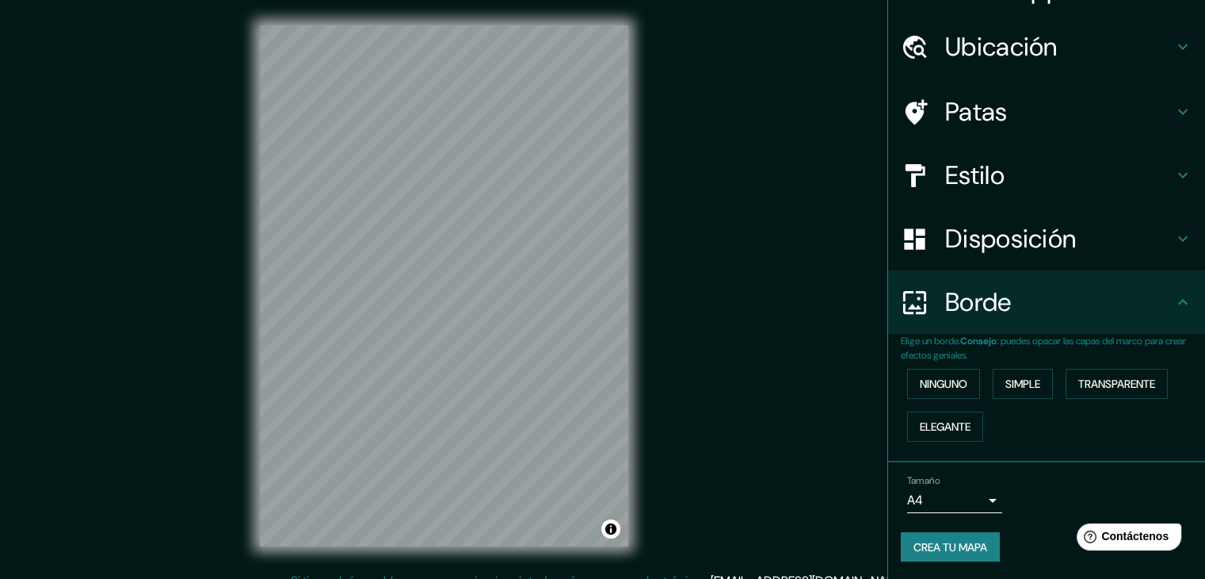
click at [938, 540] on font "Crea tu mapa" at bounding box center [951, 547] width 74 height 14
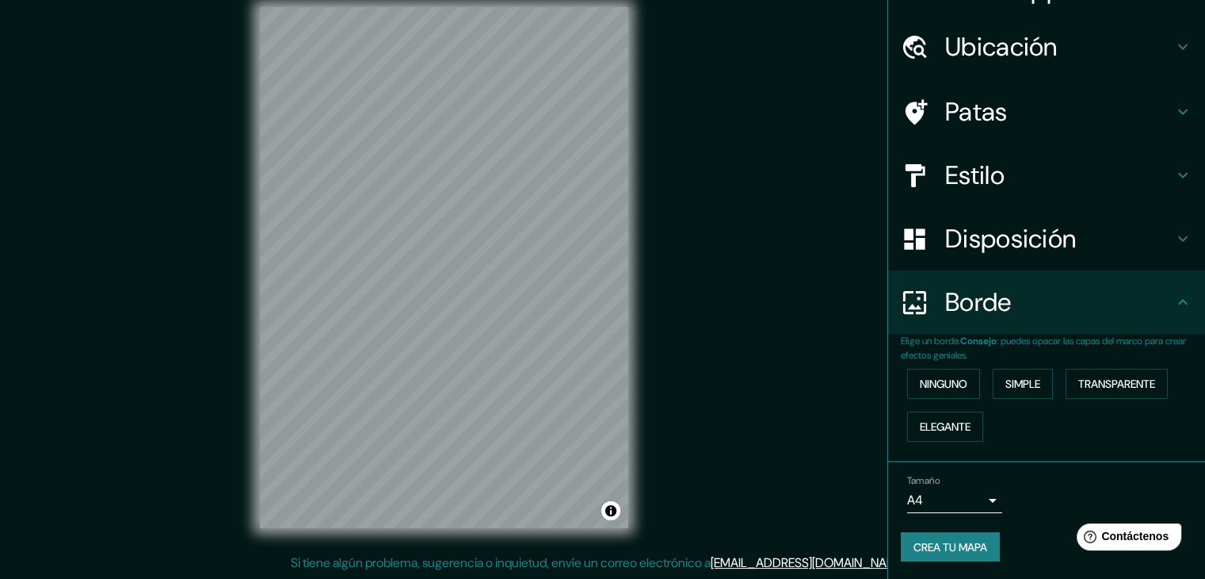
click at [968, 552] on font "Crea tu mapa" at bounding box center [951, 547] width 74 height 21
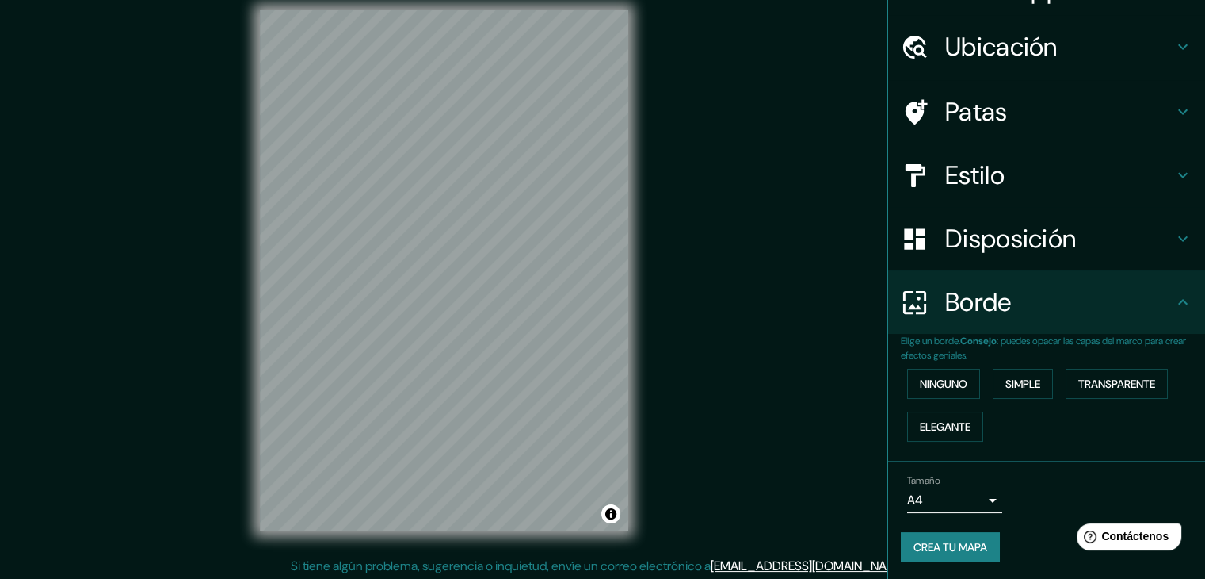
scroll to position [18, 0]
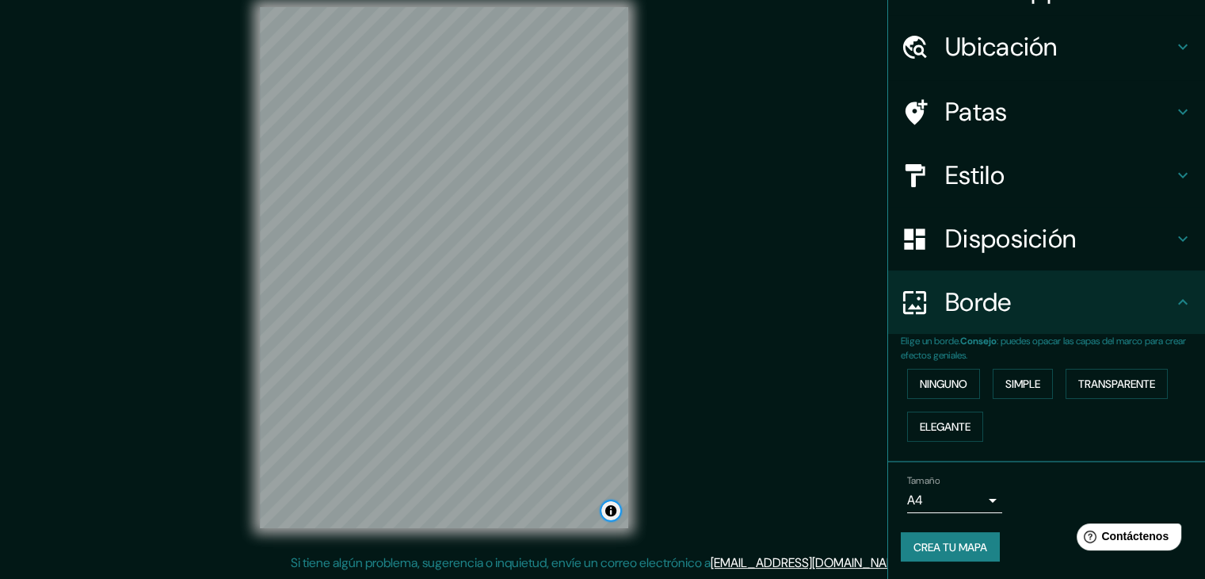
click at [606, 514] on button "Activar o desactivar atribución" at bounding box center [611, 510] width 19 height 19
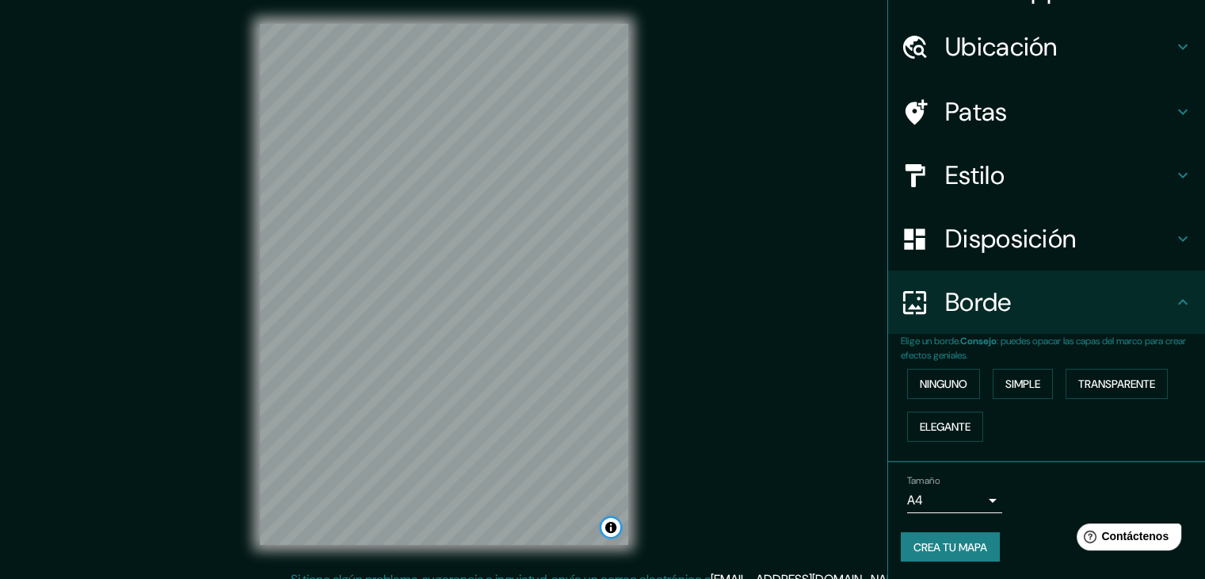
scroll to position [0, 0]
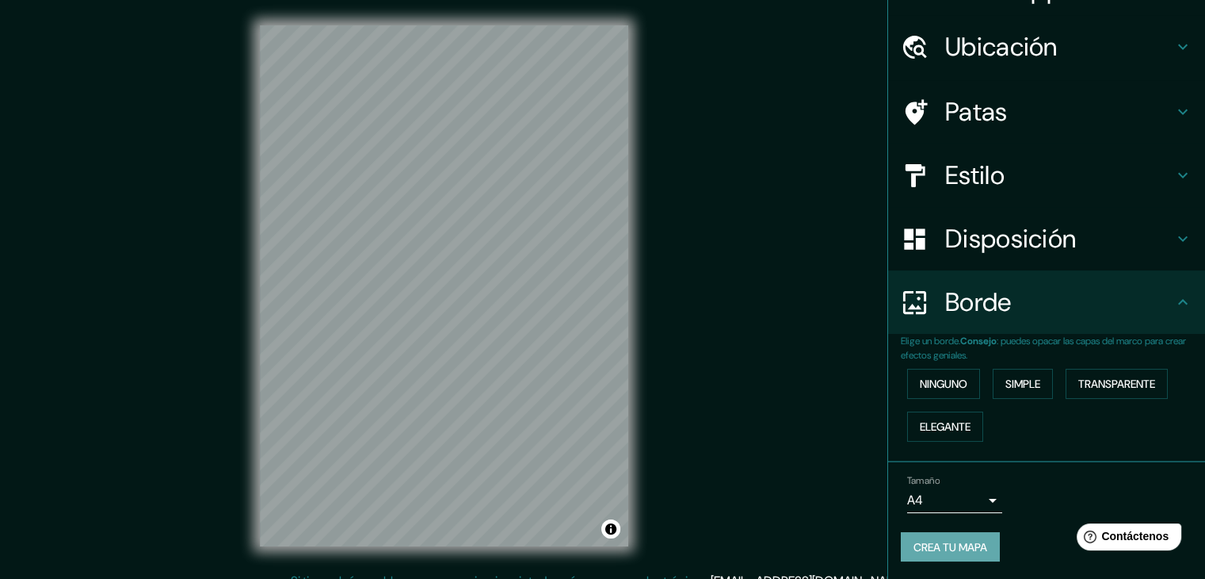
click at [964, 545] on font "Crea tu mapa" at bounding box center [951, 547] width 74 height 14
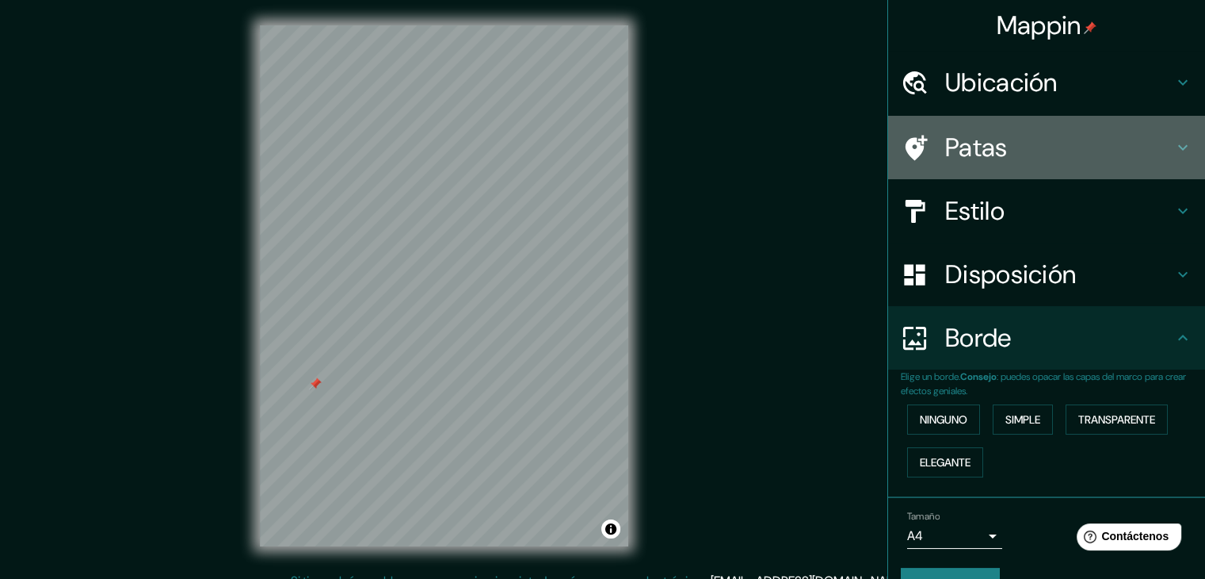
click at [946, 159] on font "Patas" at bounding box center [977, 147] width 63 height 33
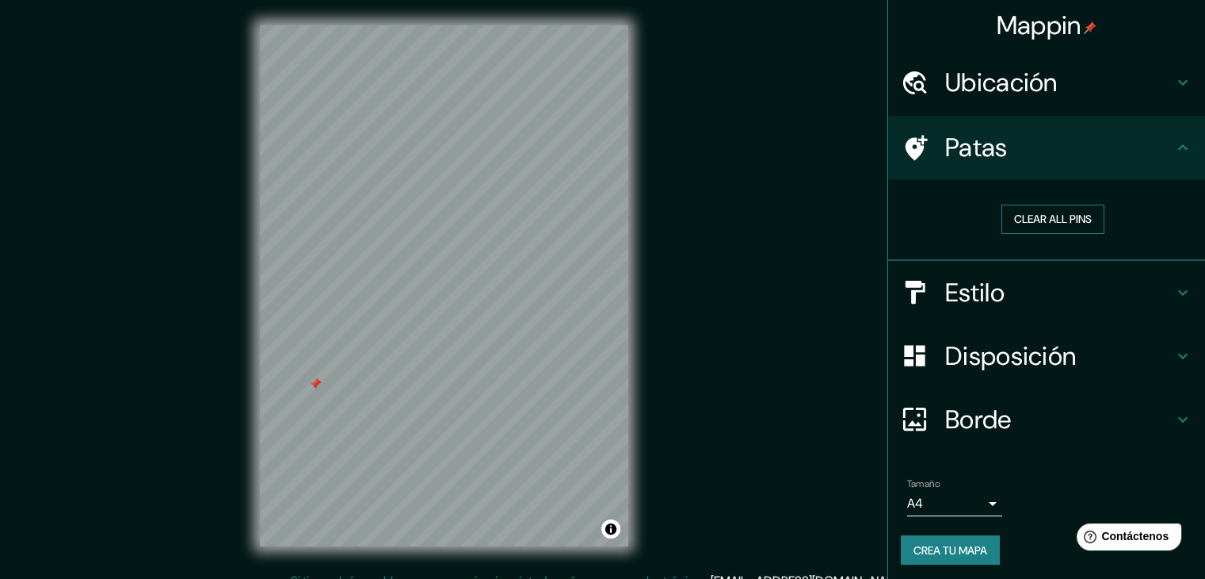
click at [1021, 218] on button "Clear all pins" at bounding box center [1053, 218] width 103 height 29
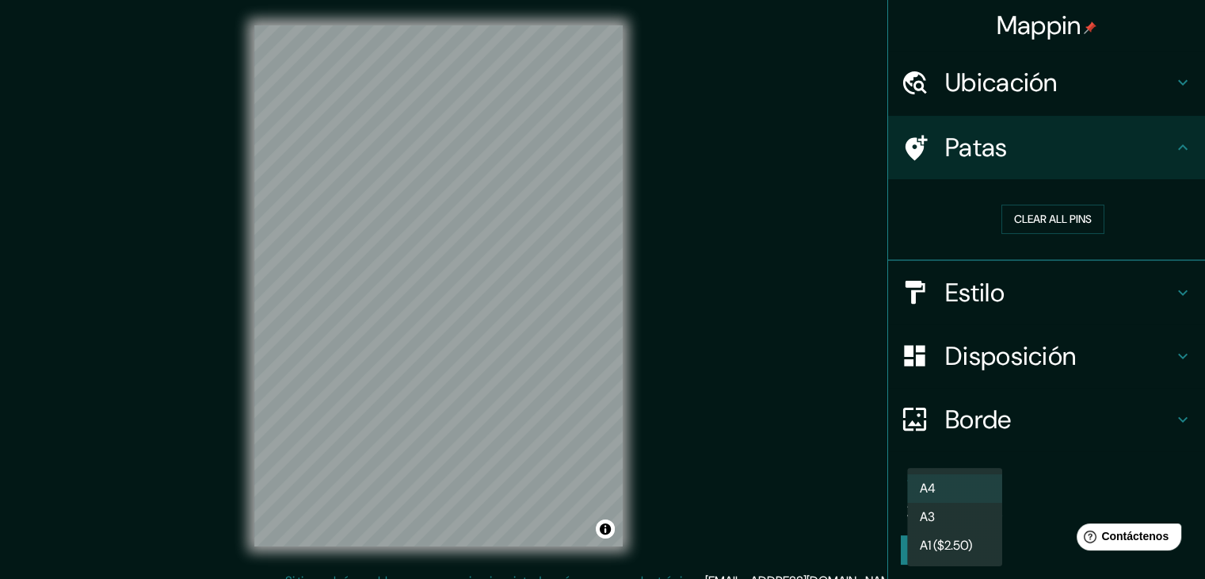
click at [961, 495] on body "Mappin Ubicación [GEOGRAPHIC_DATA], [GEOGRAPHIC_DATA][PERSON_NAME], [GEOGRAPHIC…" at bounding box center [602, 289] width 1205 height 579
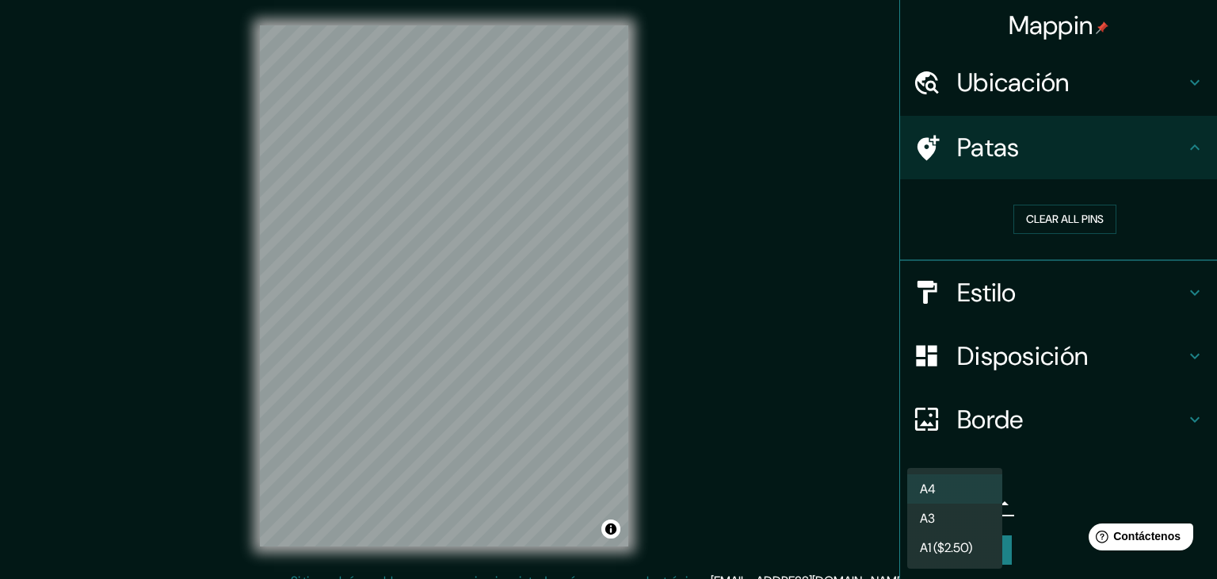
click at [940, 514] on li "A3" at bounding box center [954, 517] width 95 height 29
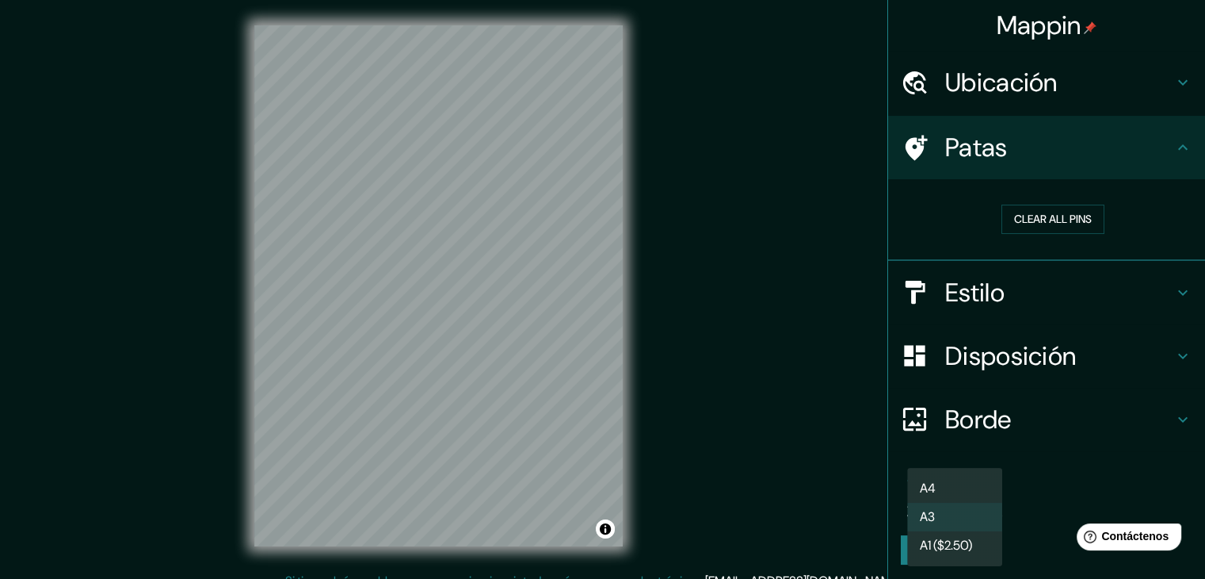
click at [916, 502] on body "Mappin Ubicación [GEOGRAPHIC_DATA], [GEOGRAPHIC_DATA][PERSON_NAME], [GEOGRAPHIC…" at bounding box center [602, 289] width 1205 height 579
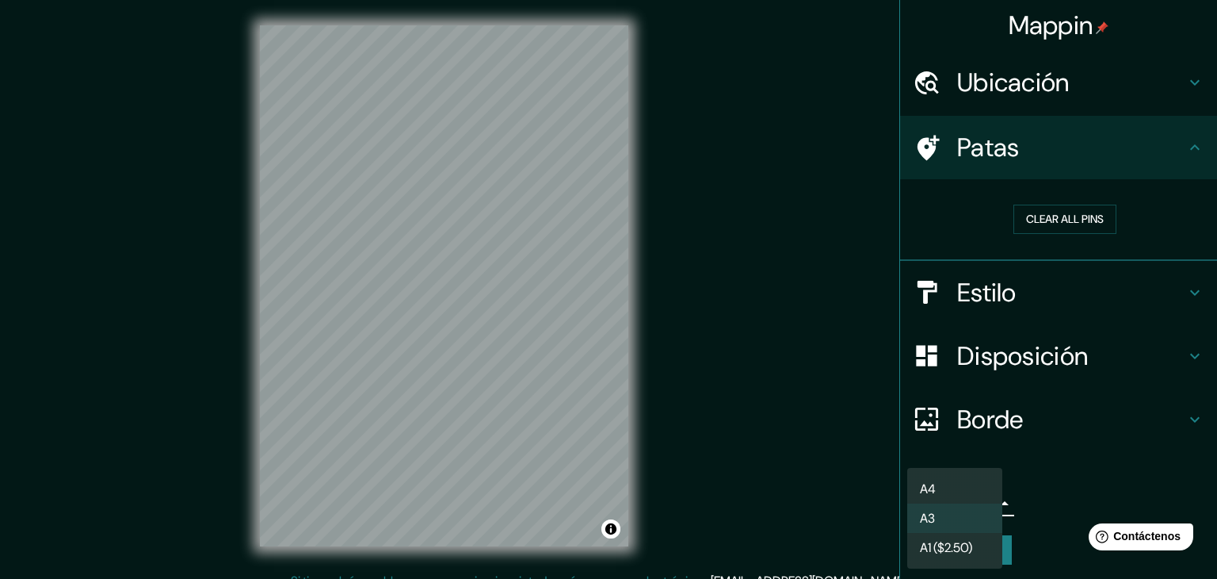
click at [941, 492] on li "A4" at bounding box center [954, 488] width 95 height 29
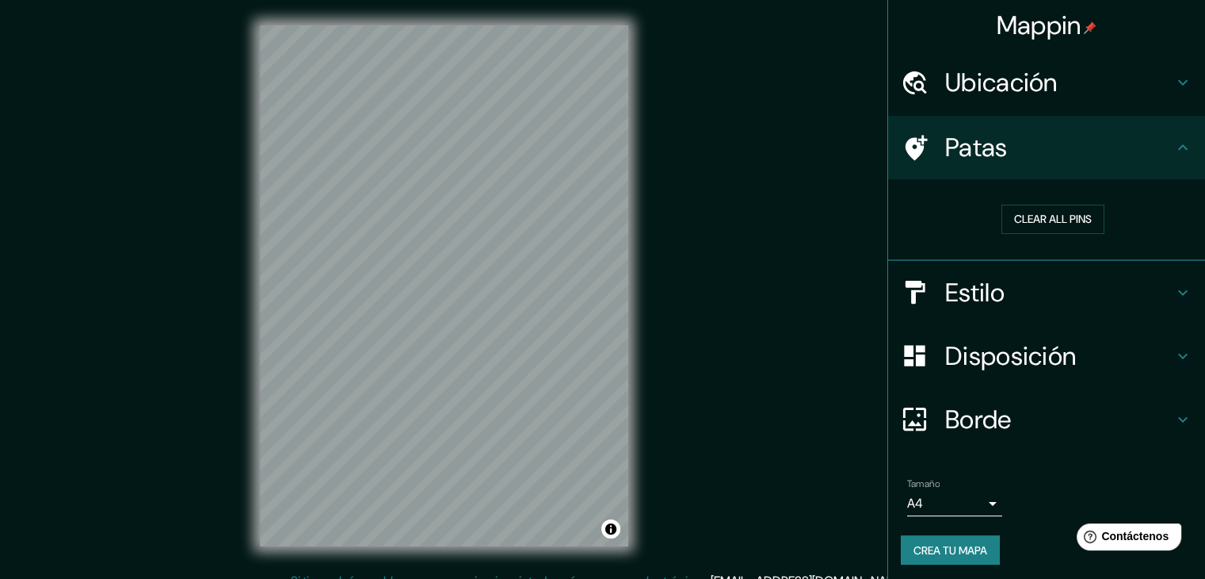
click at [801, 518] on div "Mappin Ubicación [GEOGRAPHIC_DATA], [GEOGRAPHIC_DATA][PERSON_NAME], [GEOGRAPHIC…" at bounding box center [602, 298] width 1205 height 597
click at [1039, 116] on div "Patas" at bounding box center [1046, 147] width 317 height 63
click at [1040, 96] on font "Ubicación" at bounding box center [1002, 82] width 113 height 33
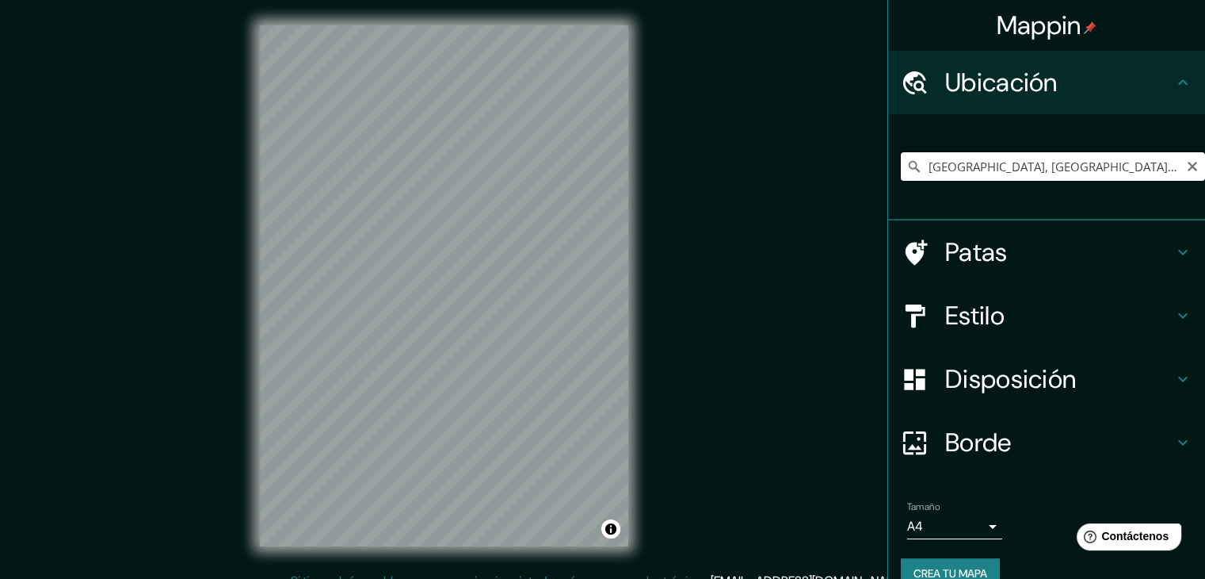
click at [1080, 166] on input "[GEOGRAPHIC_DATA], [GEOGRAPHIC_DATA][PERSON_NAME], [GEOGRAPHIC_DATA]" at bounding box center [1053, 166] width 304 height 29
click at [969, 175] on input "[GEOGRAPHIC_DATA]" at bounding box center [1053, 166] width 304 height 29
click at [967, 313] on font "Estilo" at bounding box center [975, 315] width 59 height 33
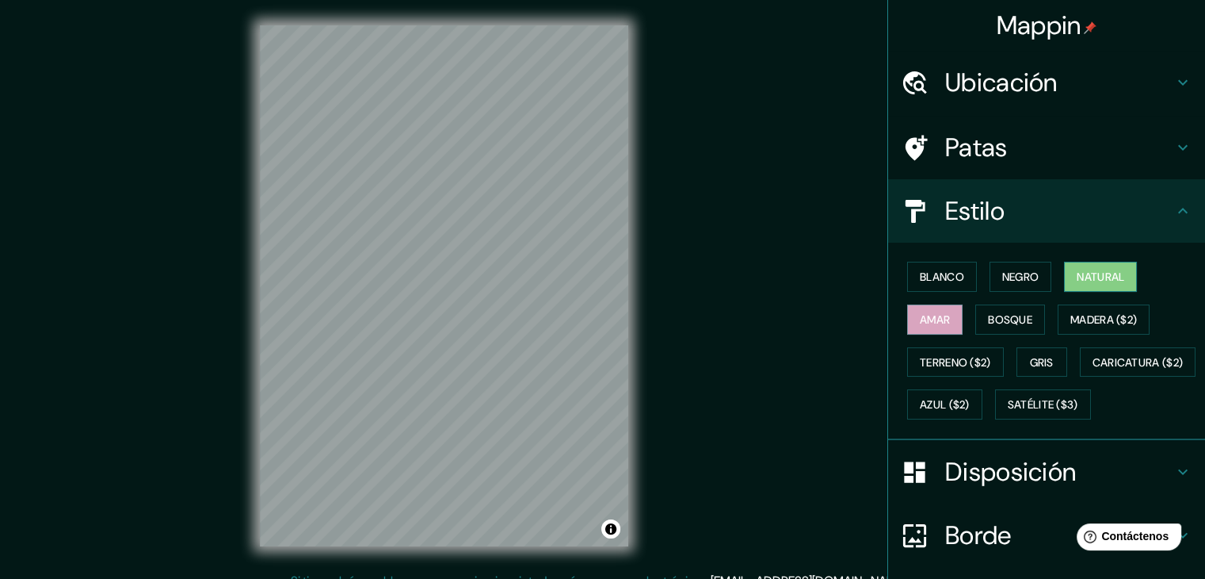
click at [1112, 280] on font "Natural" at bounding box center [1101, 276] width 48 height 14
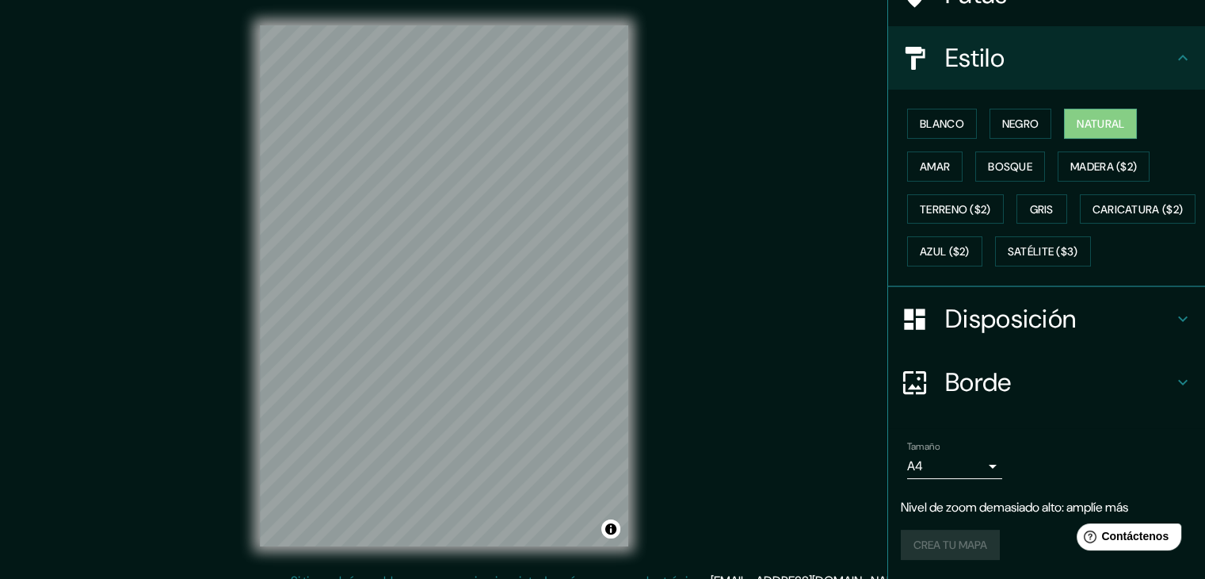
click at [1009, 315] on font "Disposición" at bounding box center [1011, 318] width 131 height 33
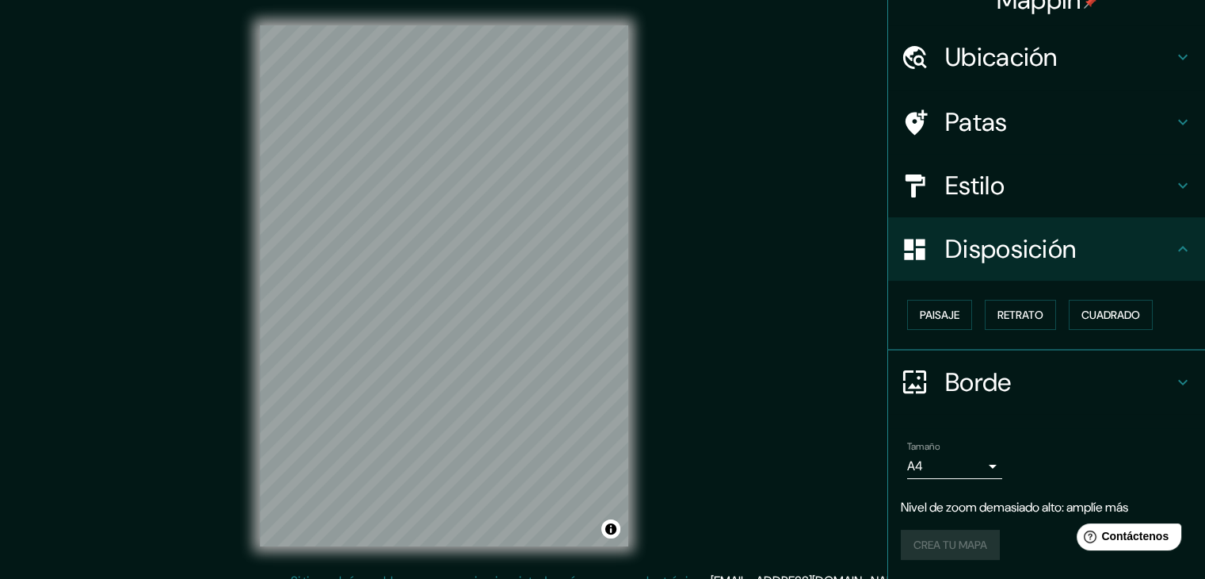
scroll to position [23, 0]
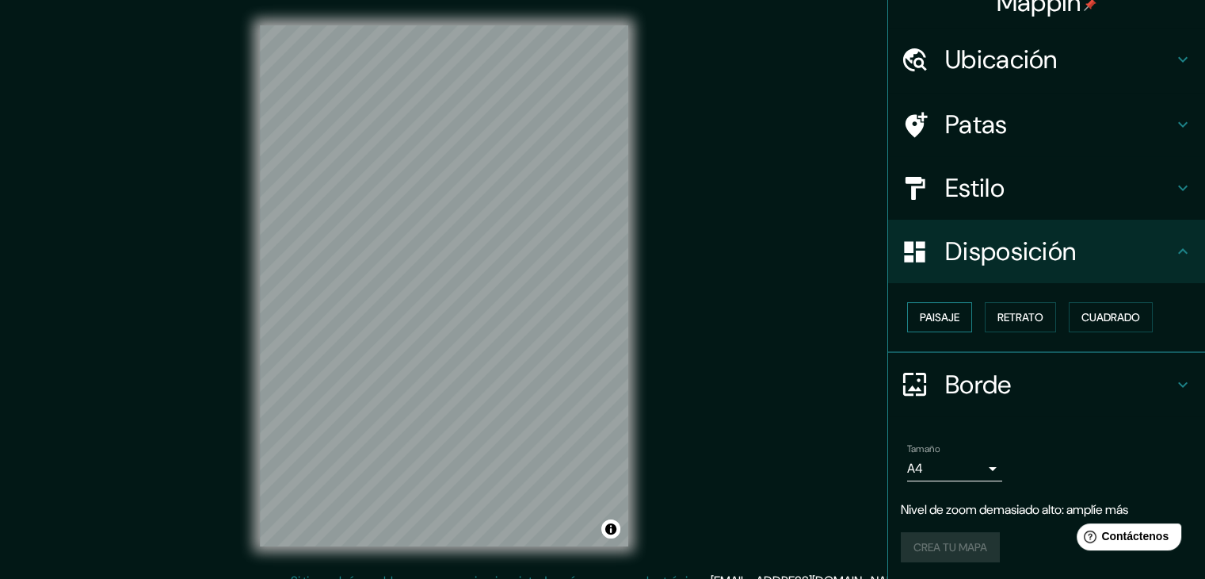
click at [920, 318] on font "Paisaje" at bounding box center [940, 317] width 40 height 14
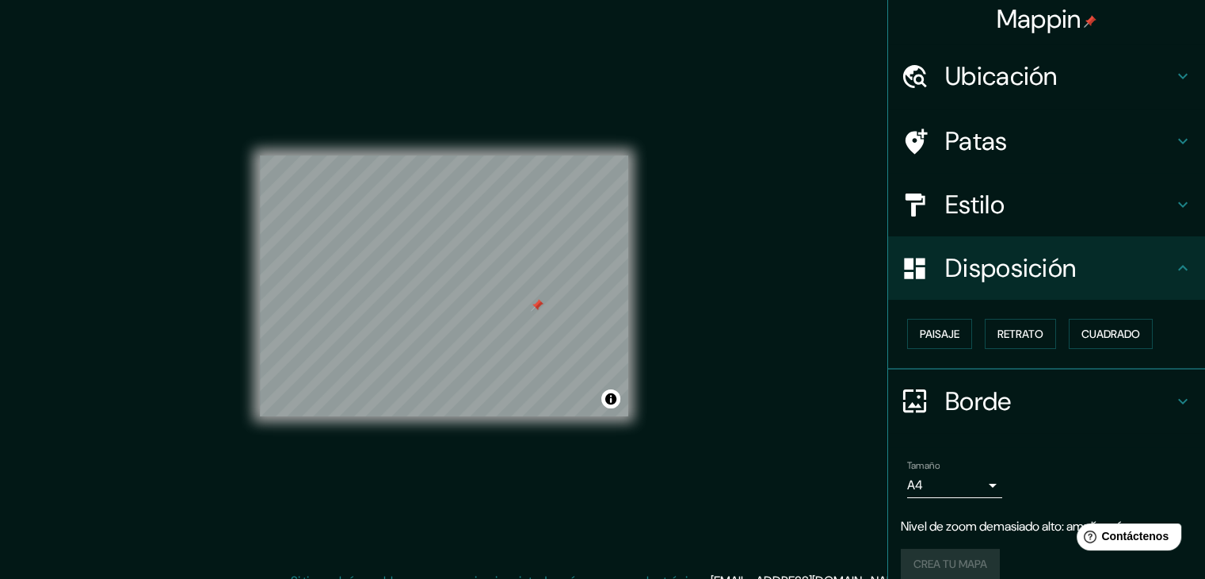
scroll to position [0, 0]
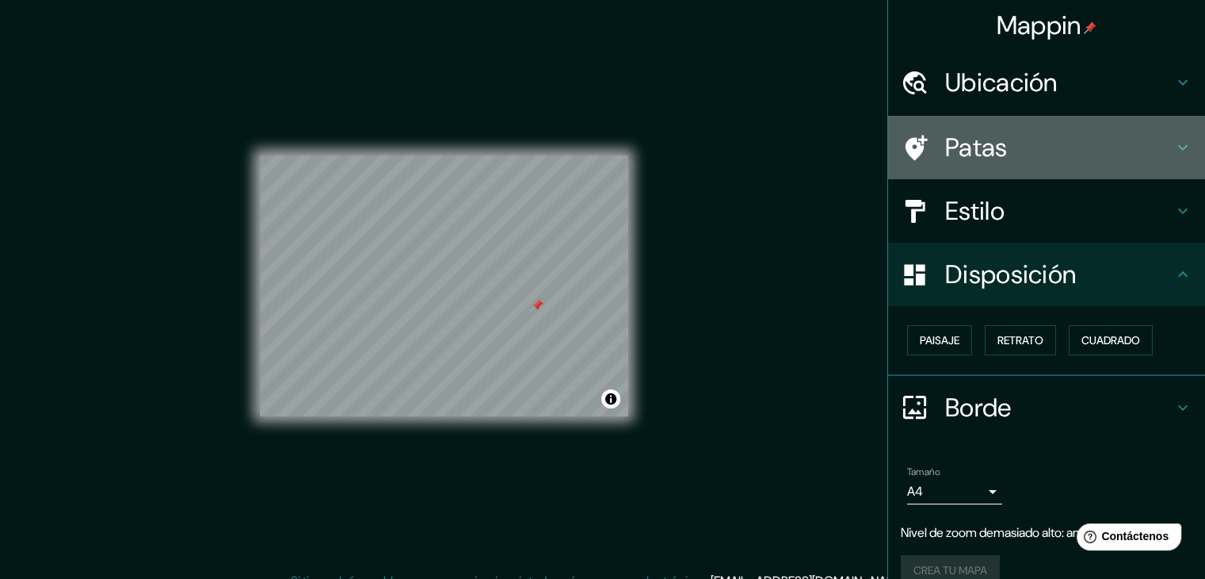
click at [986, 162] on font "Patas" at bounding box center [977, 147] width 63 height 33
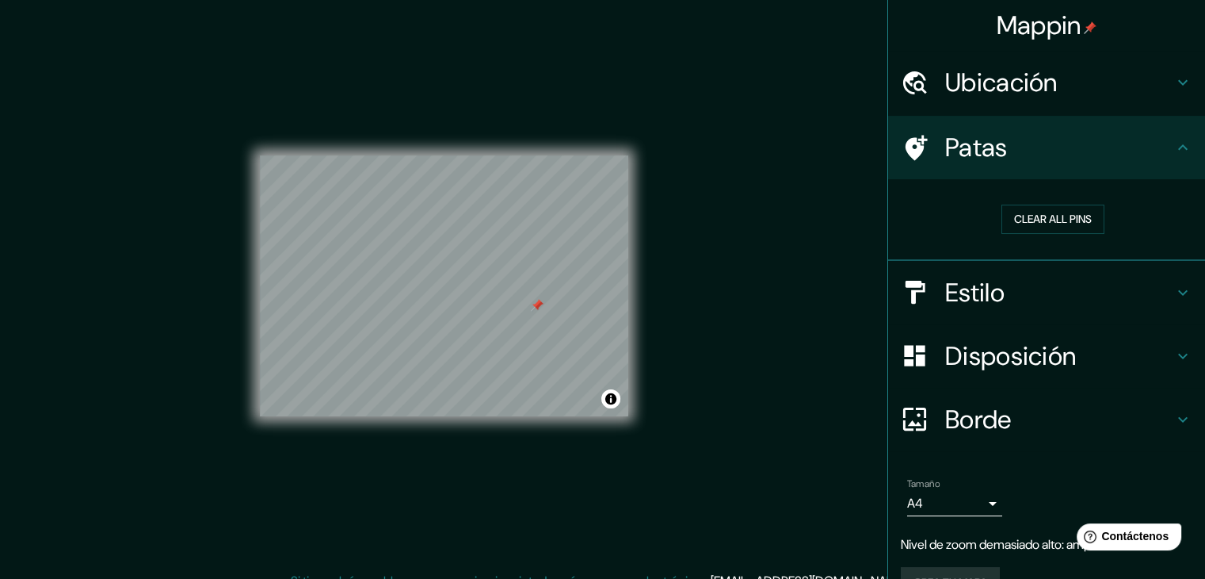
click at [1007, 198] on div "Clear all pins" at bounding box center [1053, 219] width 304 height 55
click at [1009, 207] on button "Clear all pins" at bounding box center [1053, 218] width 103 height 29
click at [961, 298] on font "Estilo" at bounding box center [975, 292] width 59 height 33
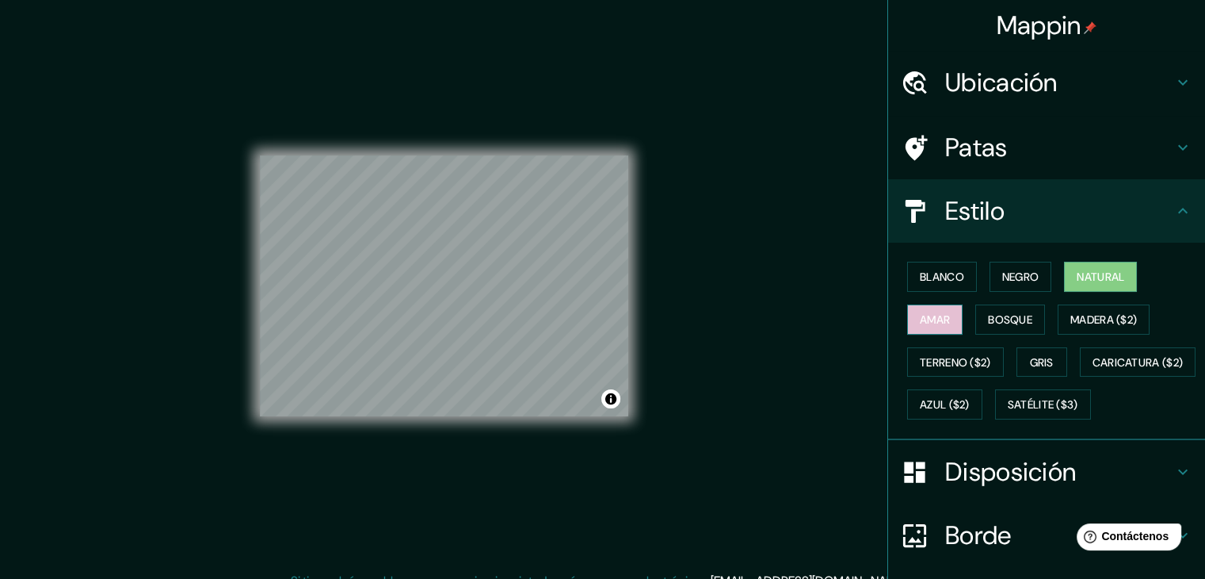
click at [946, 321] on button "Amar" at bounding box center [934, 319] width 55 height 30
click at [1077, 283] on font "Natural" at bounding box center [1101, 276] width 48 height 21
click at [920, 323] on font "Amar" at bounding box center [935, 319] width 30 height 14
click at [1059, 97] on h4 "Ubicación" at bounding box center [1060, 83] width 228 height 32
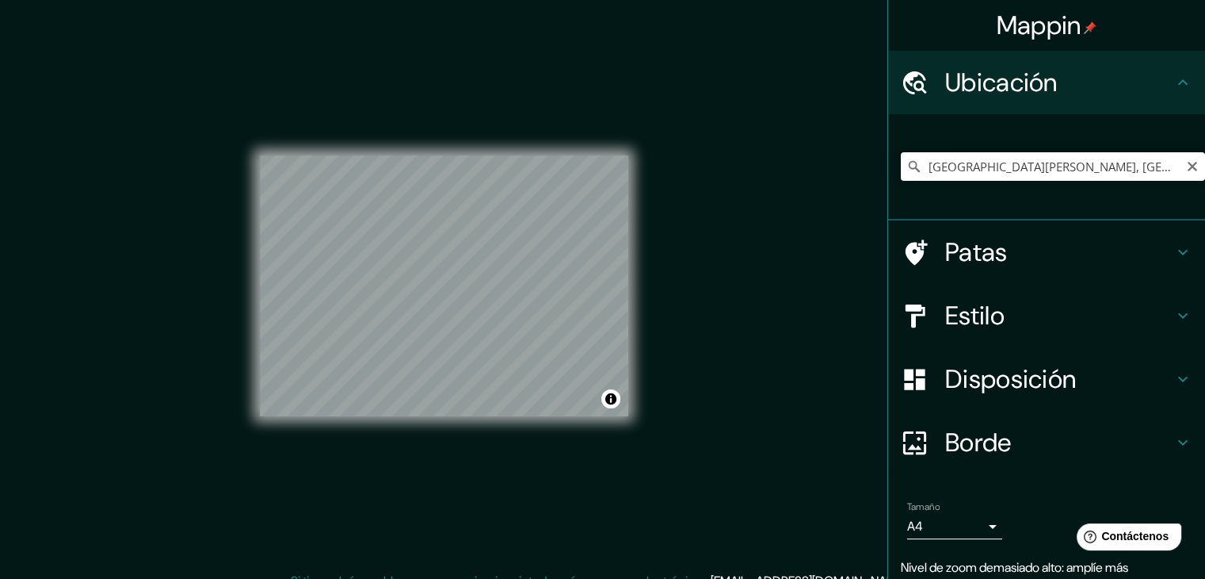
click at [1088, 159] on input "[GEOGRAPHIC_DATA][PERSON_NAME], [GEOGRAPHIC_DATA]" at bounding box center [1053, 166] width 304 height 29
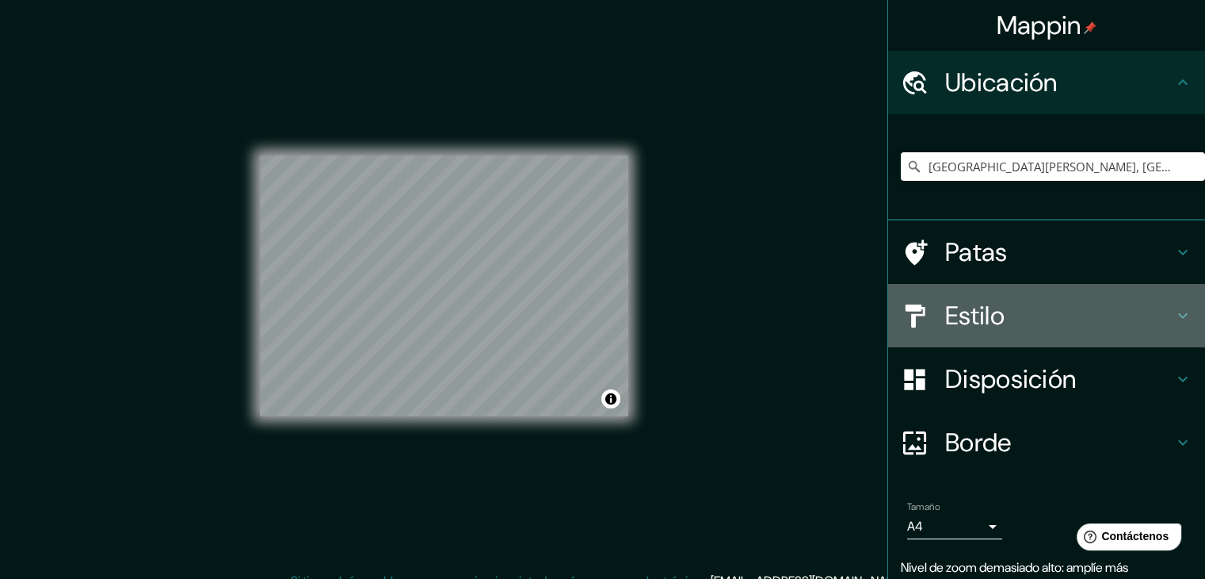
click at [974, 316] on font "Estilo" at bounding box center [975, 315] width 59 height 33
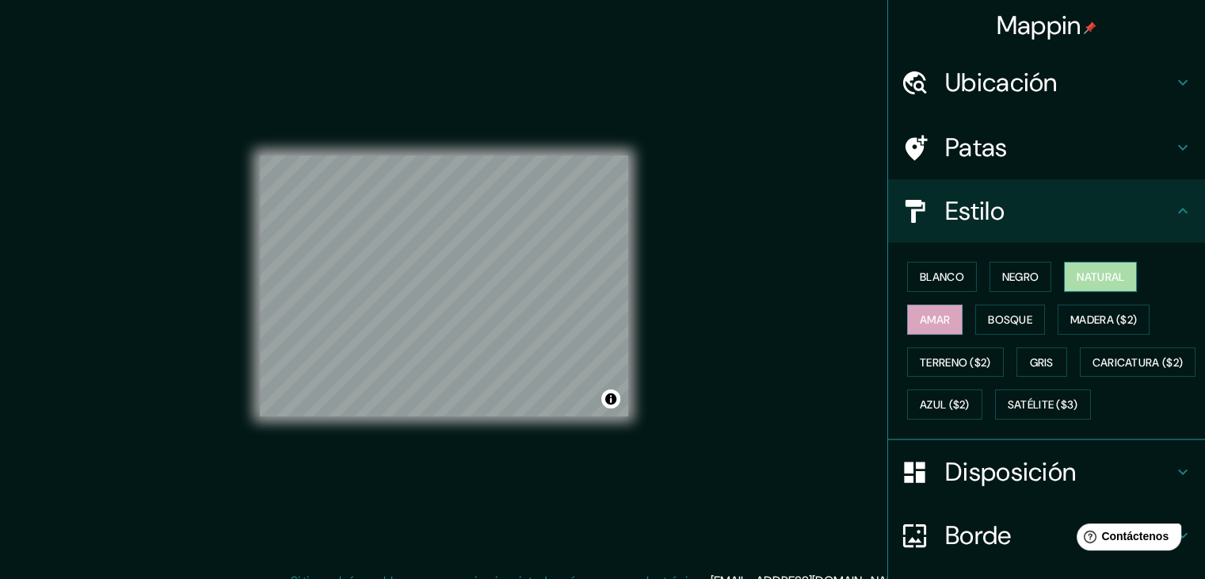
click at [1083, 288] on button "Natural" at bounding box center [1100, 277] width 73 height 30
click at [925, 312] on font "Amar" at bounding box center [935, 319] width 30 height 14
click at [957, 322] on div "Blanco Negro Natural Amar Bosque Madera ($2) Terreno ($2) Gris Caricatura ($2) …" at bounding box center [1053, 340] width 304 height 170
click at [992, 315] on font "Bosque" at bounding box center [1010, 319] width 44 height 14
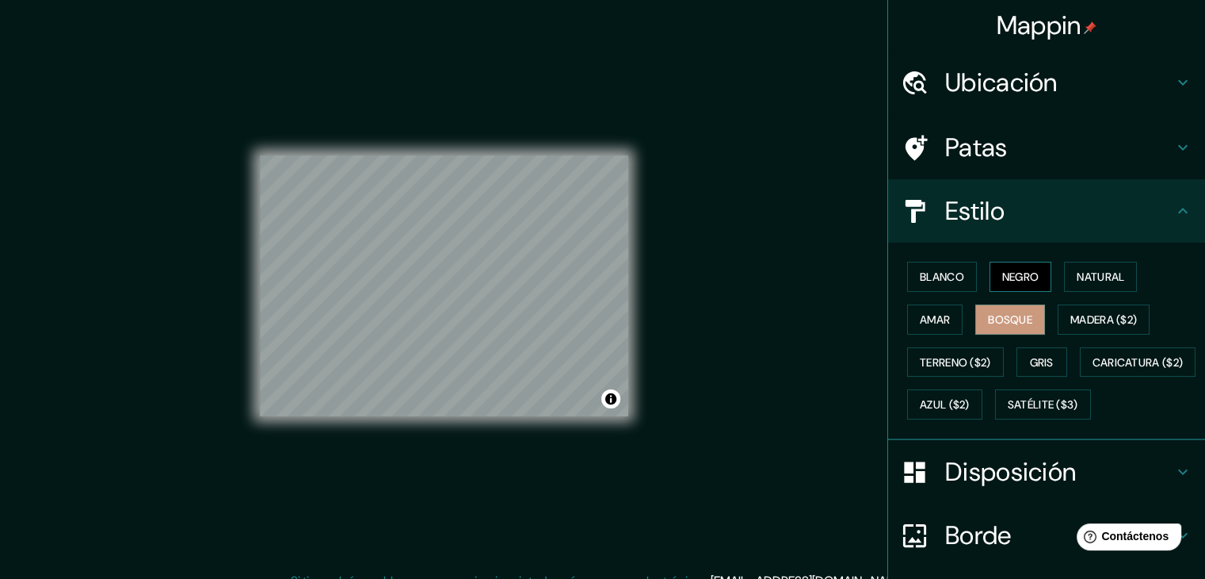
click at [995, 262] on button "Negro" at bounding box center [1021, 277] width 63 height 30
click at [948, 279] on font "Blanco" at bounding box center [942, 276] width 44 height 14
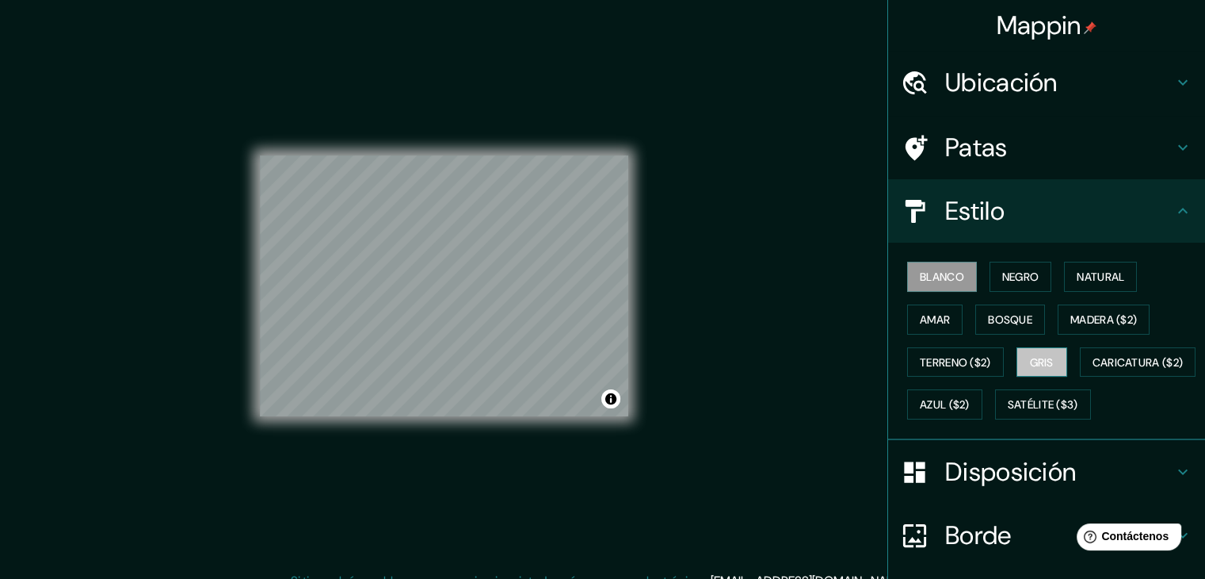
click at [1034, 362] on font "Gris" at bounding box center [1042, 362] width 24 height 14
click at [1103, 262] on button "Natural" at bounding box center [1100, 277] width 73 height 30
